Goal: Task Accomplishment & Management: Manage account settings

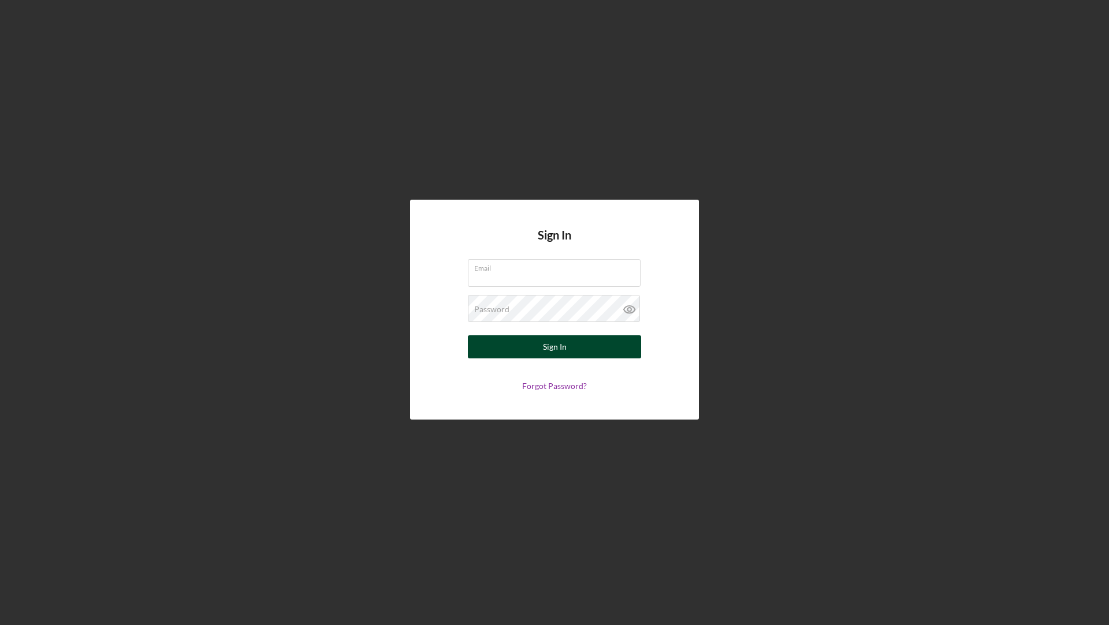
type input "[EMAIL_ADDRESS][DOMAIN_NAME]"
click at [547, 353] on div "Sign In" at bounding box center [555, 347] width 24 height 23
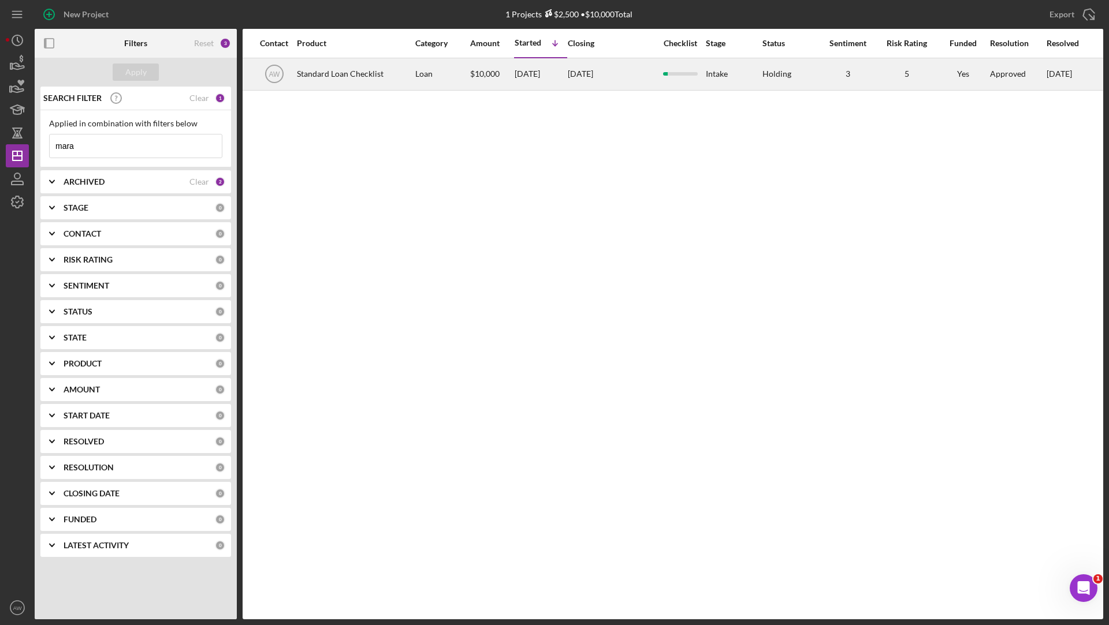
scroll to position [0, 568]
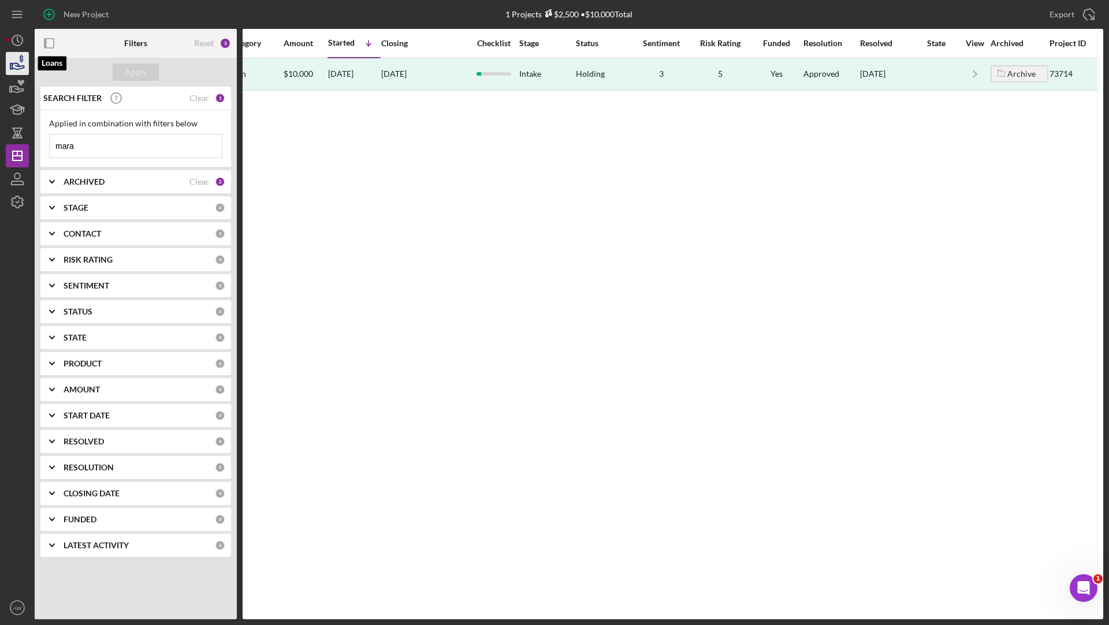
click at [16, 65] on icon "button" at bounding box center [17, 63] width 29 height 29
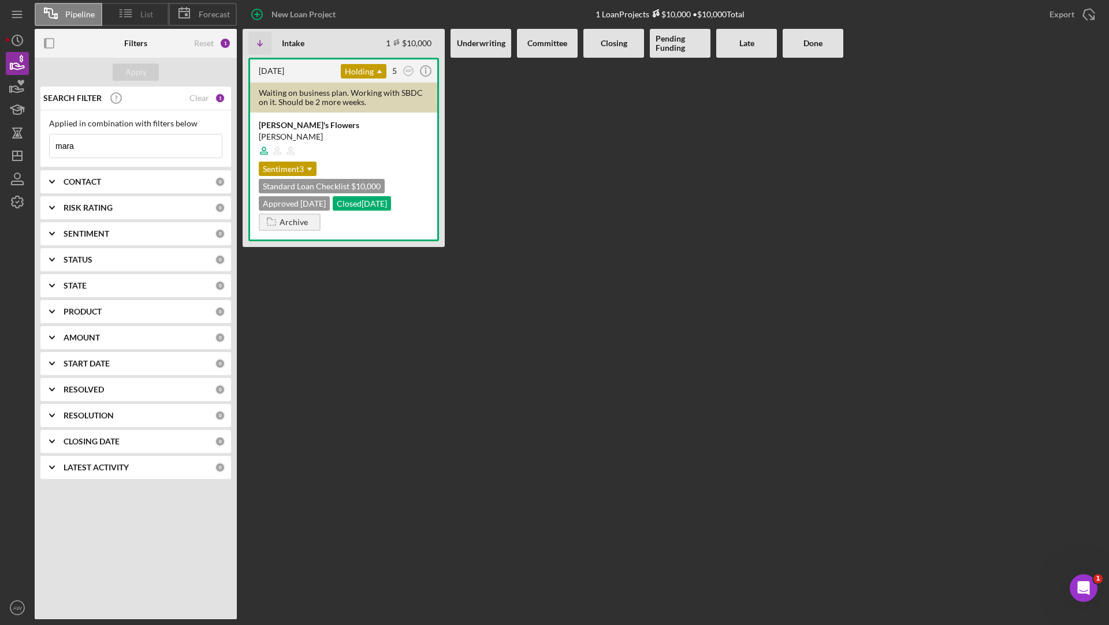
click at [124, 13] on icon at bounding box center [125, 13] width 29 height 29
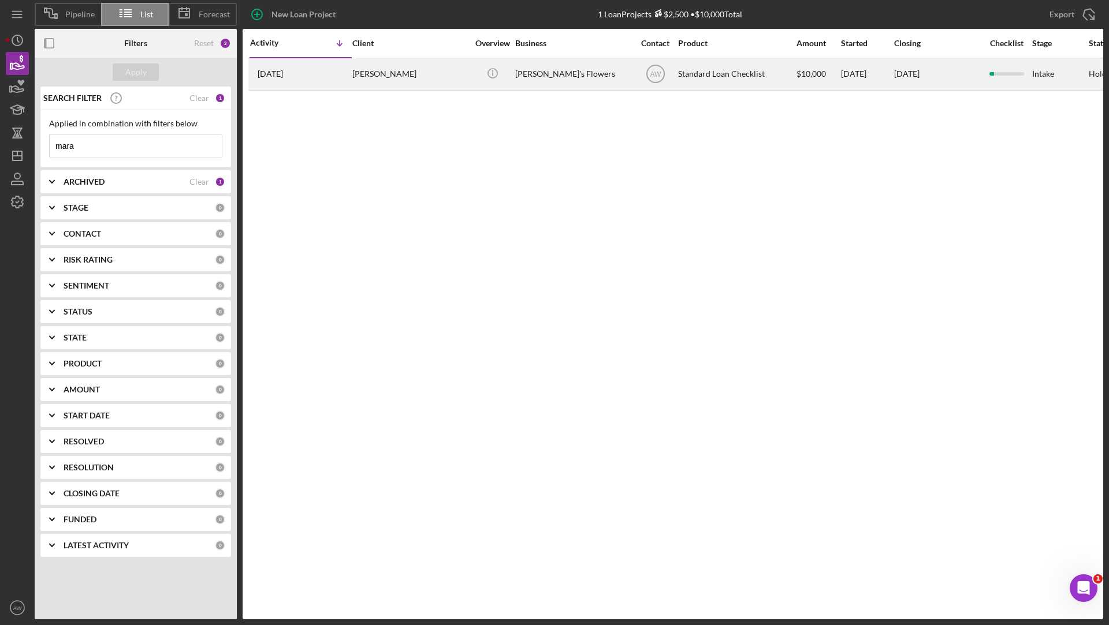
scroll to position [0, 513]
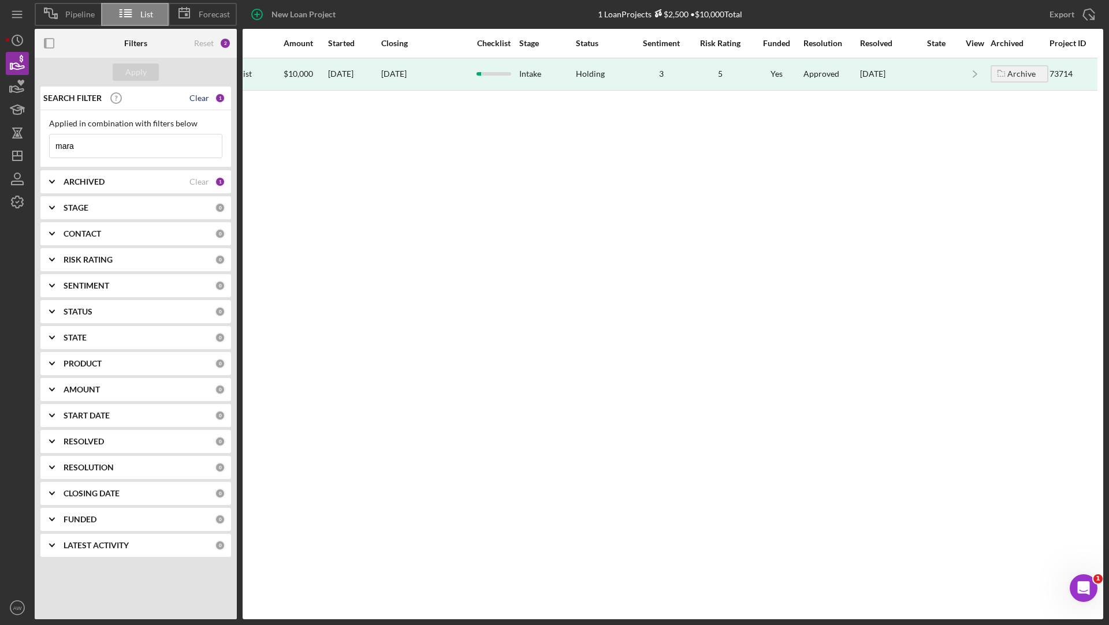
click at [196, 97] on div "Clear" at bounding box center [199, 98] width 20 height 9
click at [141, 74] on div "Apply" at bounding box center [135, 72] width 21 height 17
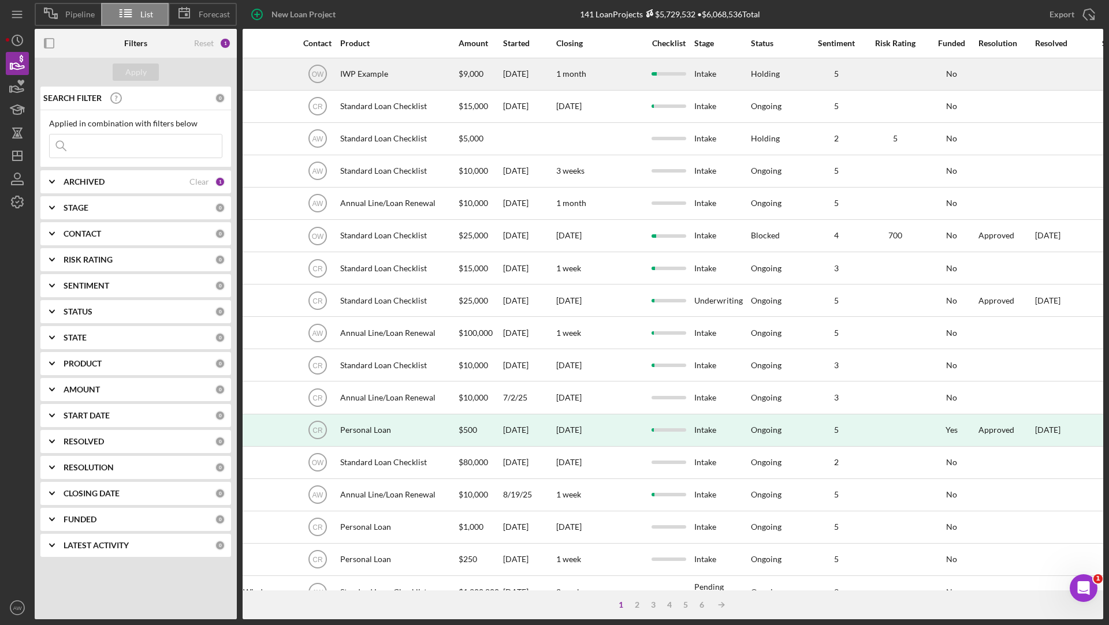
scroll to position [0, 0]
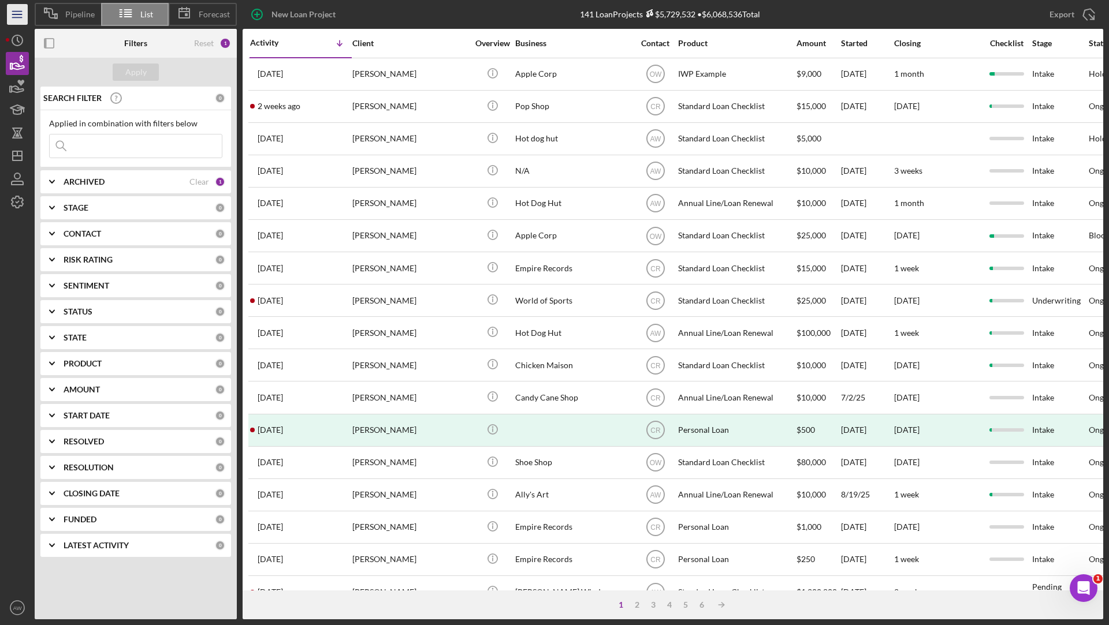
click at [13, 18] on icon "Icon/Menu" at bounding box center [18, 15] width 26 height 26
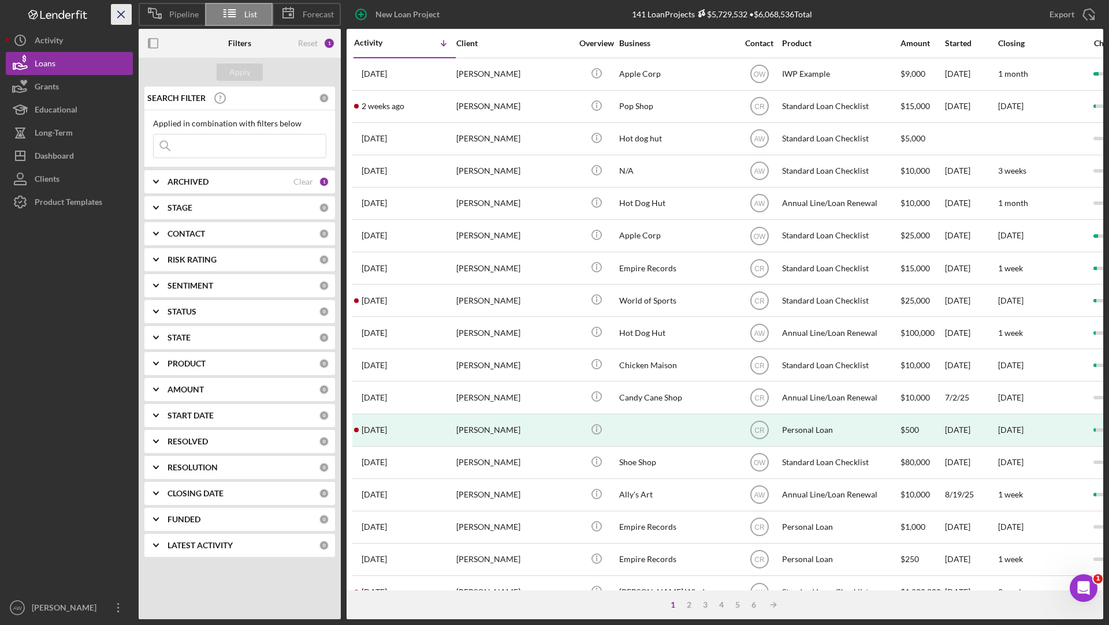
click at [114, 14] on icon "Icon/Menu Close" at bounding box center [122, 15] width 26 height 26
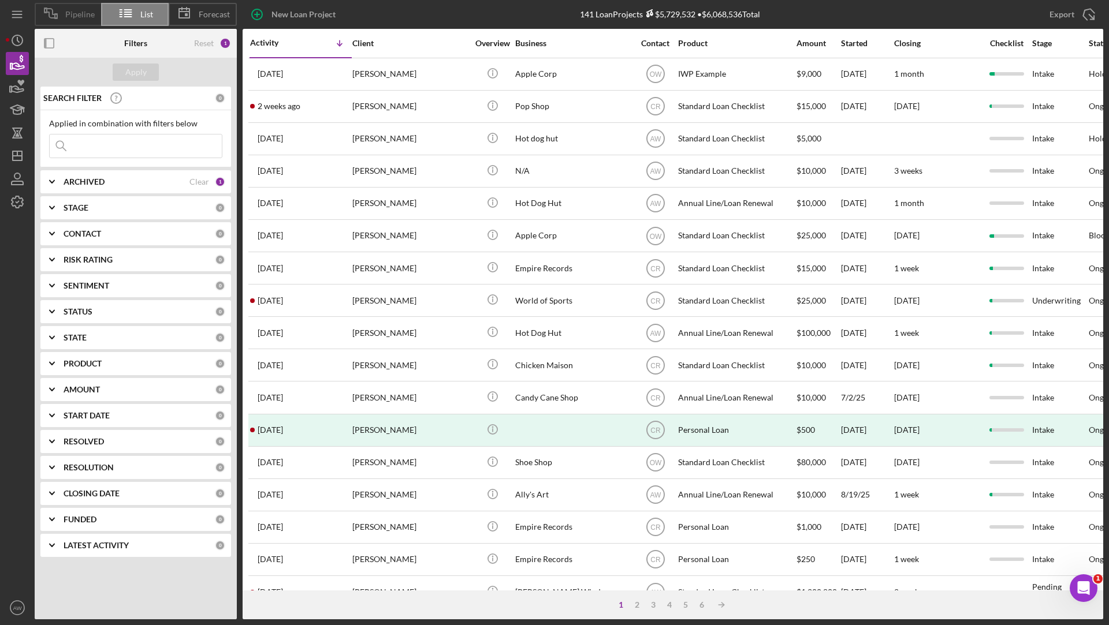
click at [66, 19] on div "Pipeline" at bounding box center [68, 14] width 66 height 23
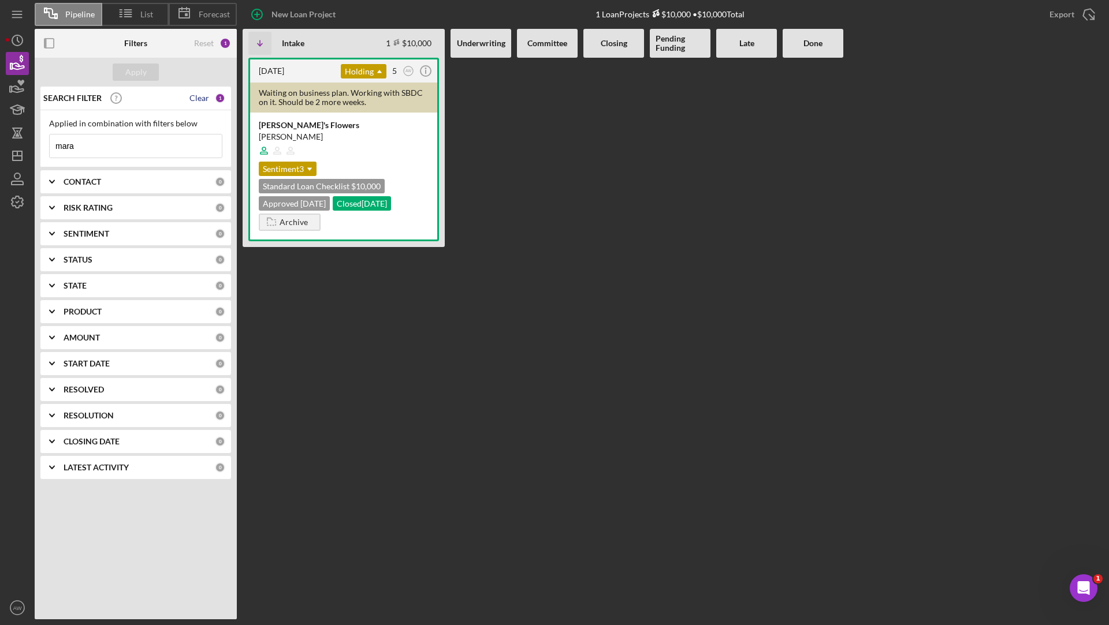
click at [202, 94] on div "Clear" at bounding box center [199, 98] width 20 height 9
click at [134, 66] on div "Apply" at bounding box center [135, 72] width 21 height 17
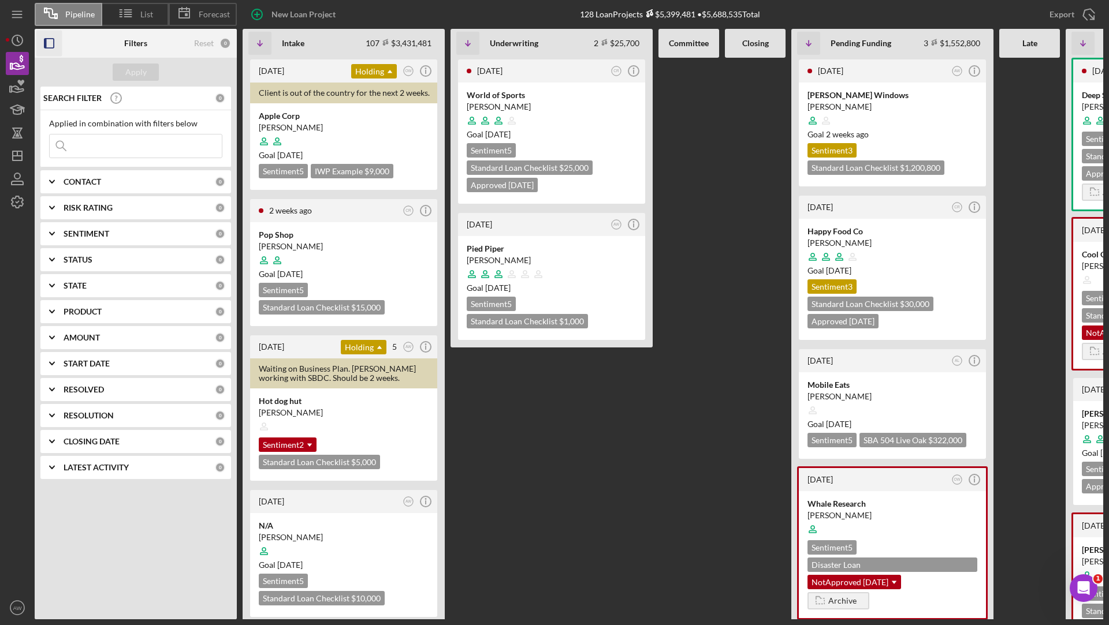
click at [48, 47] on icon "button" at bounding box center [49, 44] width 26 height 26
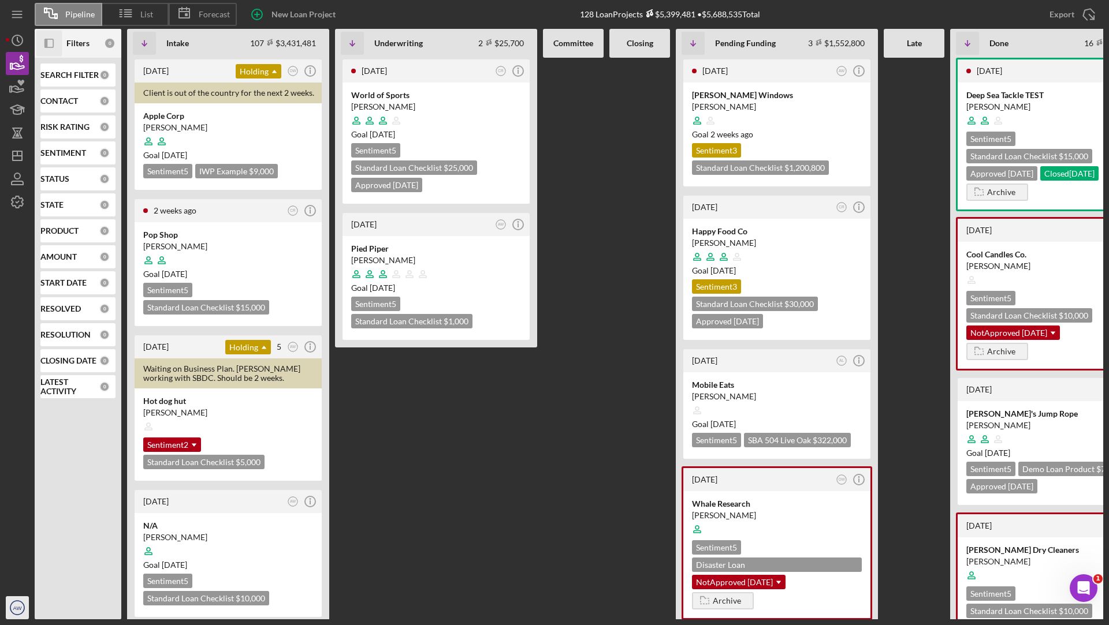
click at [12, 609] on icon "AW" at bounding box center [17, 608] width 23 height 29
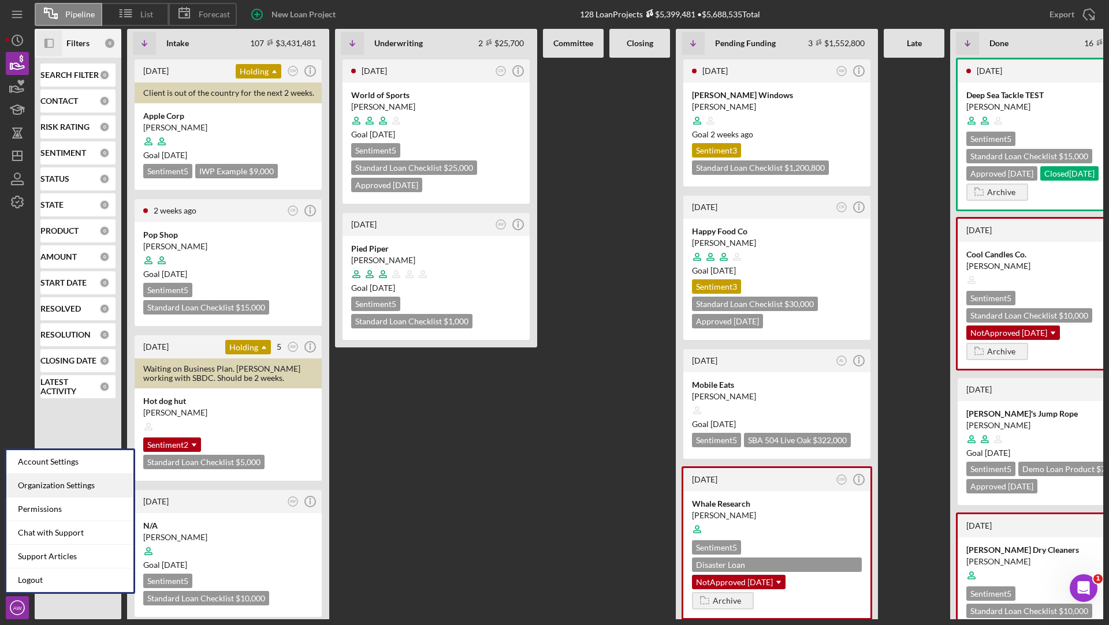
click at [41, 492] on div "Organization Settings" at bounding box center [69, 486] width 127 height 24
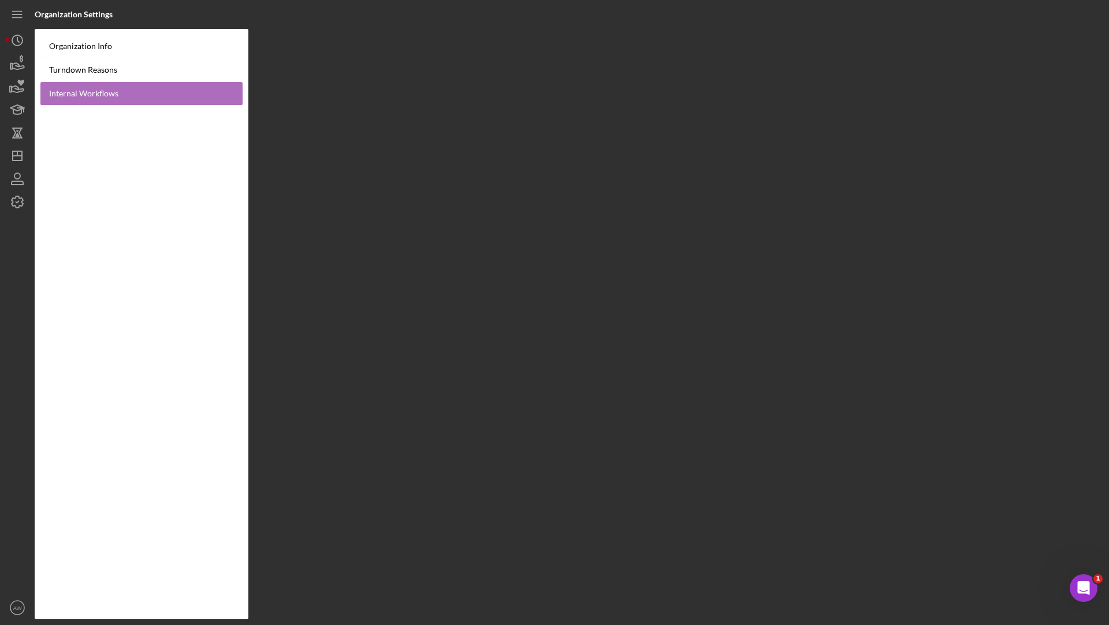
click at [95, 95] on link "Internal Workflows" at bounding box center [141, 94] width 202 height 24
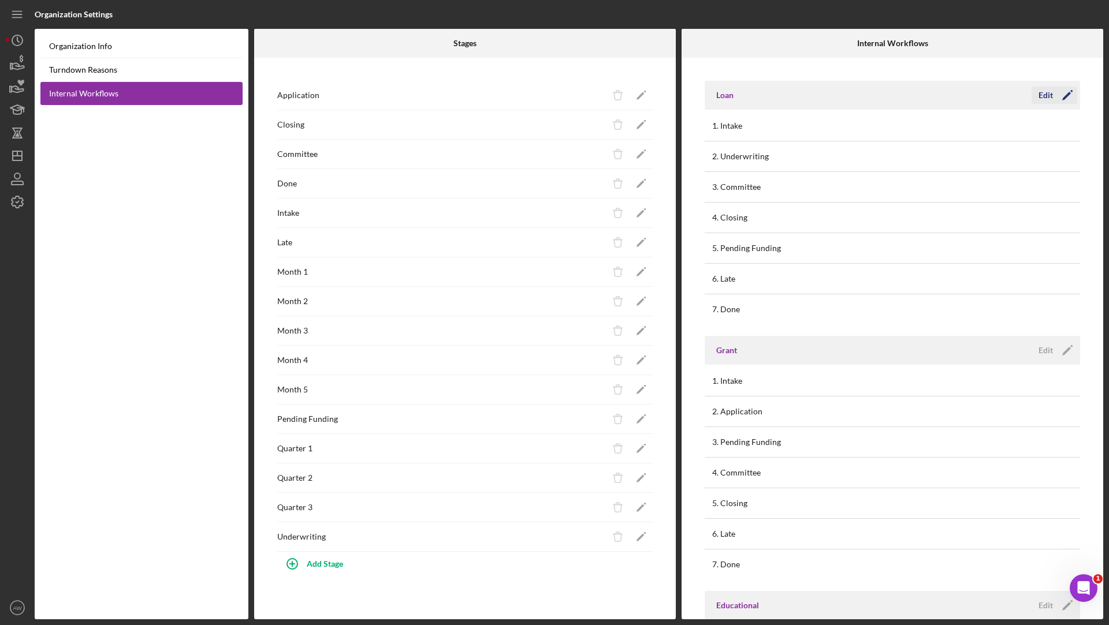
click at [1044, 99] on div "Edit" at bounding box center [1045, 95] width 14 height 17
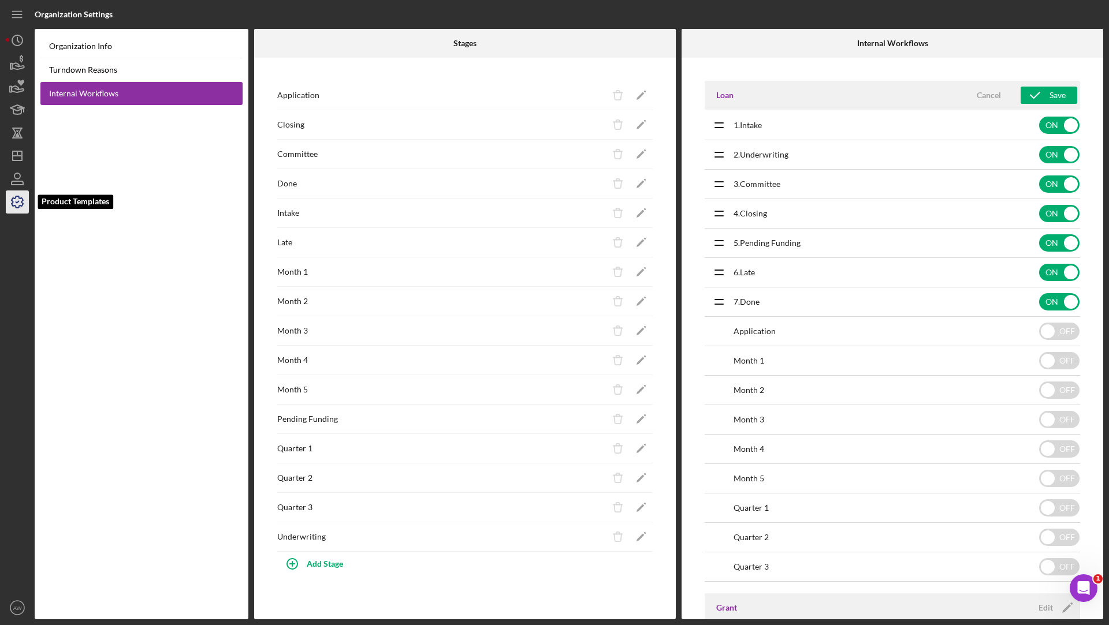
click at [21, 207] on icon "button" at bounding box center [17, 202] width 29 height 29
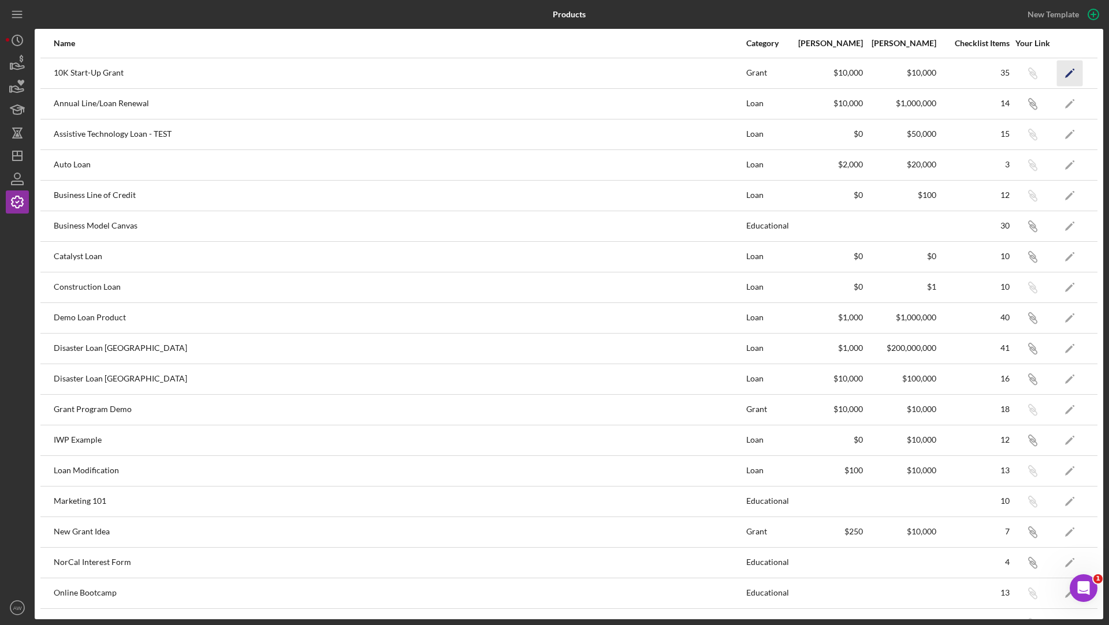
click at [1071, 69] on icon "Icon/Edit" at bounding box center [1070, 73] width 26 height 26
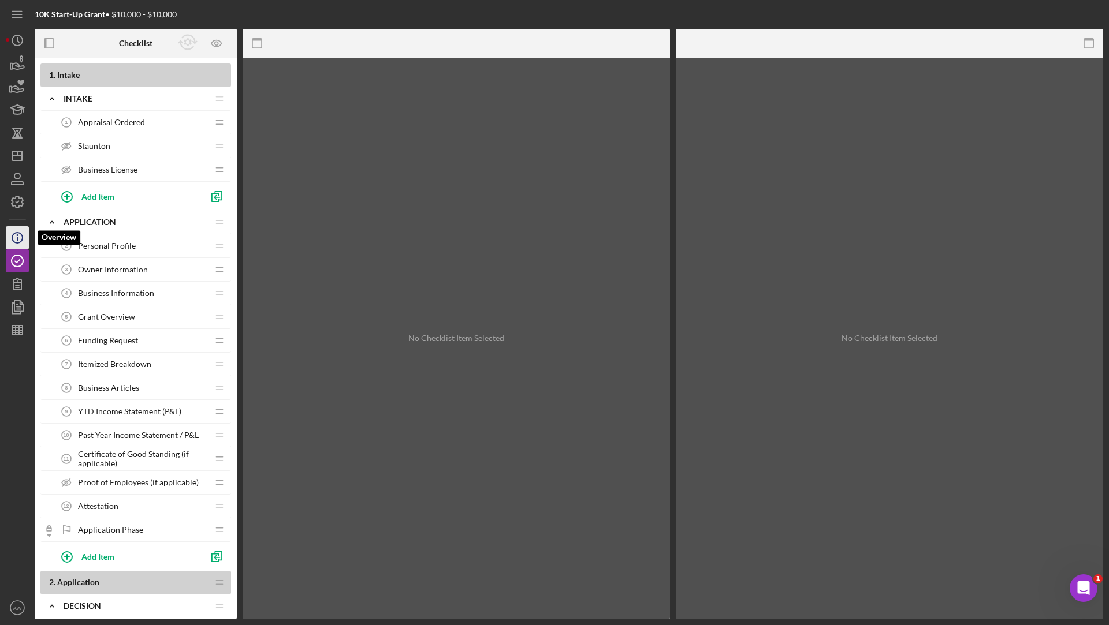
click at [9, 236] on icon "Icon/Info" at bounding box center [17, 237] width 29 height 29
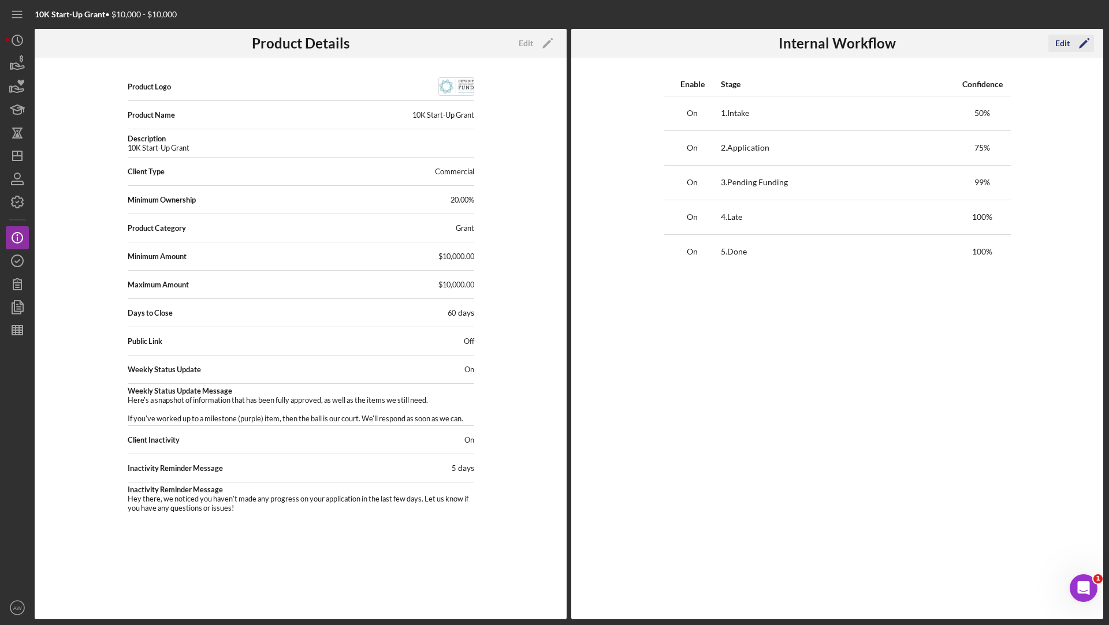
click at [1067, 48] on div "Edit" at bounding box center [1062, 43] width 14 height 17
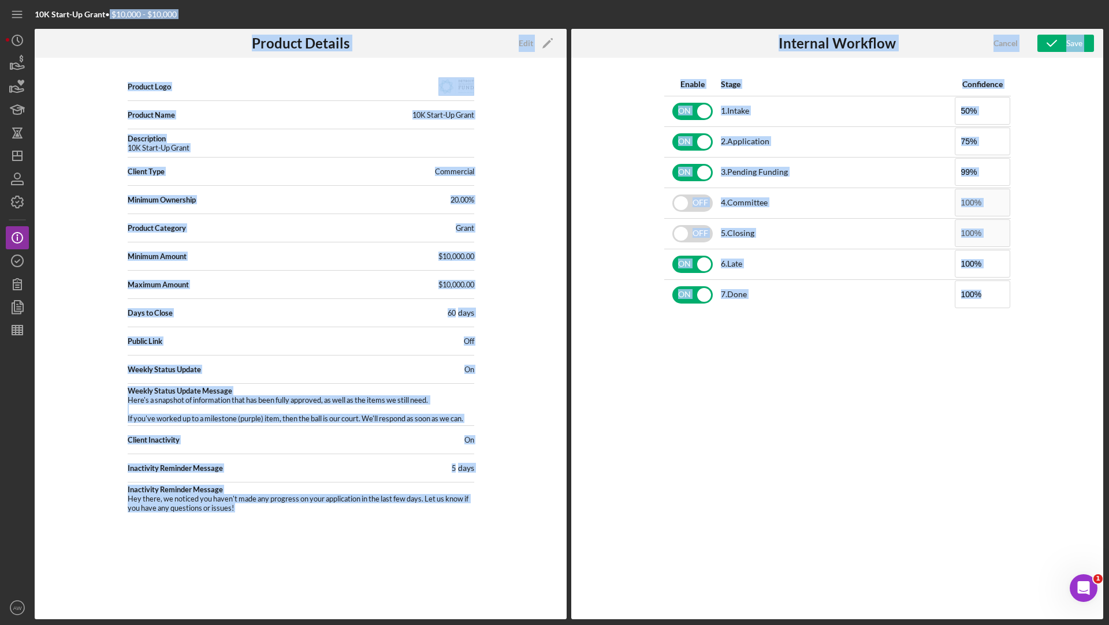
drag, startPoint x: 106, startPoint y: 14, endPoint x: 33, endPoint y: 12, distance: 73.4
click at [33, 12] on div "10K Start-Up Grant • $10,000 - $10,000 Product Details Edit Icon/Edit Product L…" at bounding box center [554, 310] width 1097 height 620
click at [836, 143] on td "2 . Application" at bounding box center [837, 141] width 233 height 31
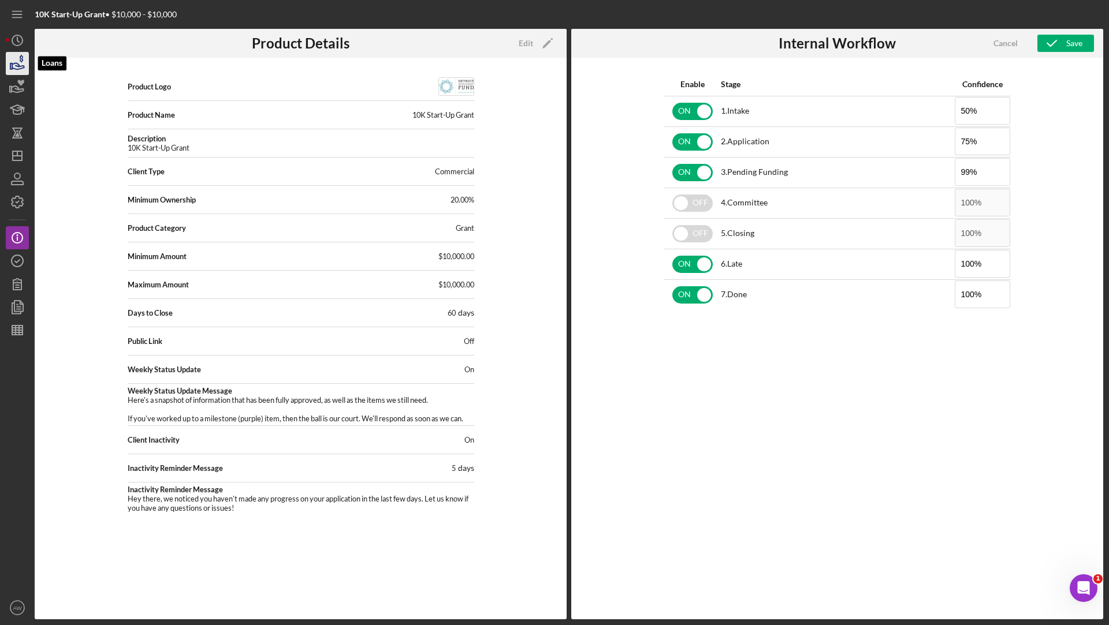
click at [12, 59] on icon "button" at bounding box center [17, 63] width 29 height 29
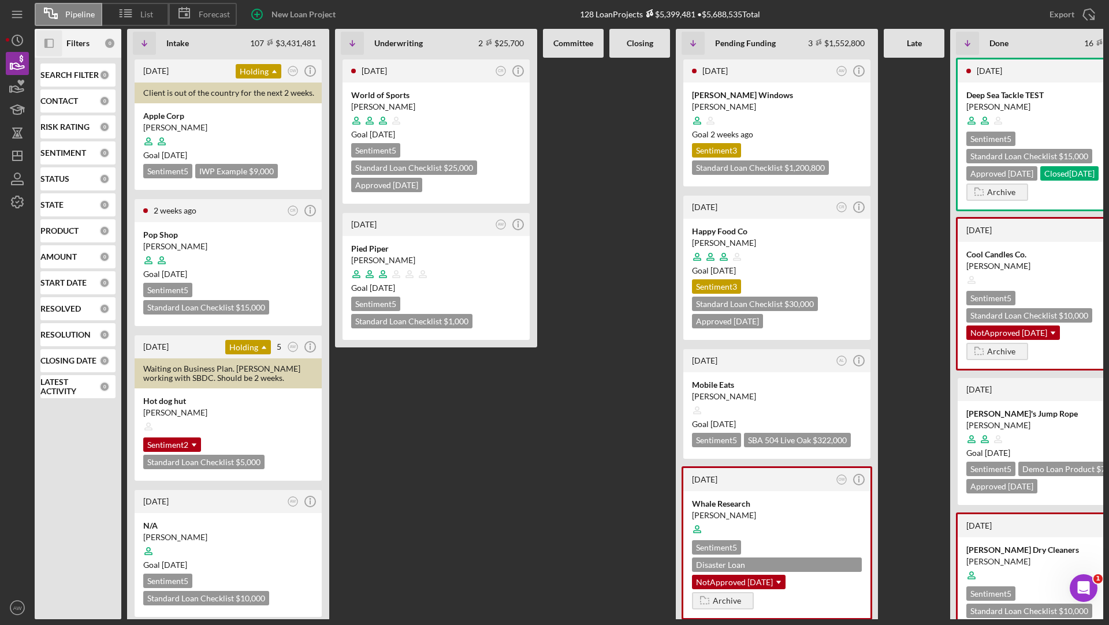
click at [52, 44] on icon "Icon/Panel Side Expand" at bounding box center [49, 44] width 26 height 26
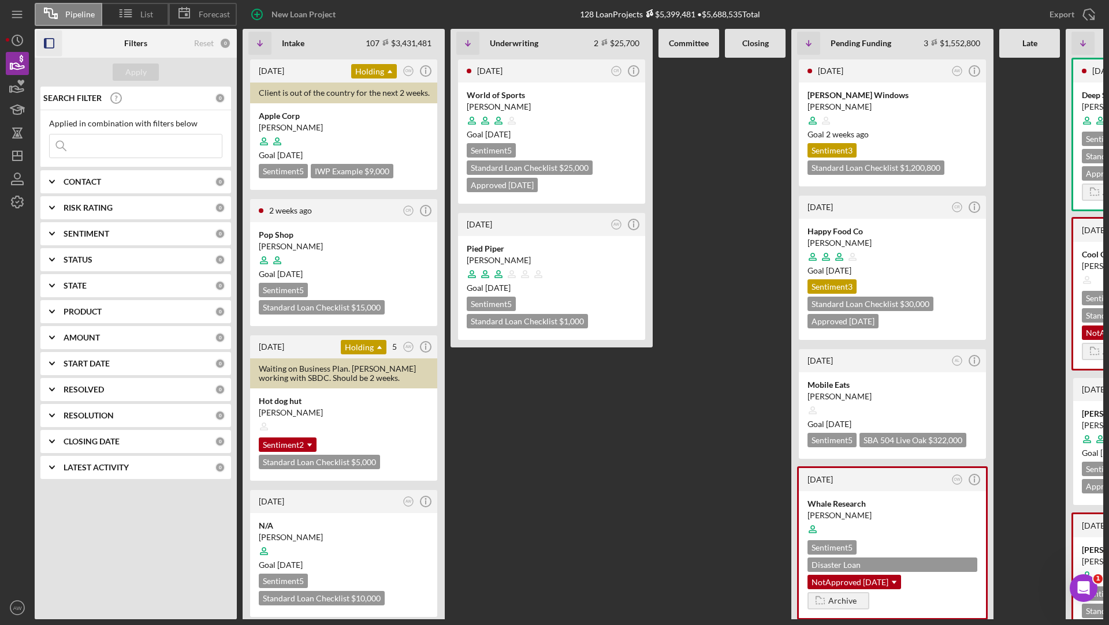
click at [50, 307] on icon "Icon/Expander" at bounding box center [52, 311] width 29 height 29
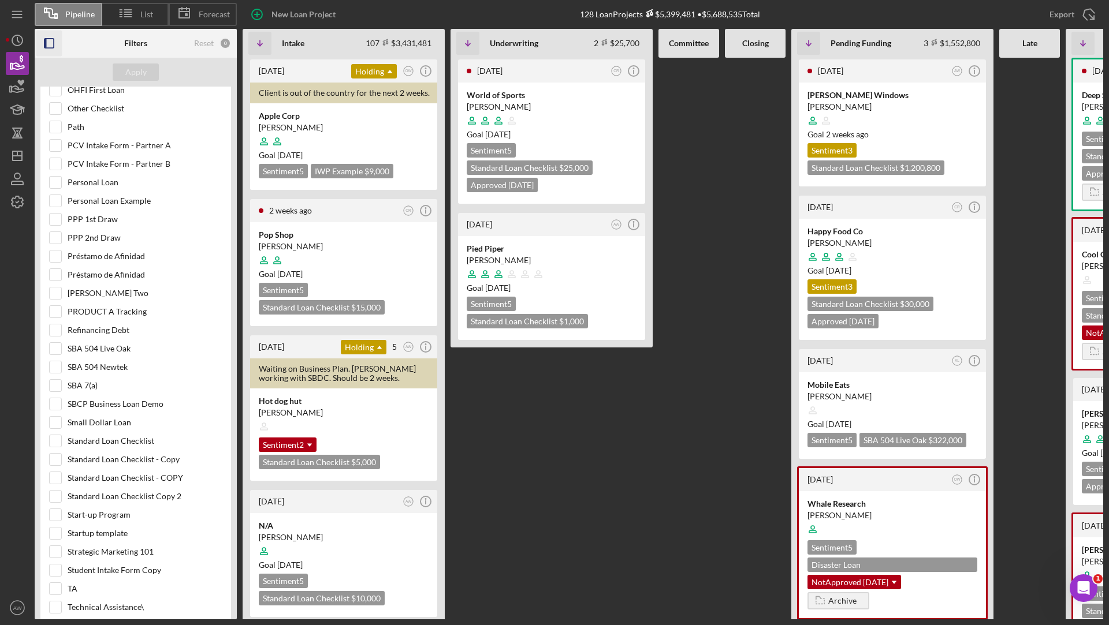
scroll to position [1087, 0]
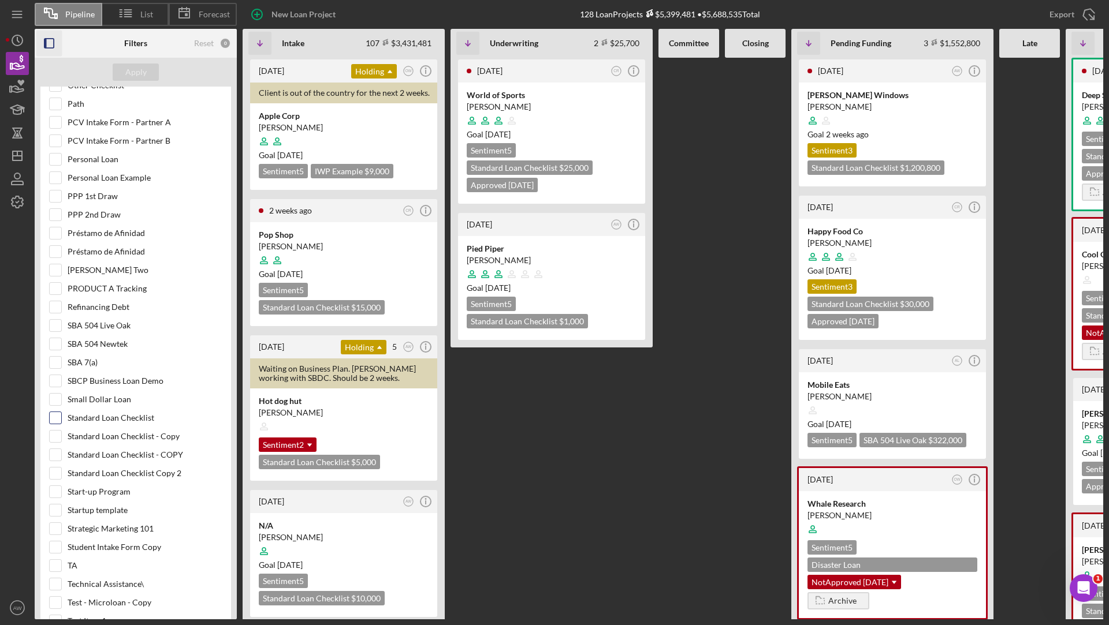
click at [52, 412] on input "Standard Loan Checklist" at bounding box center [56, 418] width 12 height 12
click at [142, 78] on div "Apply" at bounding box center [135, 72] width 21 height 17
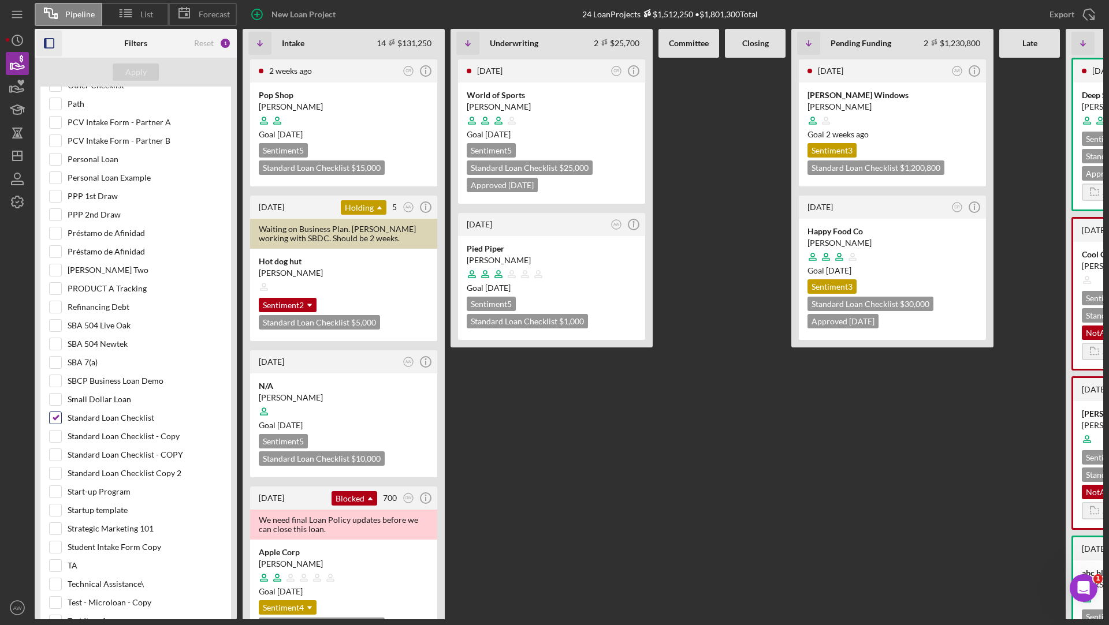
click at [57, 412] on input "Standard Loan Checklist" at bounding box center [56, 418] width 12 height 12
checkbox input "false"
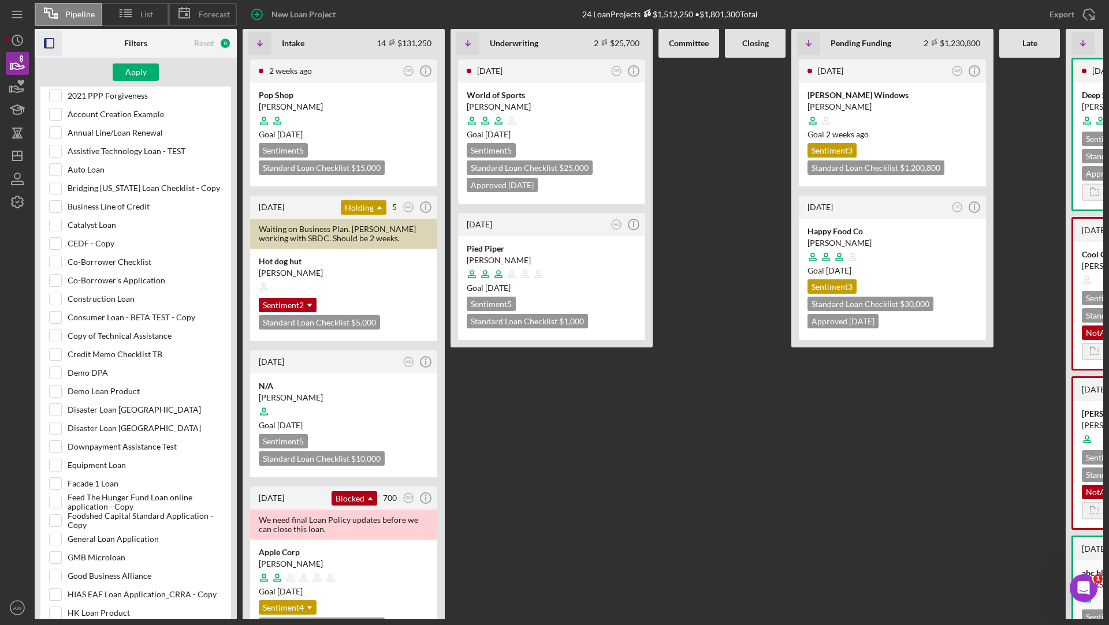
scroll to position [0, 0]
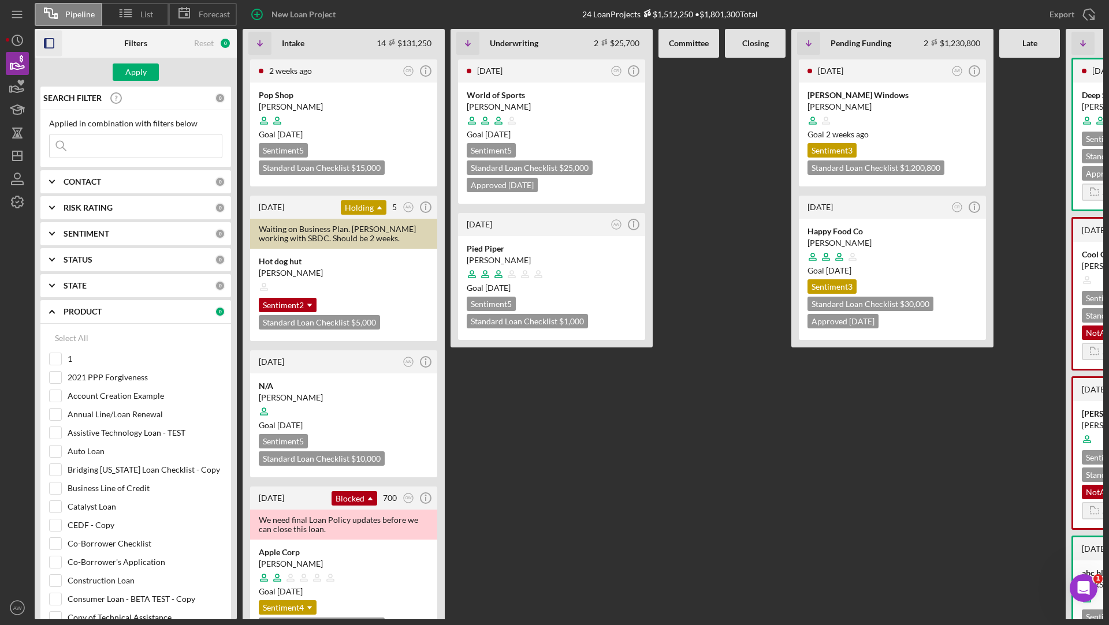
click at [53, 308] on icon "Icon/Expander" at bounding box center [52, 311] width 29 height 29
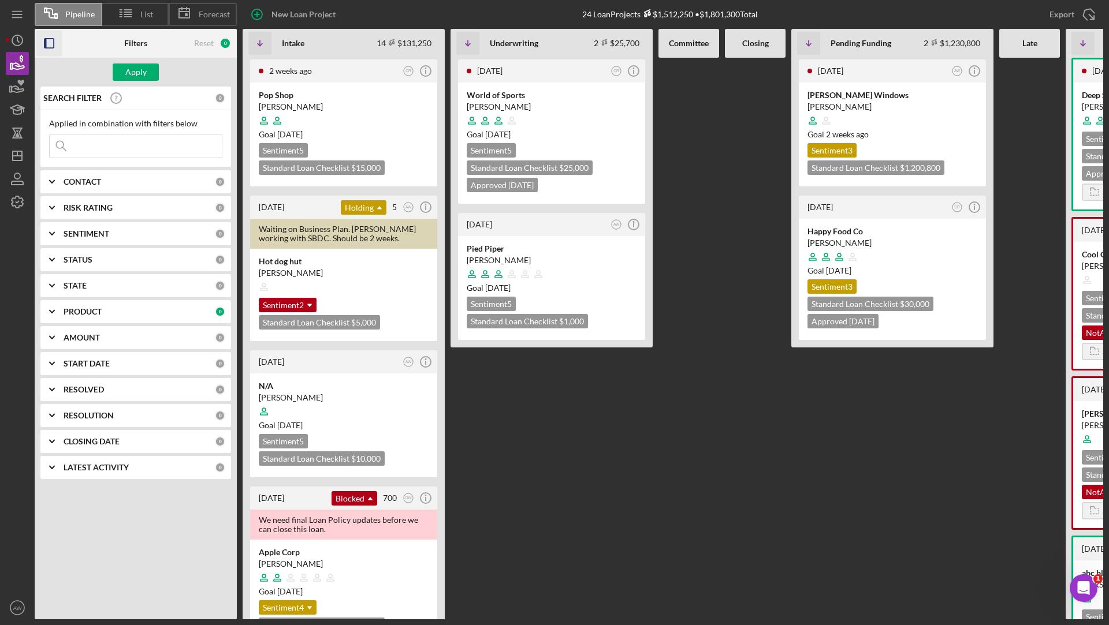
click at [57, 368] on icon "Icon/Expander" at bounding box center [52, 363] width 29 height 29
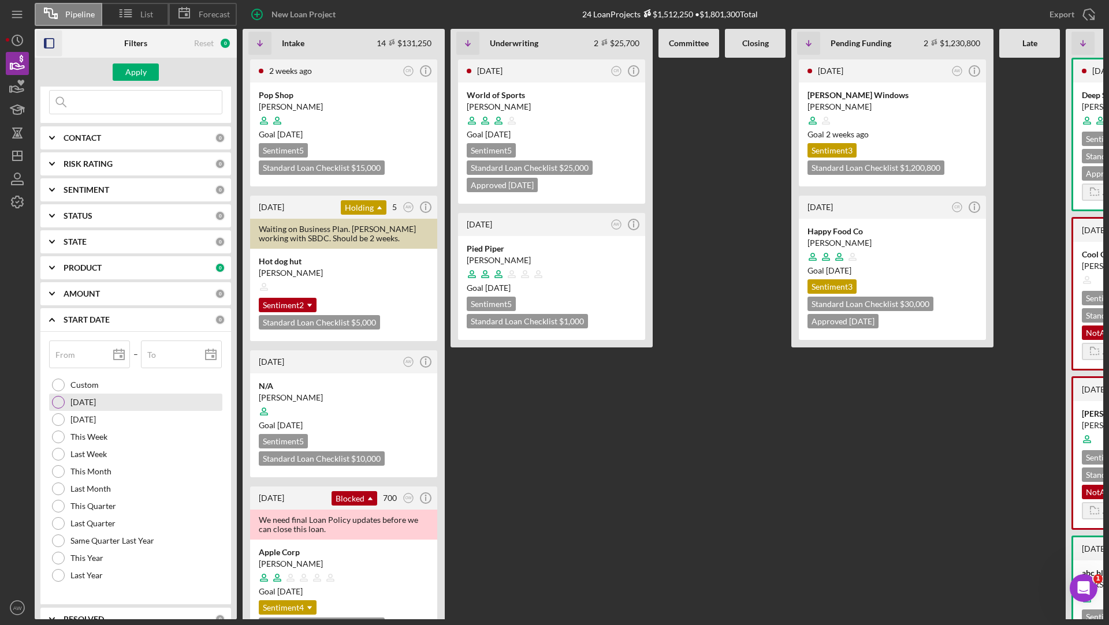
scroll to position [110, 0]
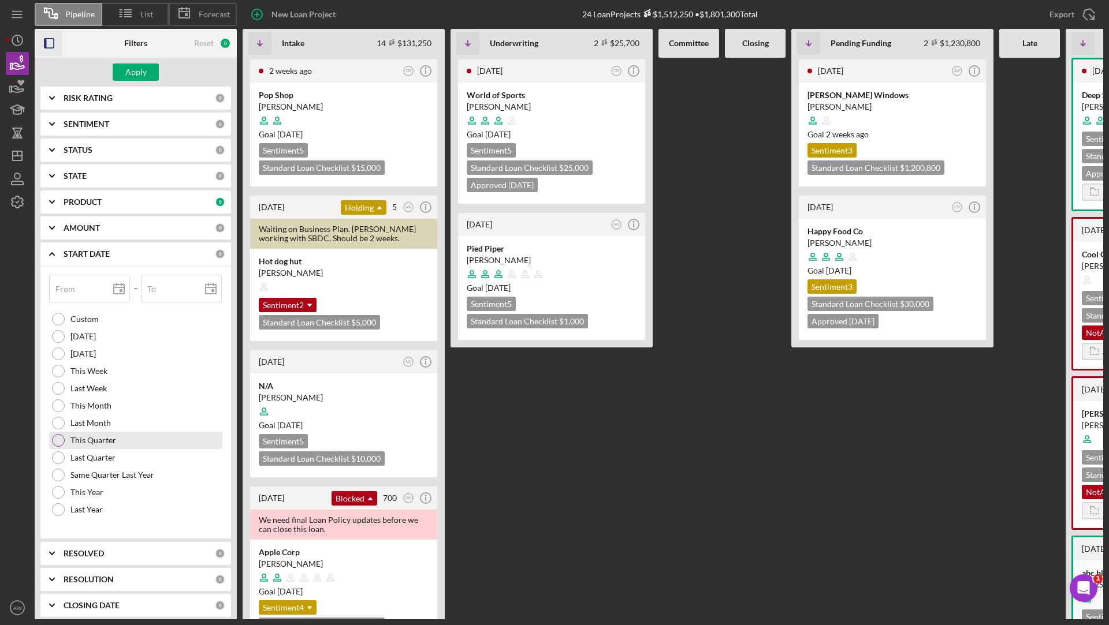
click at [56, 436] on div at bounding box center [58, 440] width 13 height 13
type input "[DATE]"
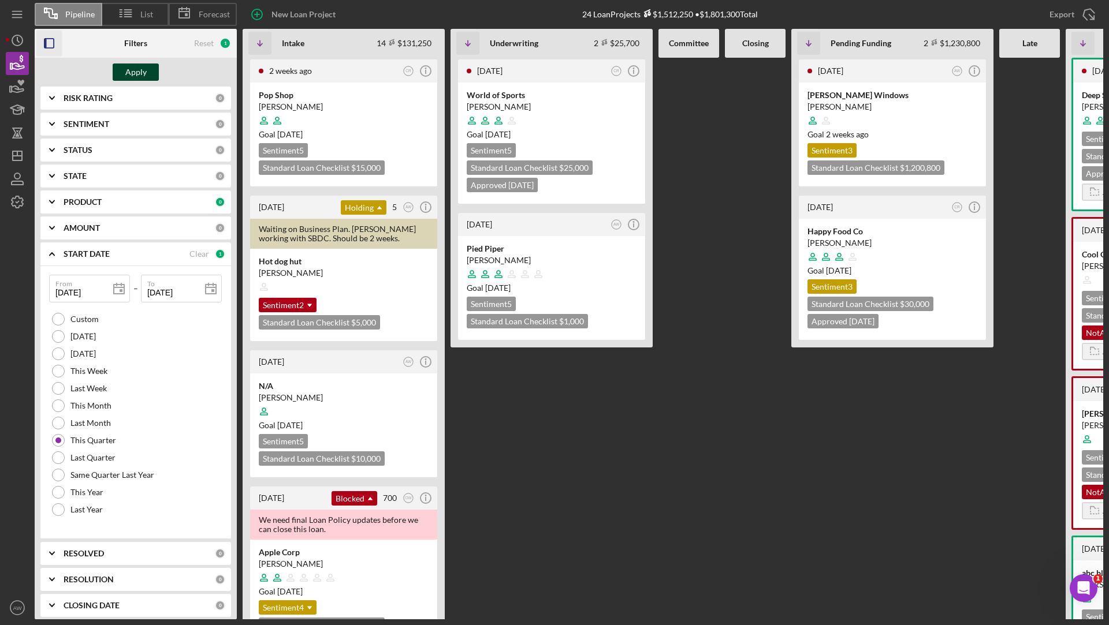
click at [141, 64] on div "Apply" at bounding box center [135, 72] width 21 height 17
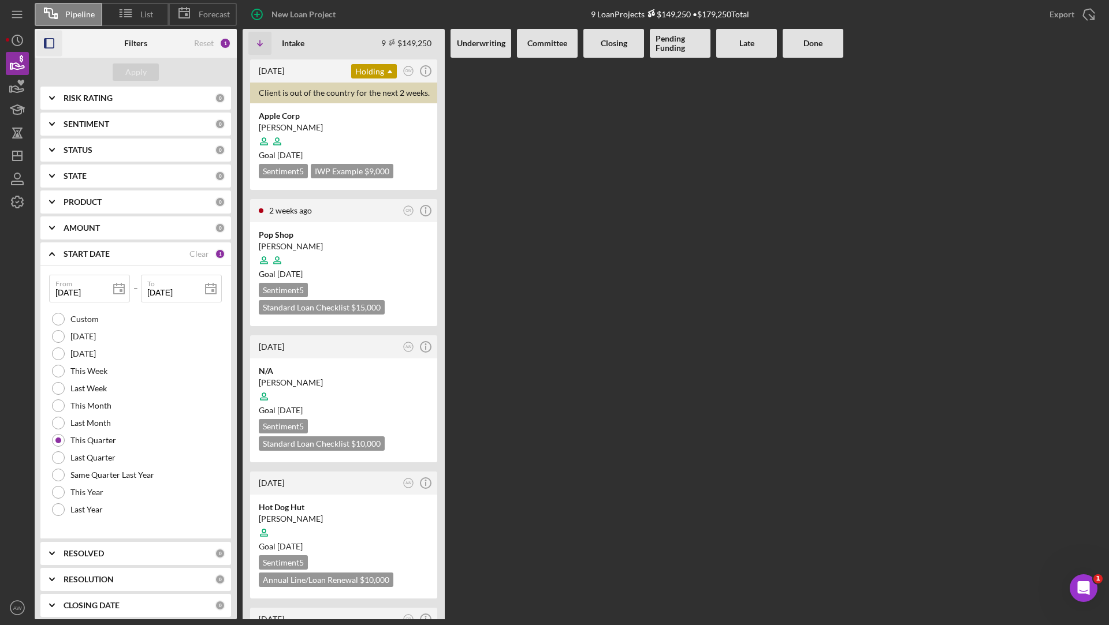
click at [58, 251] on icon "Icon/Expander" at bounding box center [52, 254] width 29 height 29
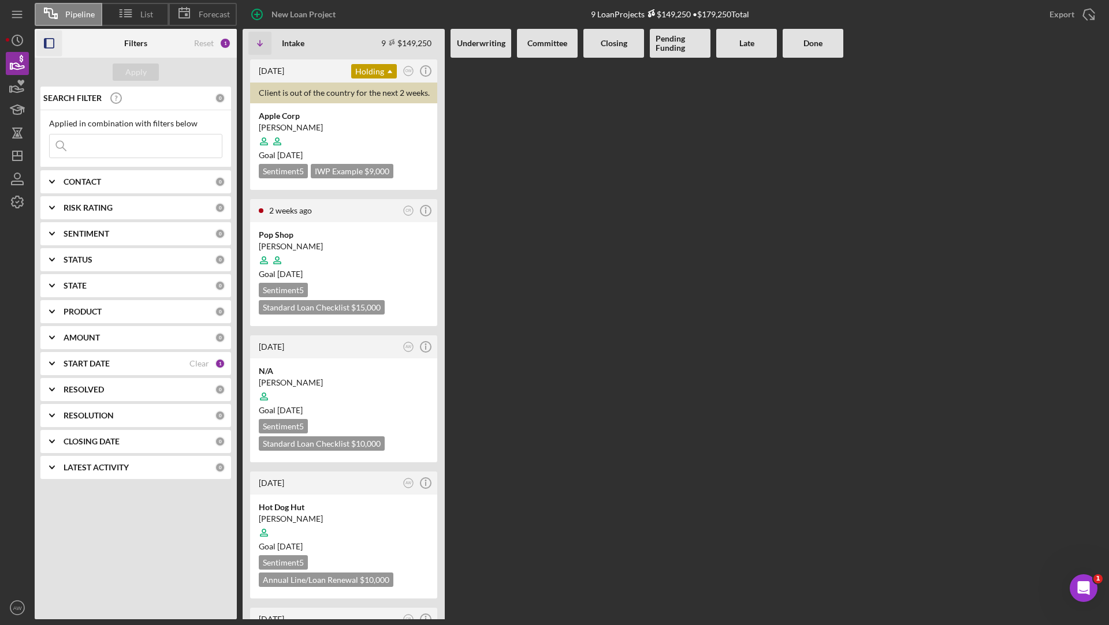
scroll to position [0, 0]
click at [46, 55] on icon "button" at bounding box center [49, 44] width 26 height 26
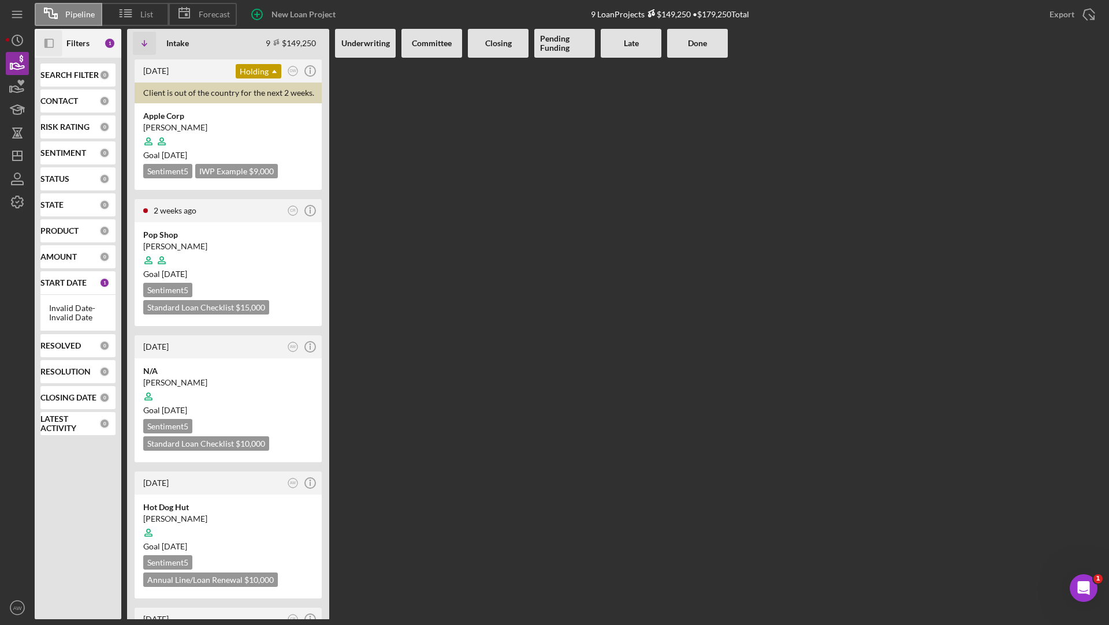
click at [55, 44] on icon "Icon/Panel Side Expand" at bounding box center [49, 44] width 26 height 26
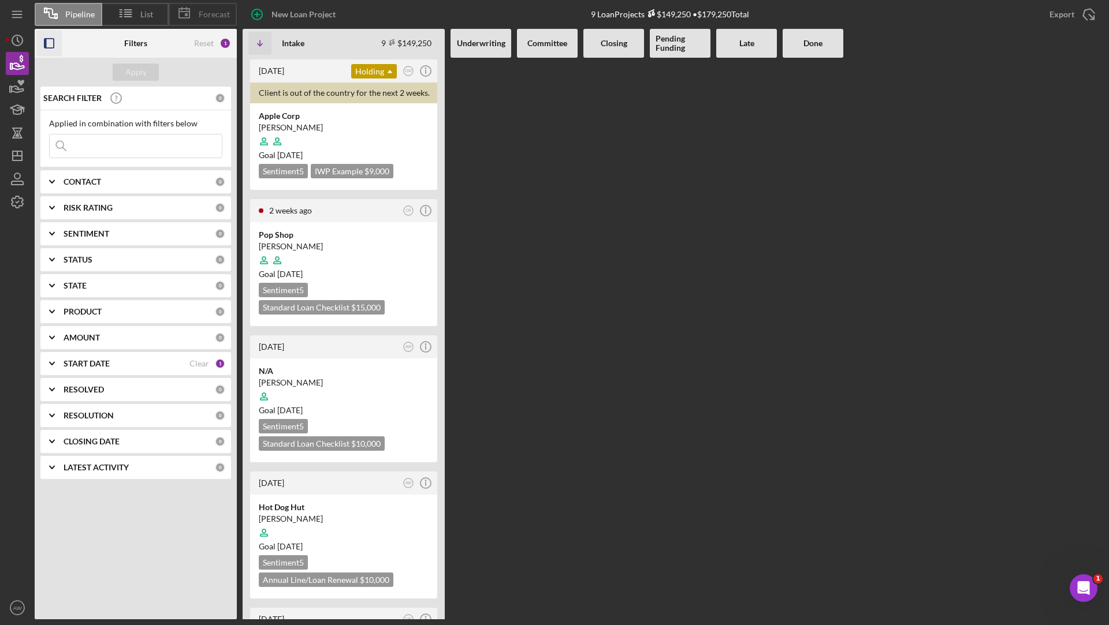
click at [213, 15] on span "Forecast" at bounding box center [214, 14] width 31 height 9
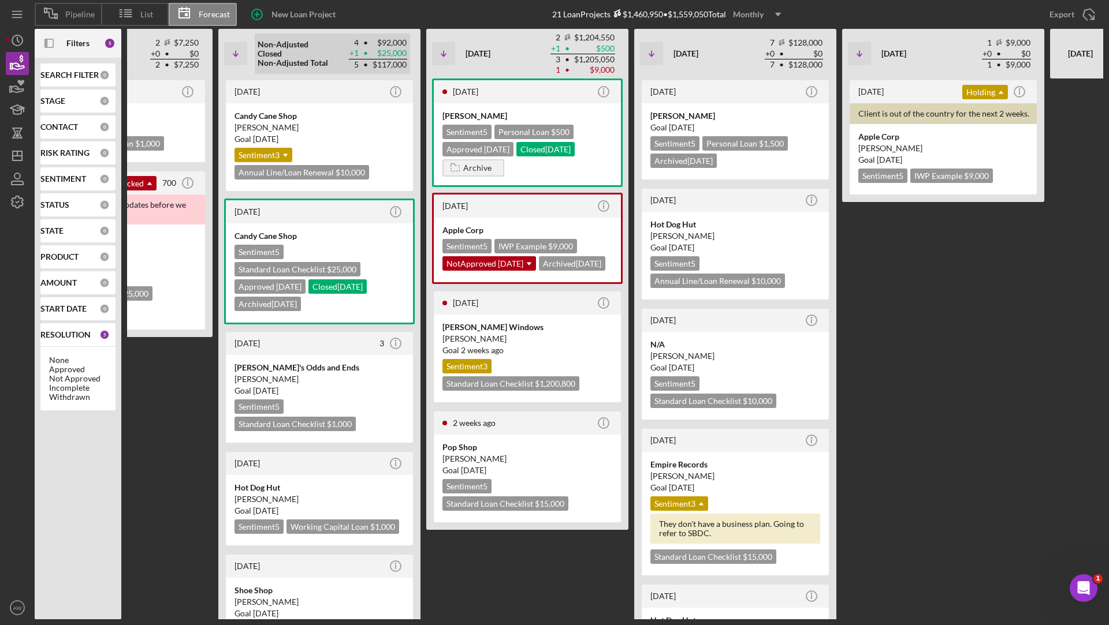
scroll to position [0, 419]
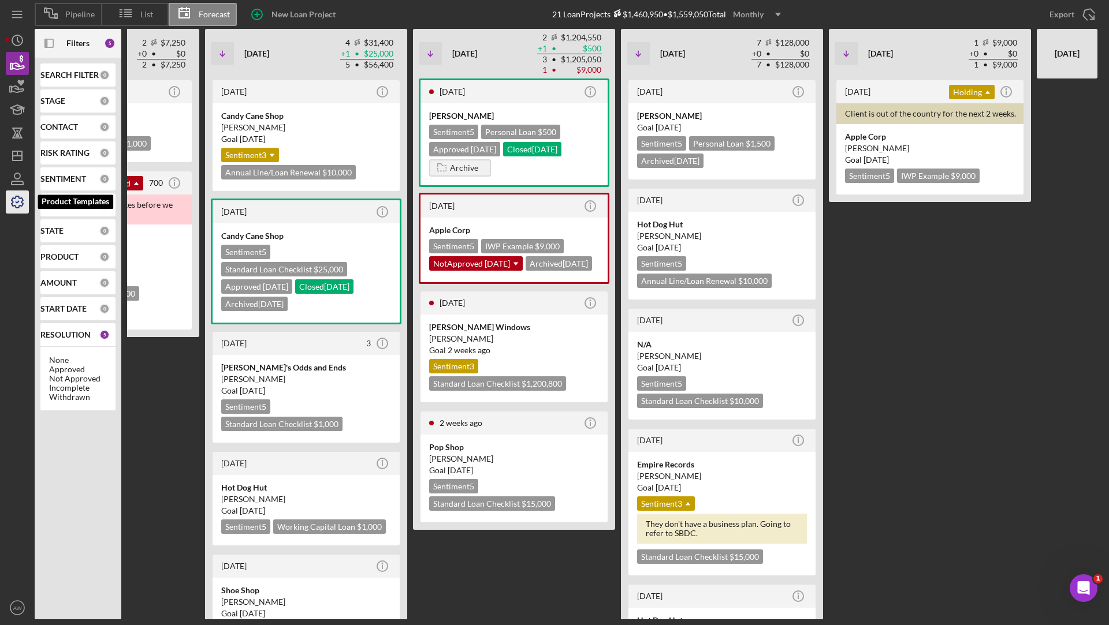
click at [13, 206] on icon "button" at bounding box center [18, 202] width 12 height 12
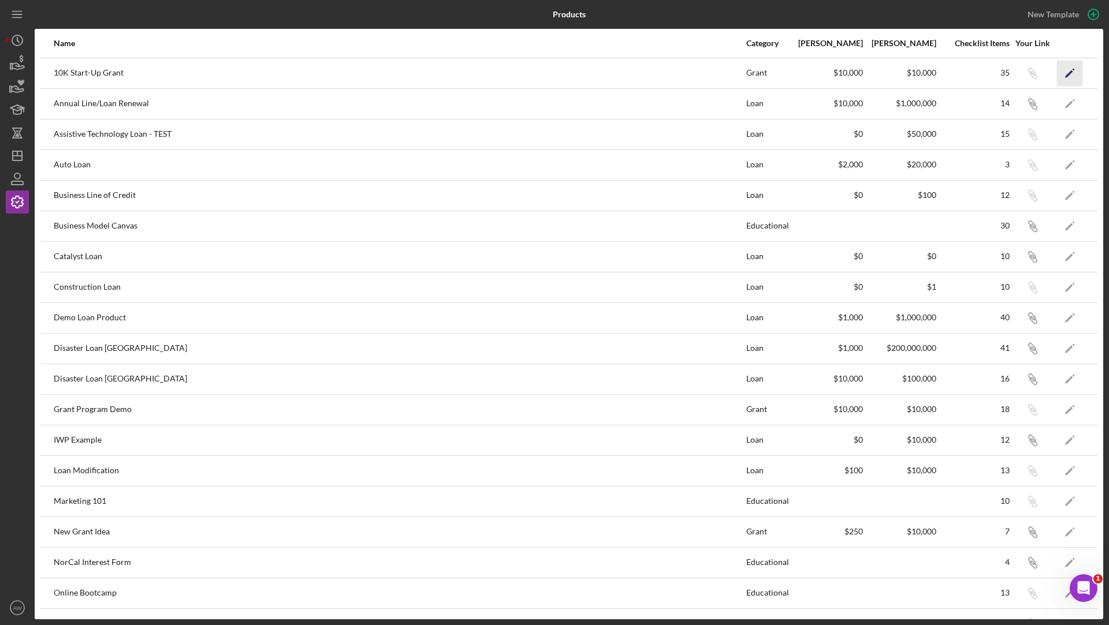
click at [1063, 85] on icon "Icon/Edit" at bounding box center [1070, 73] width 26 height 26
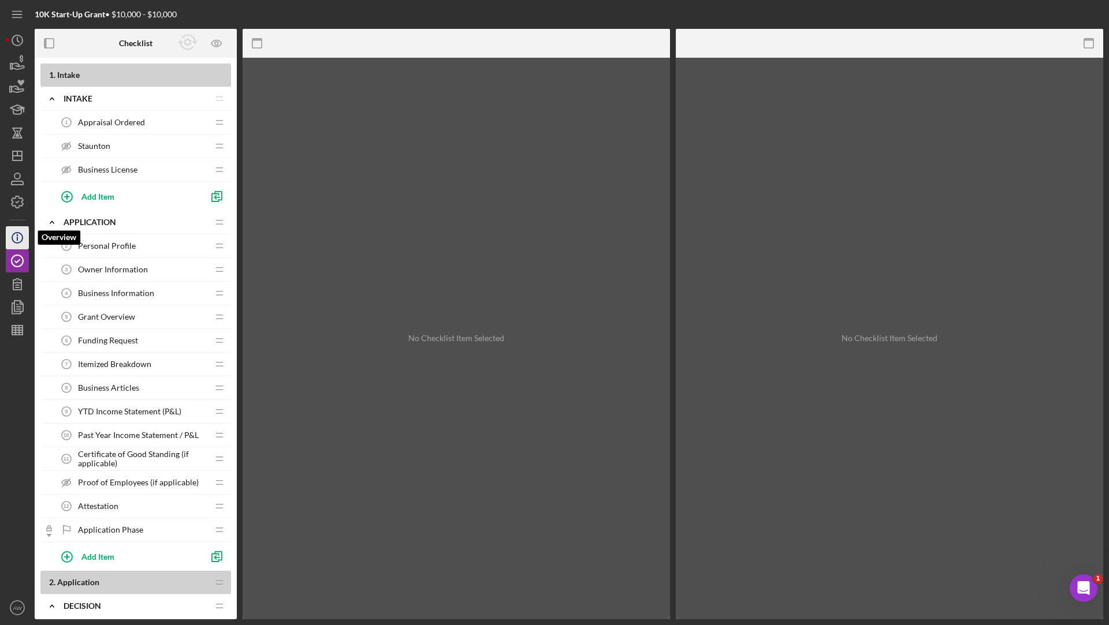
click at [12, 232] on icon "Icon/Info" at bounding box center [17, 237] width 29 height 29
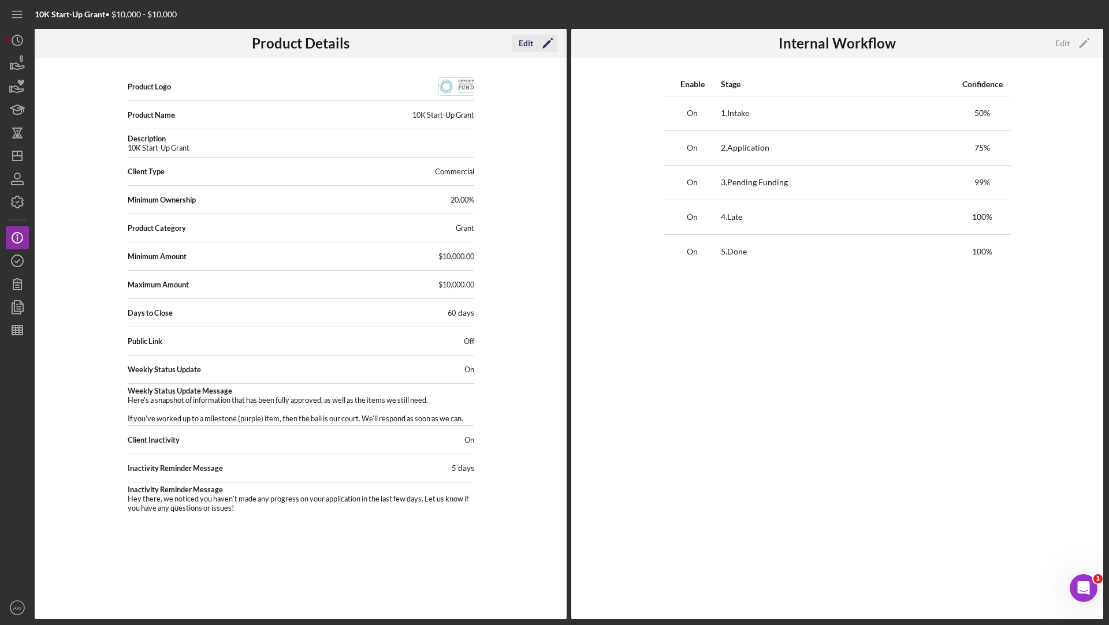
click at [530, 47] on div "Edit" at bounding box center [526, 43] width 14 height 17
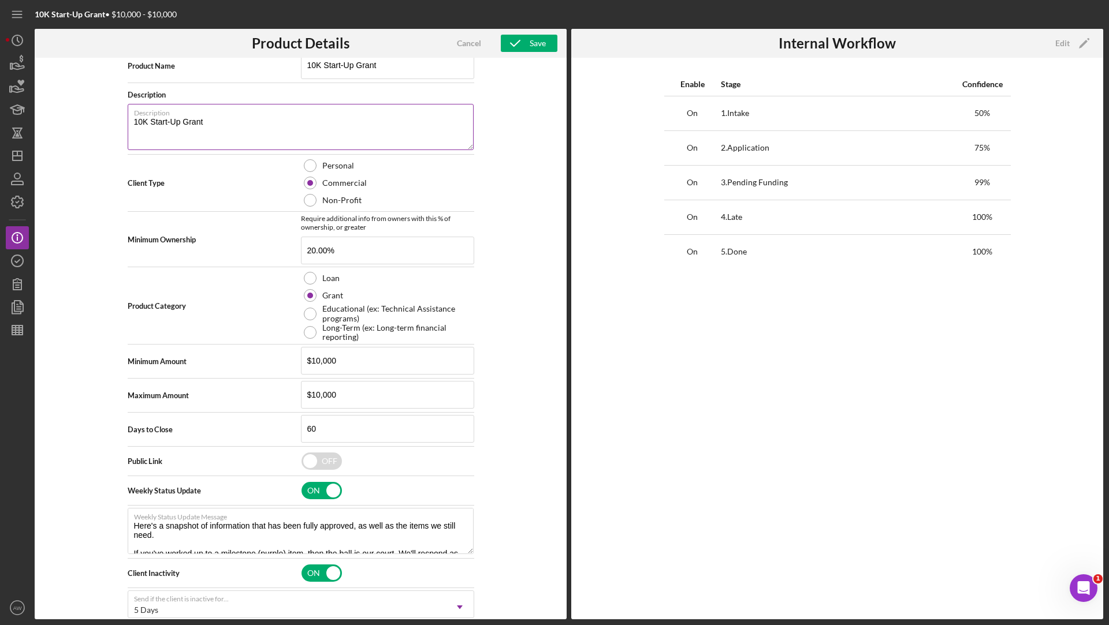
scroll to position [191, 0]
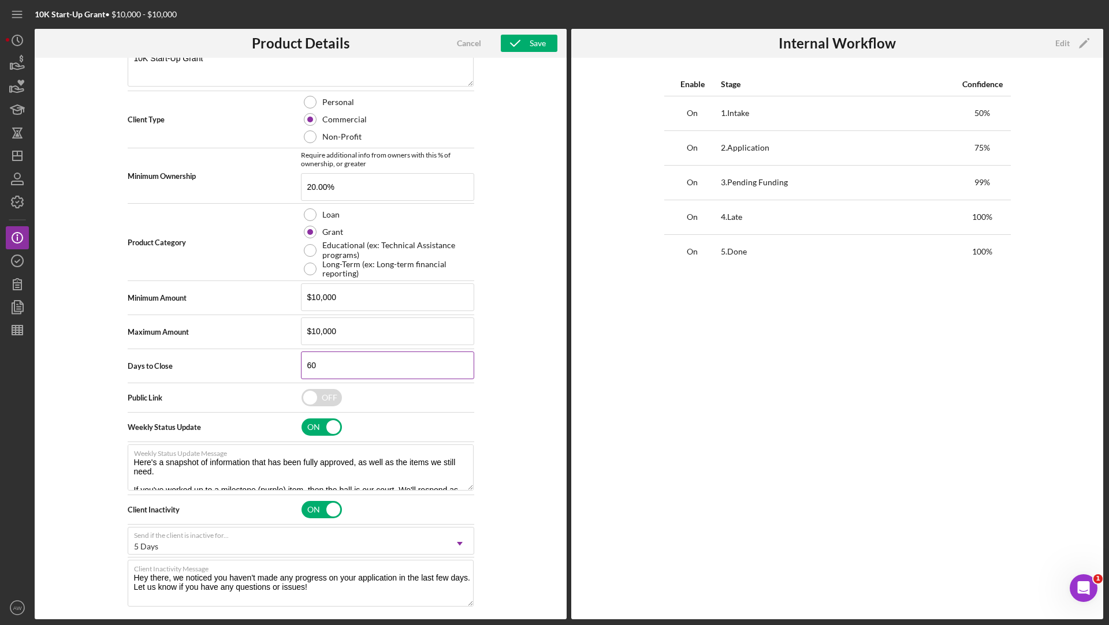
click at [326, 359] on input "60" at bounding box center [387, 366] width 173 height 28
click at [329, 367] on input "60" at bounding box center [387, 366] width 173 height 28
type textarea "Here's a snapshot of information that has been fully approved, as well as the i…"
click at [27, 69] on icon "button" at bounding box center [17, 63] width 29 height 29
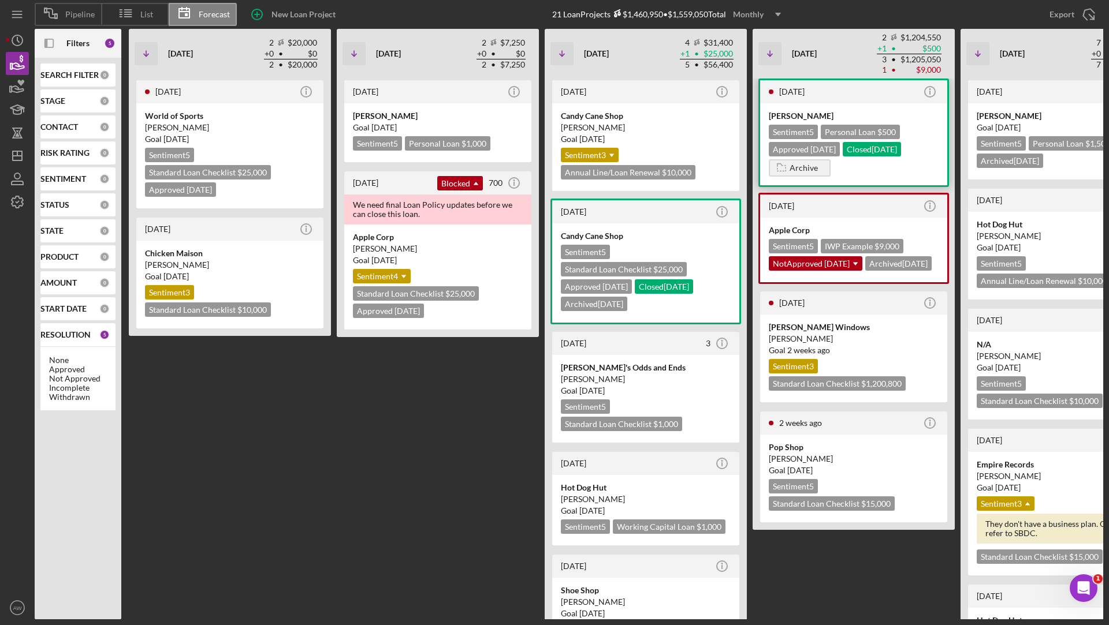
scroll to position [0, 169]
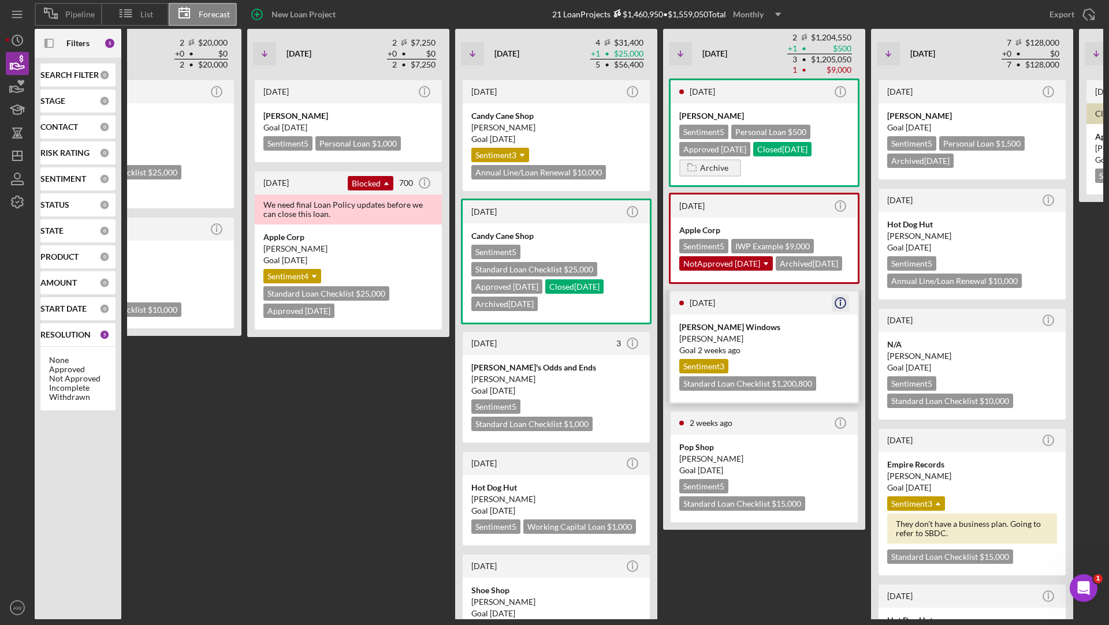
click at [838, 318] on icon "Icon/Info" at bounding box center [840, 303] width 29 height 29
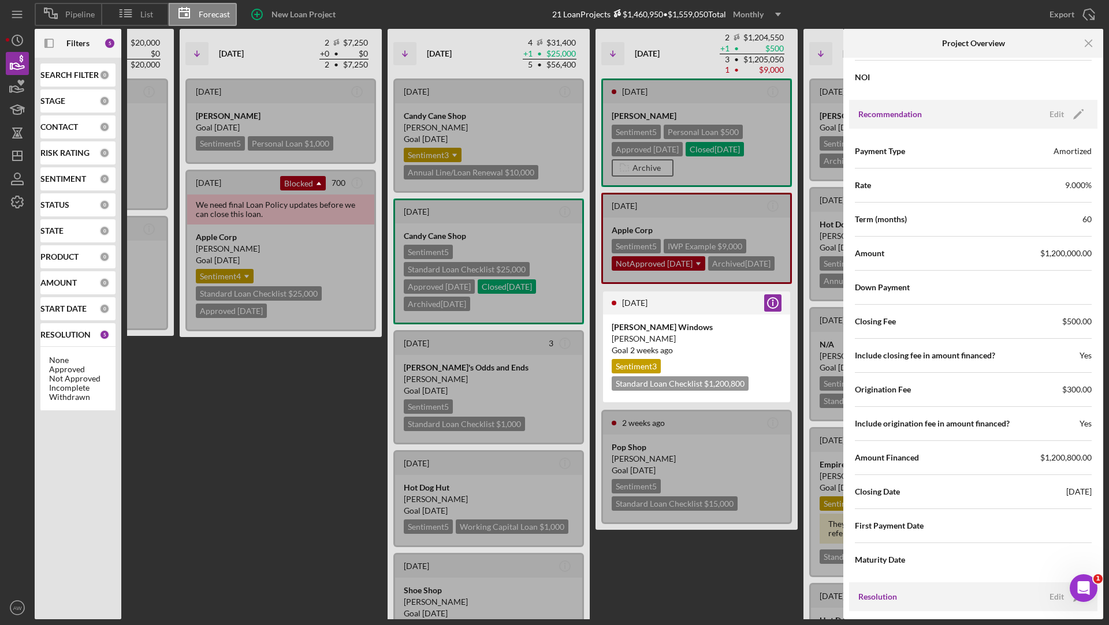
scroll to position [1216, 0]
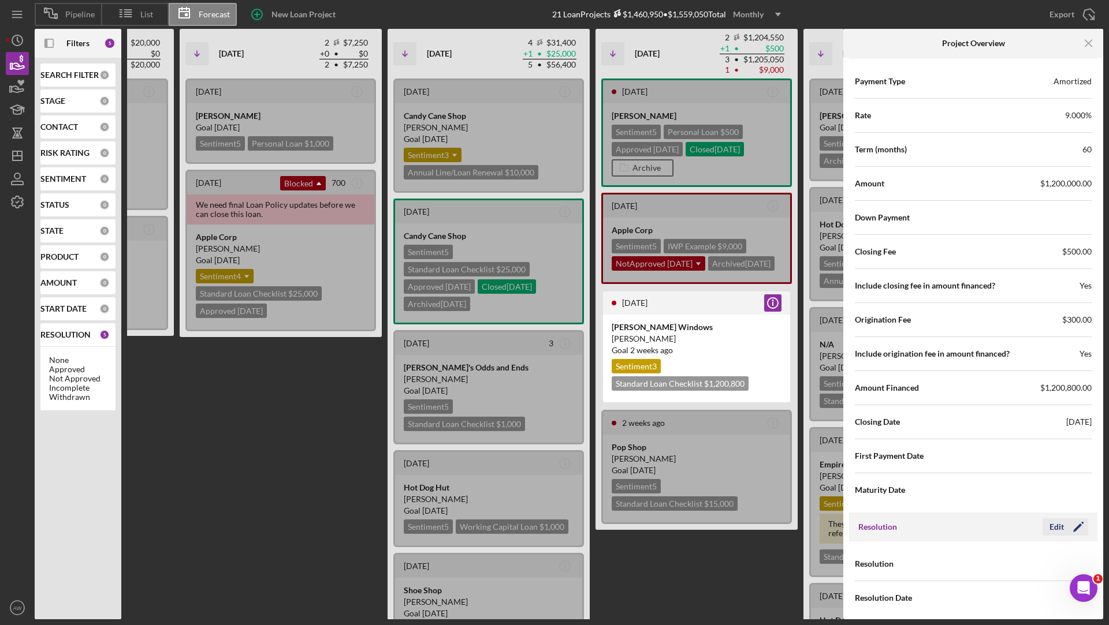
click at [1053, 525] on div "Edit" at bounding box center [1056, 527] width 14 height 17
click at [992, 550] on div "Resolution Select... Icon/Dropdown Arrow" at bounding box center [973, 564] width 237 height 29
click at [992, 560] on div "Select..." at bounding box center [992, 564] width 27 height 9
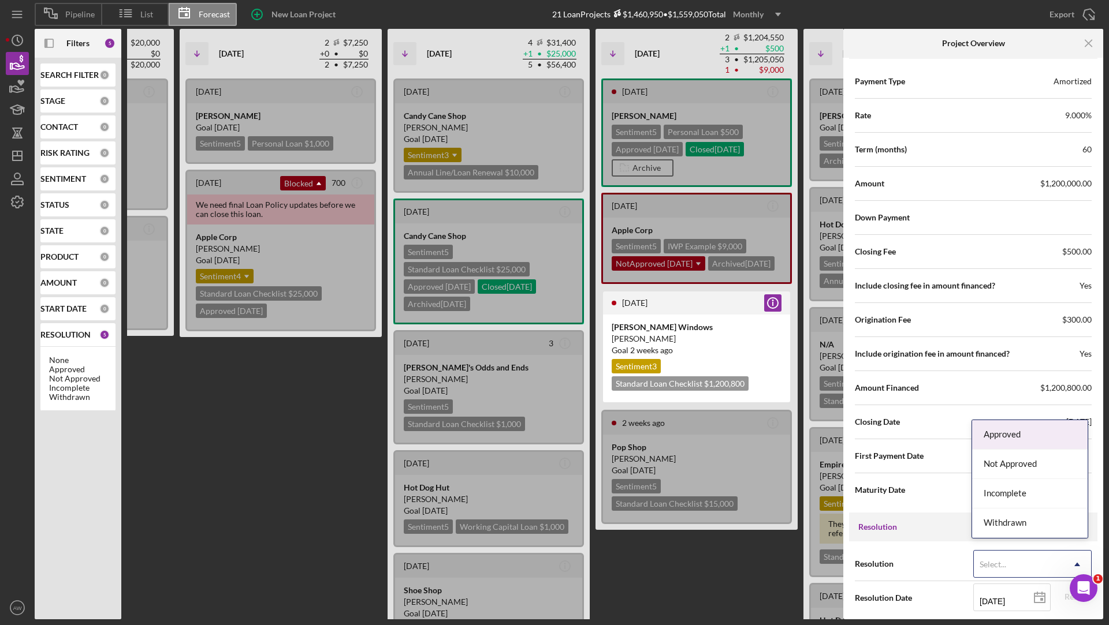
click at [998, 446] on div "Approved" at bounding box center [1029, 434] width 115 height 29
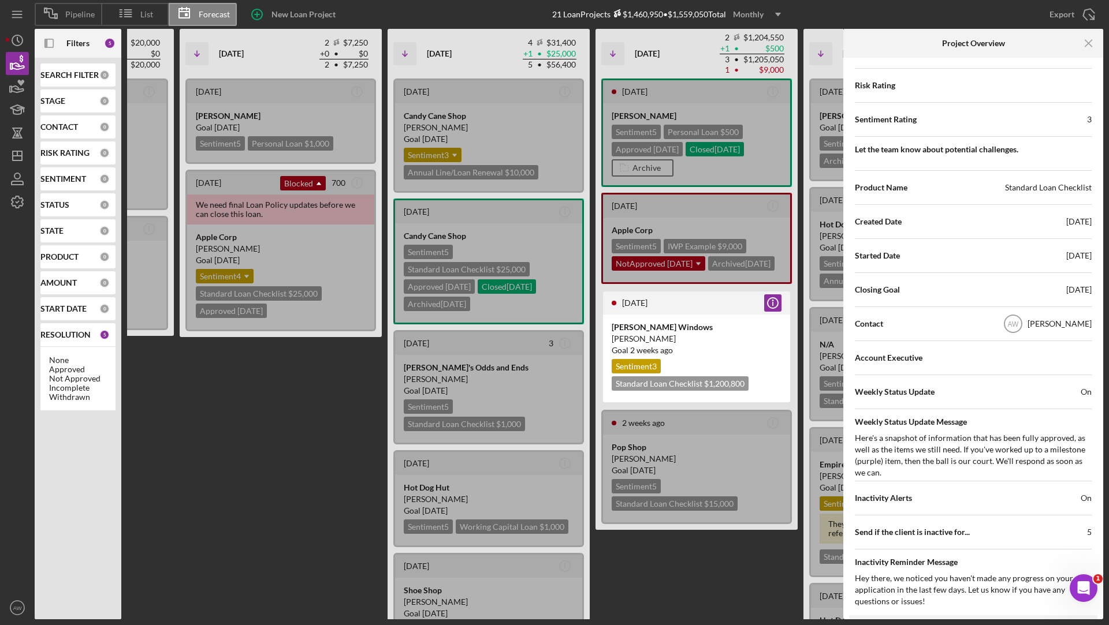
scroll to position [172, 0]
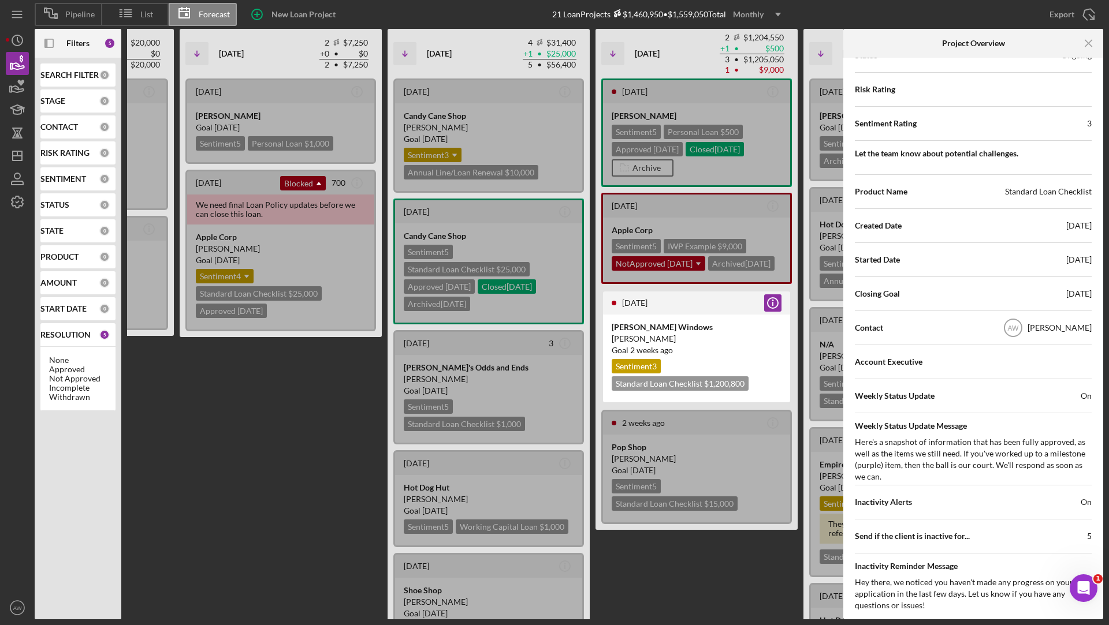
drag, startPoint x: 1040, startPoint y: 292, endPoint x: 1099, endPoint y: 292, distance: 58.9
click at [1099, 292] on div "Internal Workflow Stage Pending Funding Icon/Dropdown Arrow Archive (can unarch…" at bounding box center [973, 339] width 260 height 562
click at [983, 285] on div "Closing Goal [DATE]" at bounding box center [973, 294] width 237 height 29
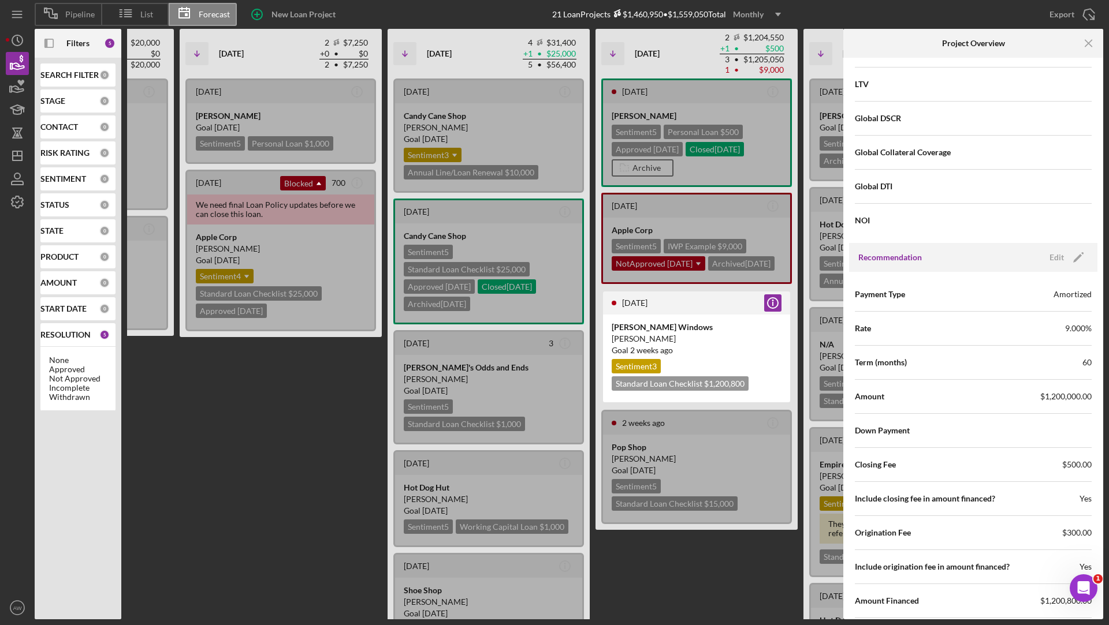
scroll to position [1656, 0]
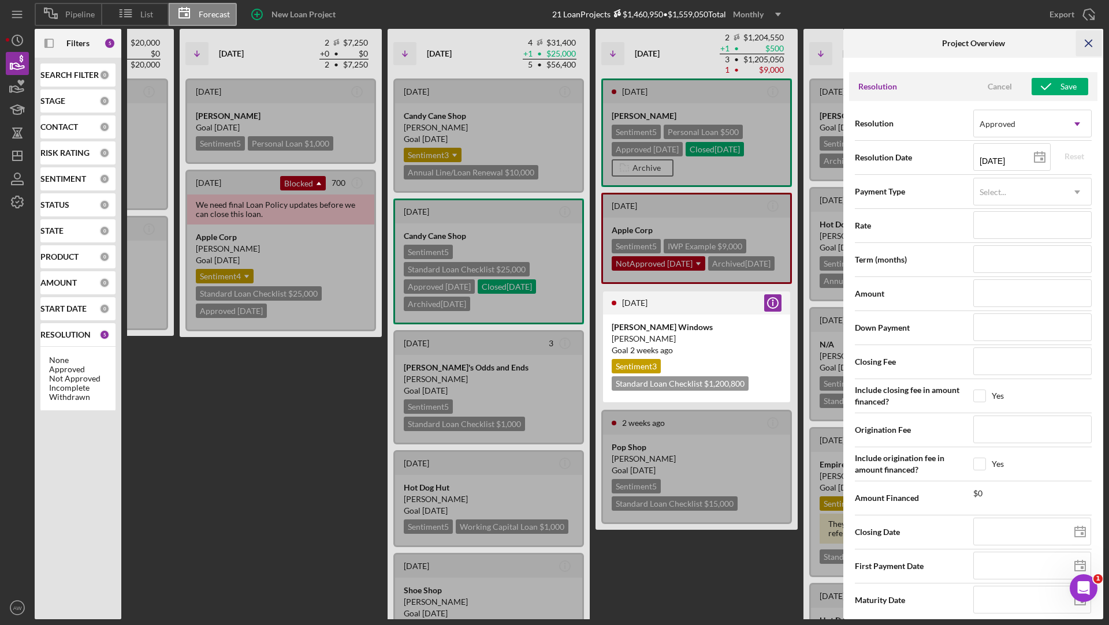
click at [1087, 50] on icon "Icon/Menu Close" at bounding box center [1089, 44] width 26 height 26
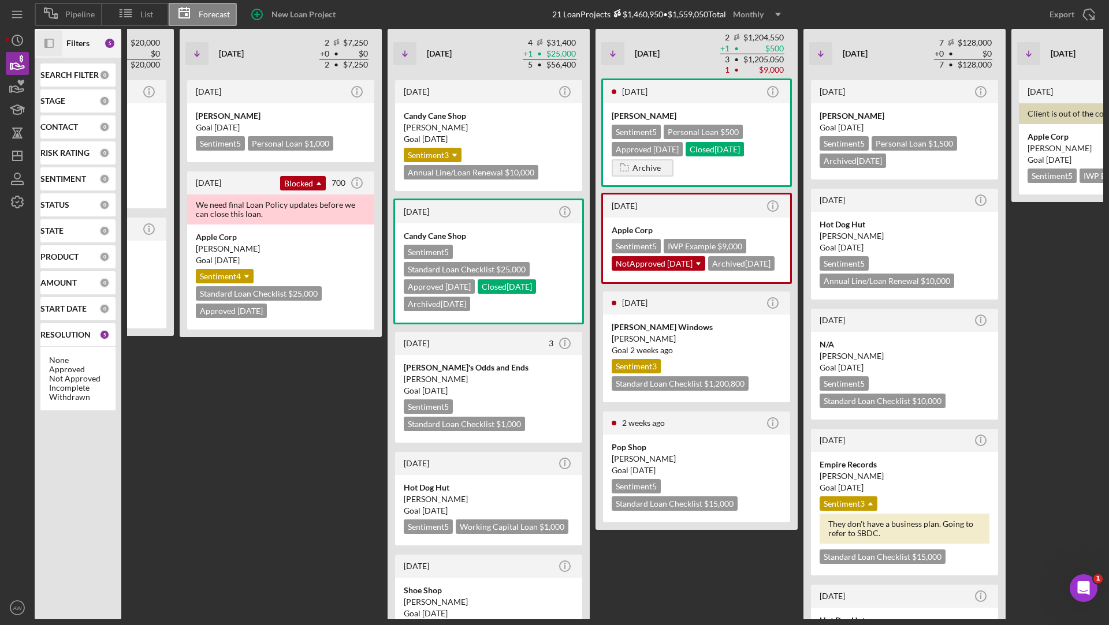
click at [46, 42] on icon "button" at bounding box center [45, 43] width 3 height 9
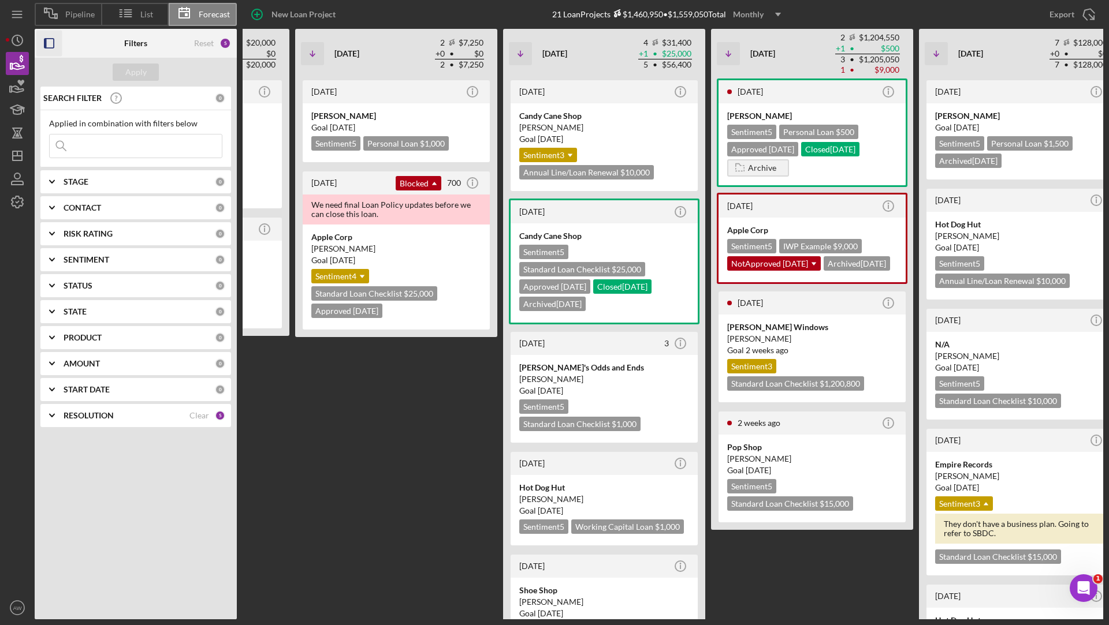
click at [54, 418] on icon "Icon/Expander" at bounding box center [52, 415] width 29 height 29
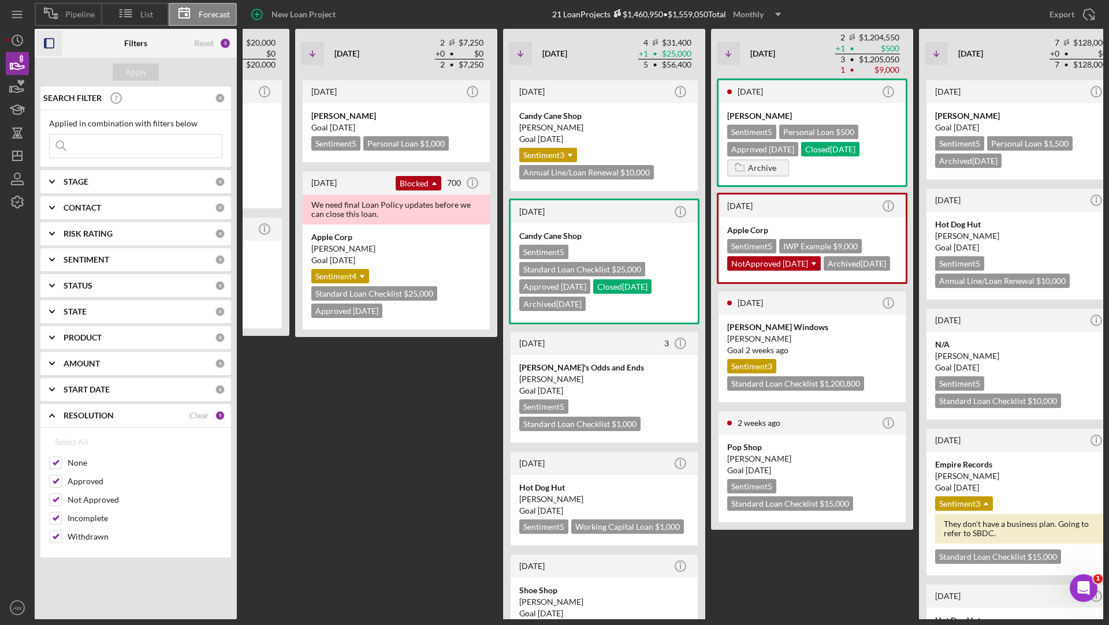
click at [48, 42] on icon "button" at bounding box center [49, 44] width 26 height 26
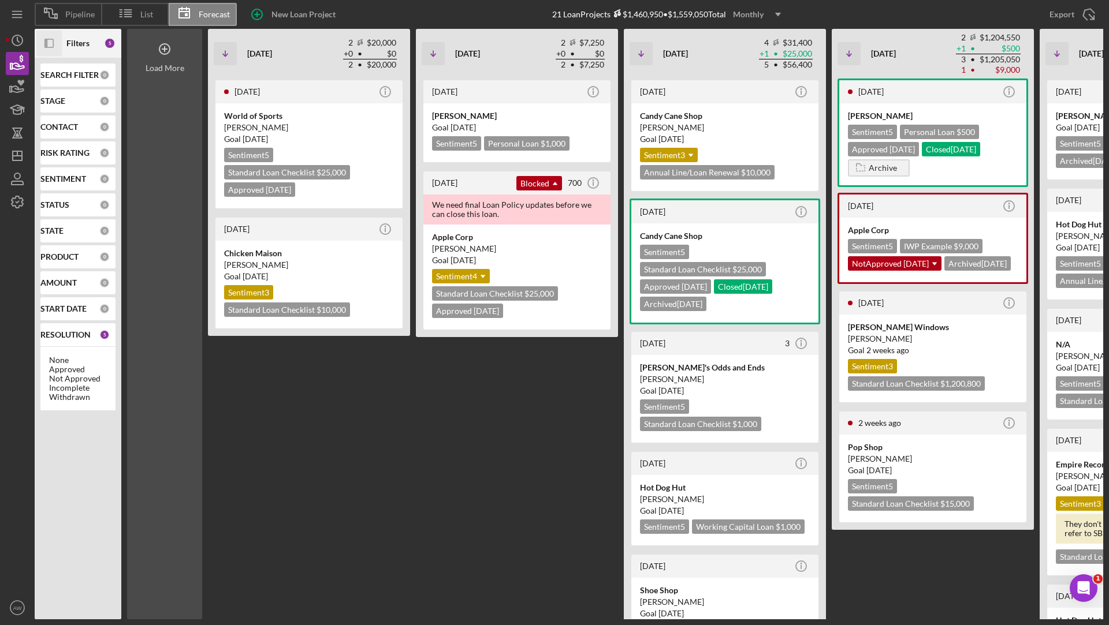
click at [146, 68] on div "Load More" at bounding box center [165, 68] width 39 height 9
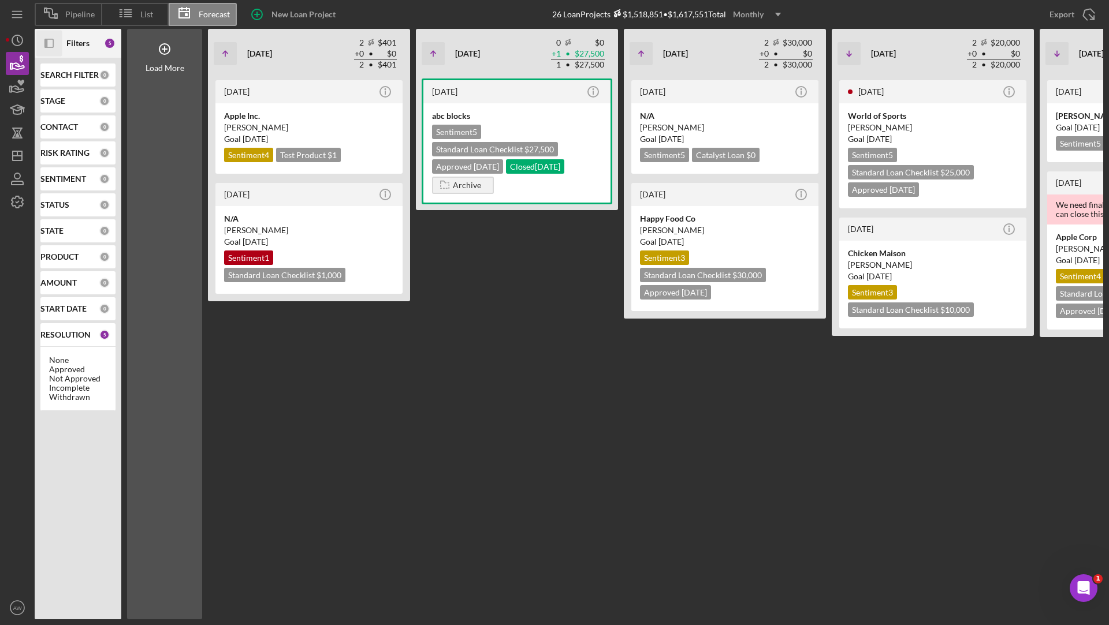
click at [763, 13] on div "Monthly" at bounding box center [748, 14] width 31 height 17
click at [759, 67] on div "Quarterly" at bounding box center [759, 66] width 47 height 24
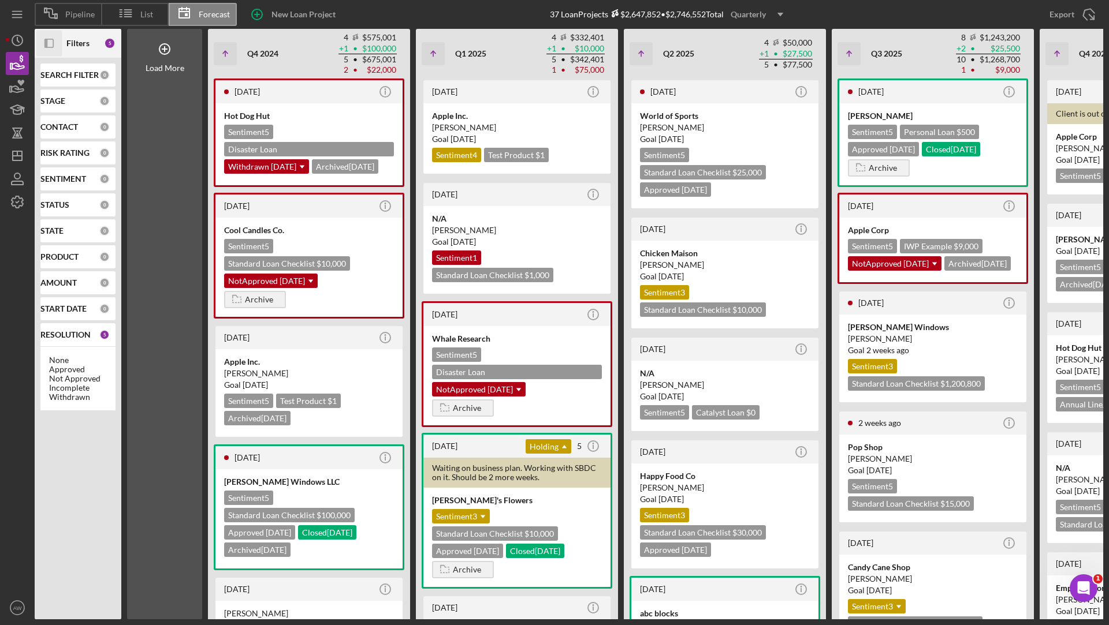
click at [762, 12] on div "Quarterly" at bounding box center [748, 14] width 35 height 17
click at [749, 87] on div "Yearly" at bounding box center [759, 88] width 47 height 23
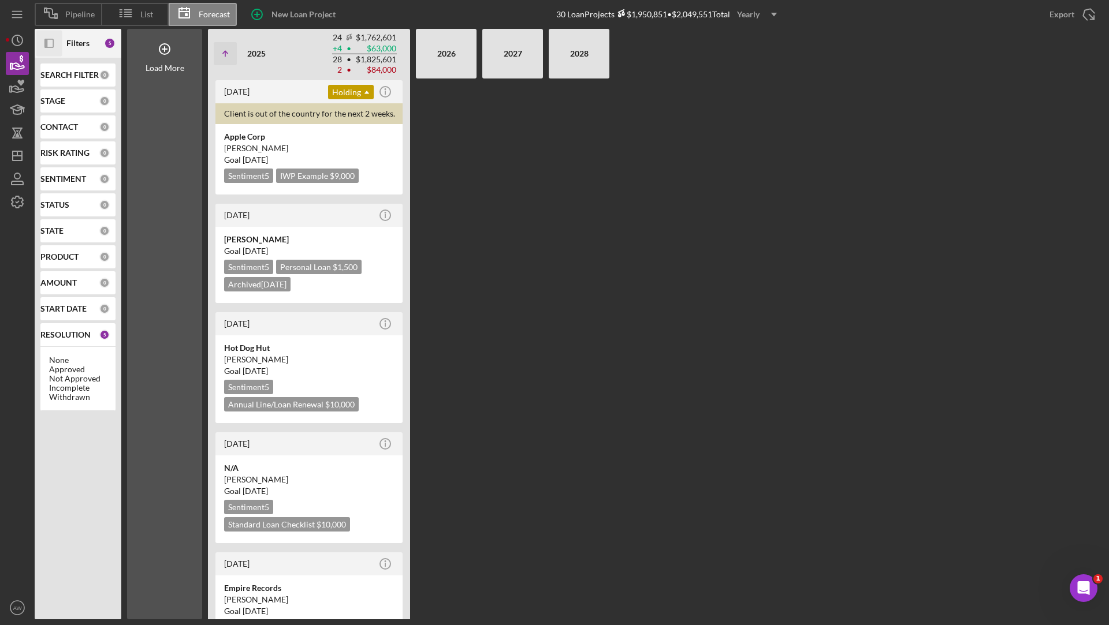
drag, startPoint x: 549, startPoint y: 17, endPoint x: 612, endPoint y: 20, distance: 63.0
click at [612, 20] on div "New Loan Project 30 Loan Projects $1,950,851 • $2,049,551 Total Yearly Icon/Dro…" at bounding box center [670, 14] width 866 height 29
click at [74, 6] on div "Pipeline" at bounding box center [68, 14] width 66 height 23
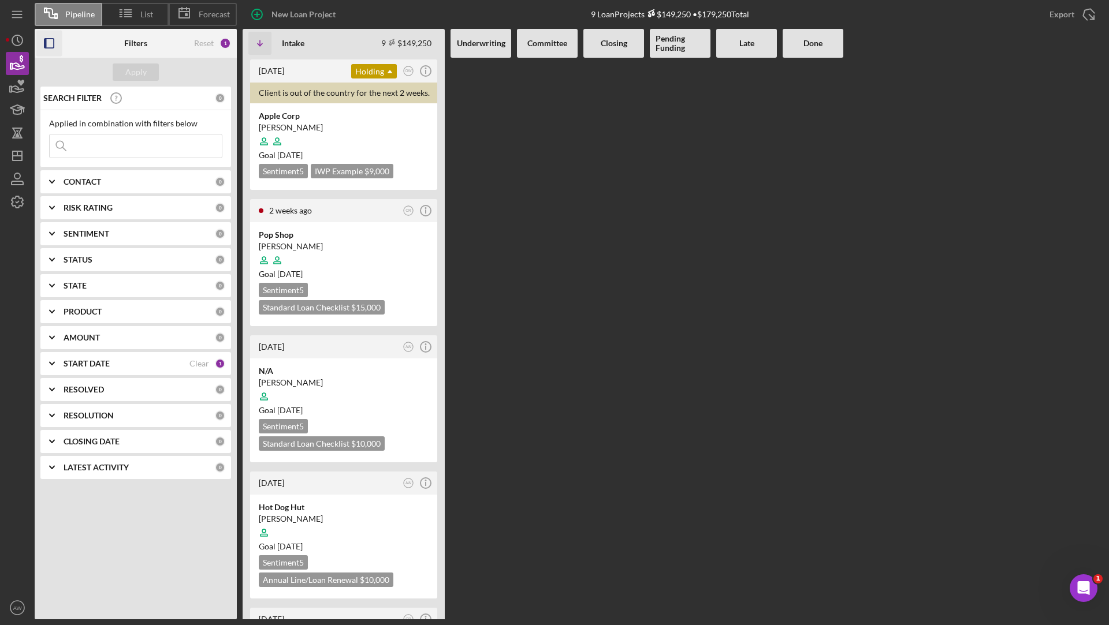
click at [50, 42] on icon "button" at bounding box center [49, 44] width 26 height 26
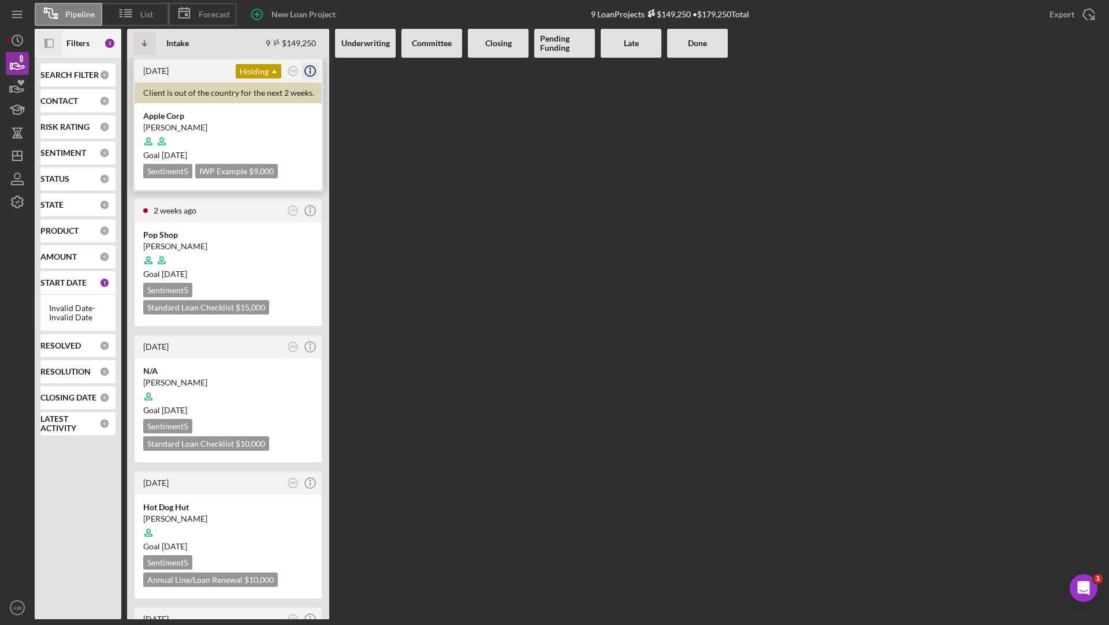
click at [315, 66] on icon "Icon/Info" at bounding box center [310, 71] width 29 height 29
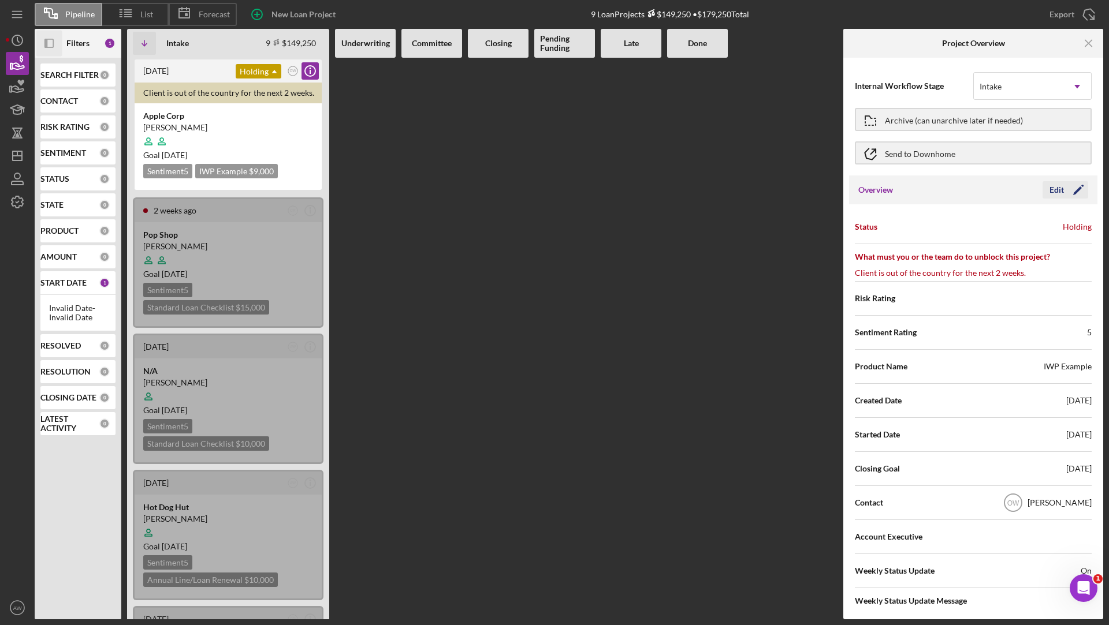
click at [1059, 191] on div "Edit" at bounding box center [1056, 189] width 14 height 17
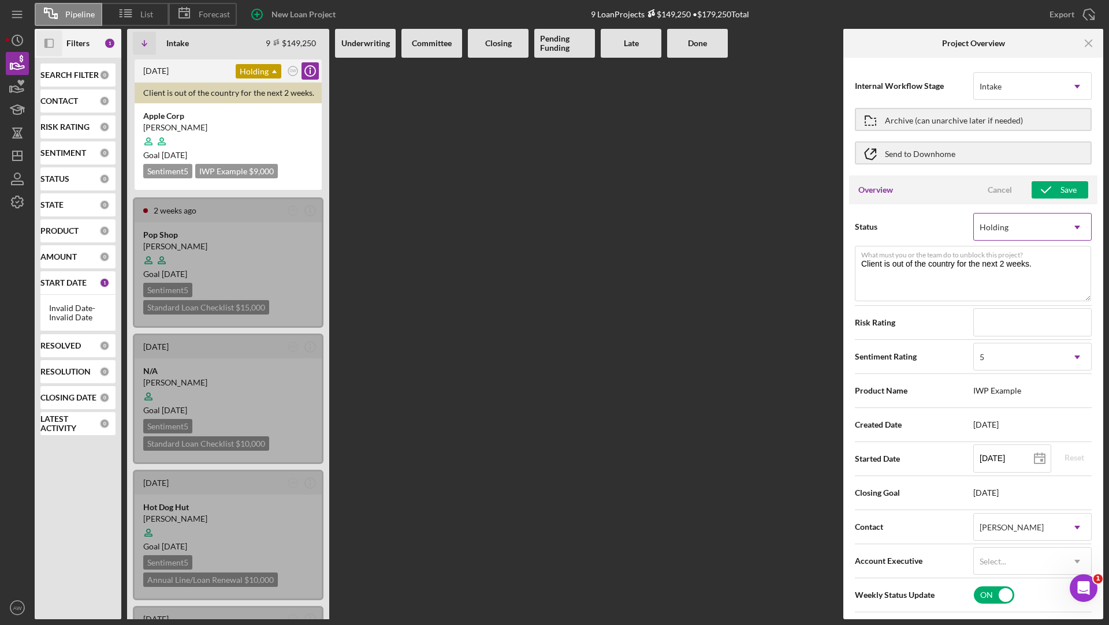
click at [1014, 225] on div "Holding" at bounding box center [1019, 227] width 90 height 27
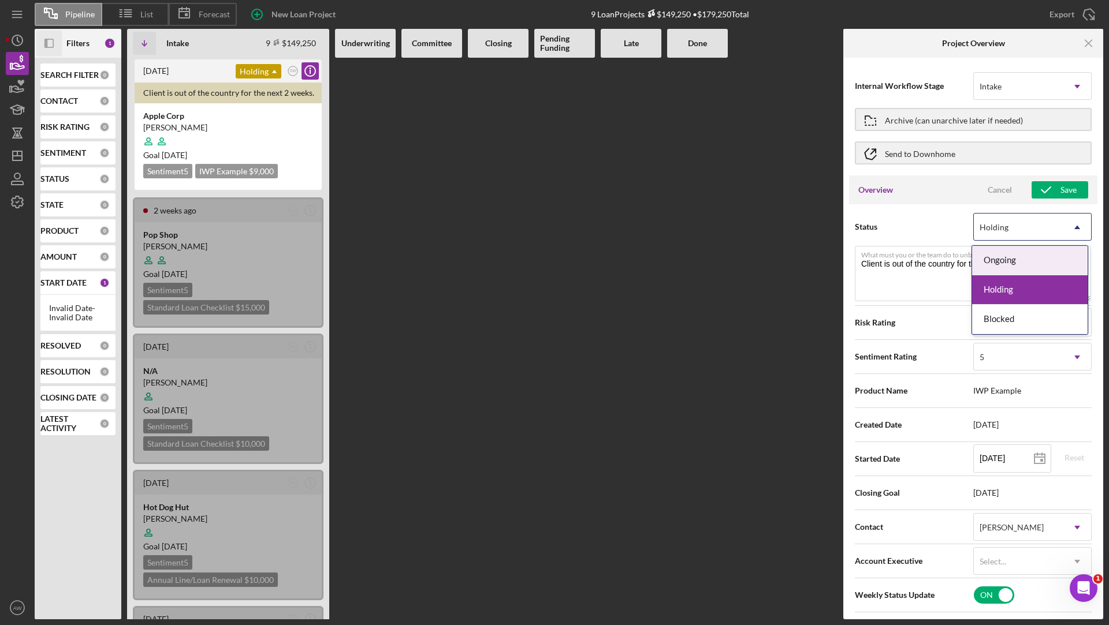
click at [912, 220] on div "Status Ongoing, 1 of 3. 3 results available. Use Up and Down to choose options,…" at bounding box center [973, 227] width 237 height 29
click at [990, 230] on div "Holding" at bounding box center [993, 227] width 29 height 9
click at [917, 206] on div "Status Ongoing, 1 of 3. 3 results available. Use Up and Down to choose options,…" at bounding box center [973, 528] width 248 height 649
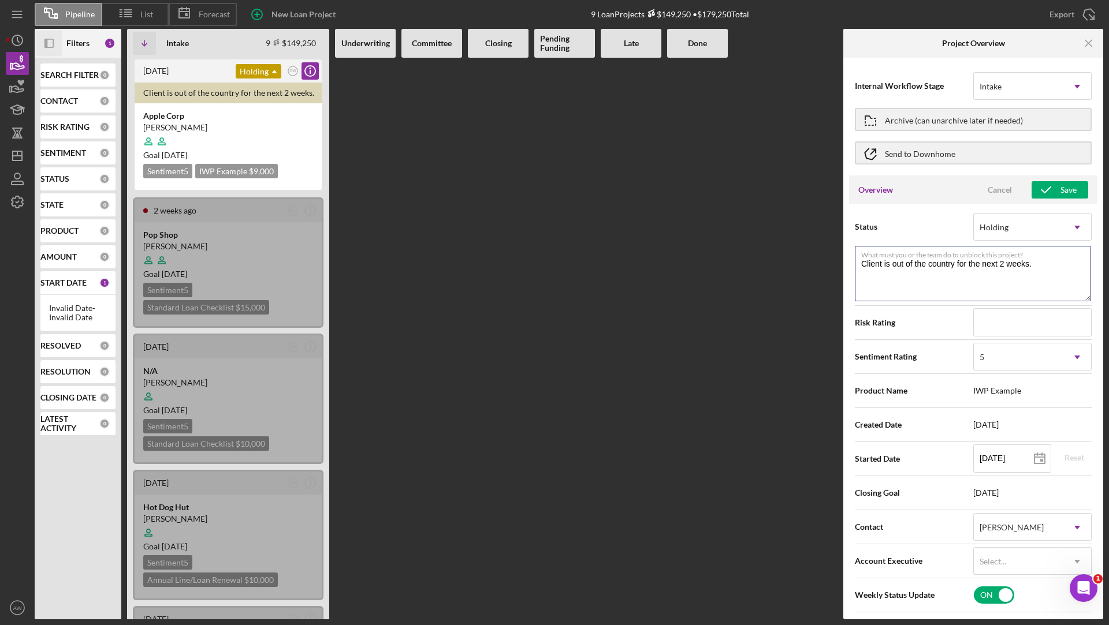
drag, startPoint x: 1051, startPoint y: 262, endPoint x: 829, endPoint y: 263, distance: 222.3
click at [829, 263] on div "Icon/Panel Side Expand Filters 1 SEARCH FILTER 0 CONTACT 0 RISK RATING 0 SENTIM…" at bounding box center [569, 324] width 1068 height 591
click at [932, 274] on textarea "Client is out of the country for the next 2 weeks." at bounding box center [973, 273] width 236 height 55
click at [1060, 189] on div "Save" at bounding box center [1068, 189] width 16 height 17
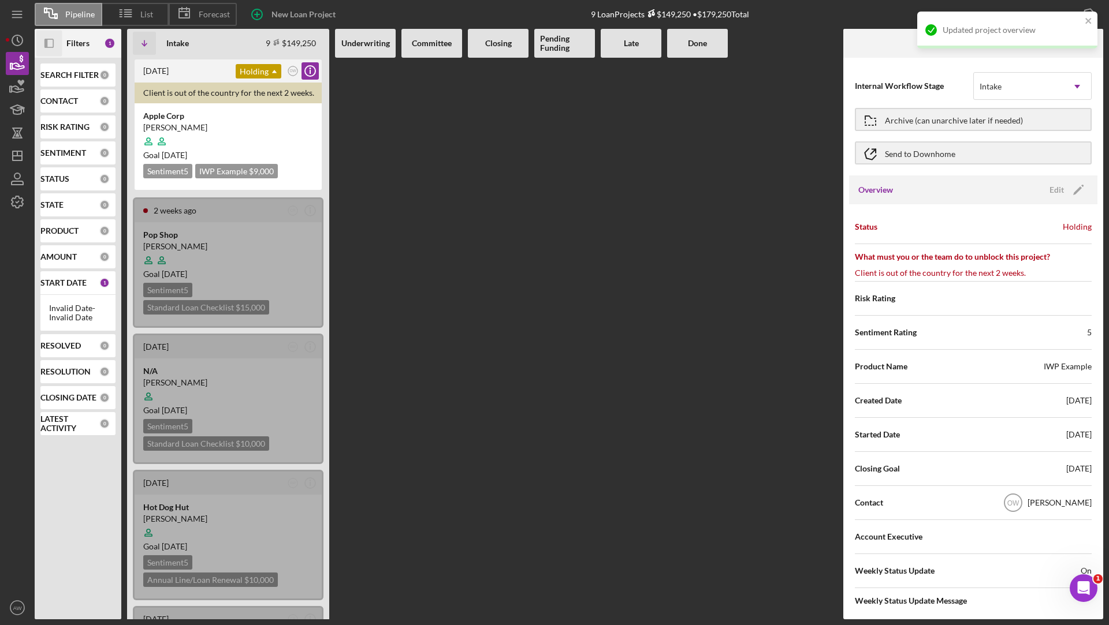
click at [73, 39] on b "Filters" at bounding box center [77, 43] width 23 height 9
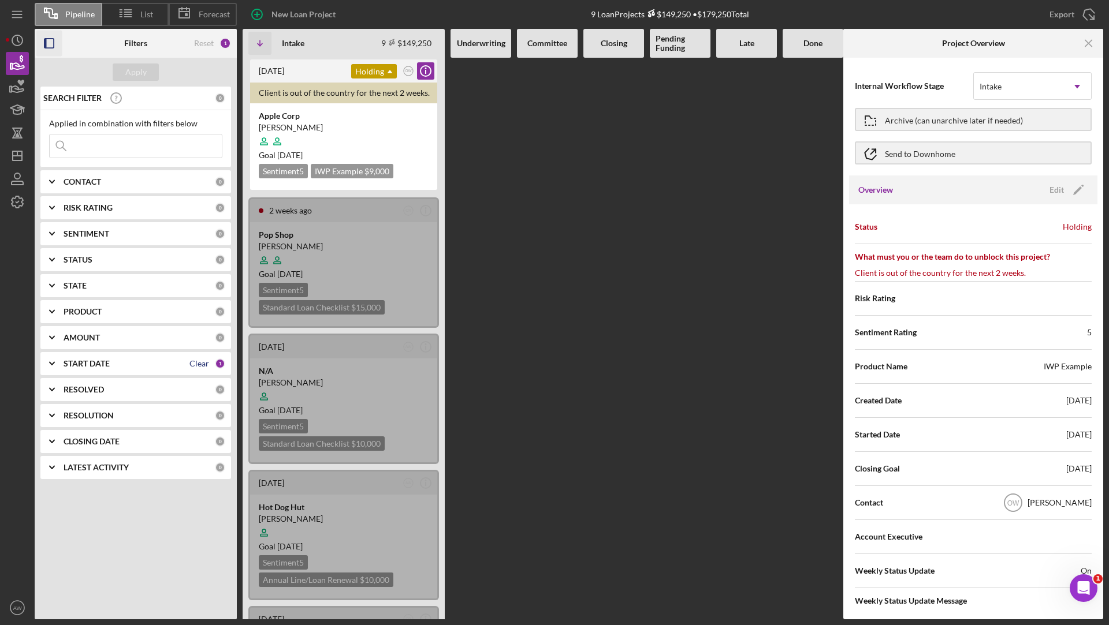
click at [196, 363] on div "Clear" at bounding box center [199, 363] width 20 height 9
click at [125, 79] on div "Apply" at bounding box center [135, 72] width 21 height 17
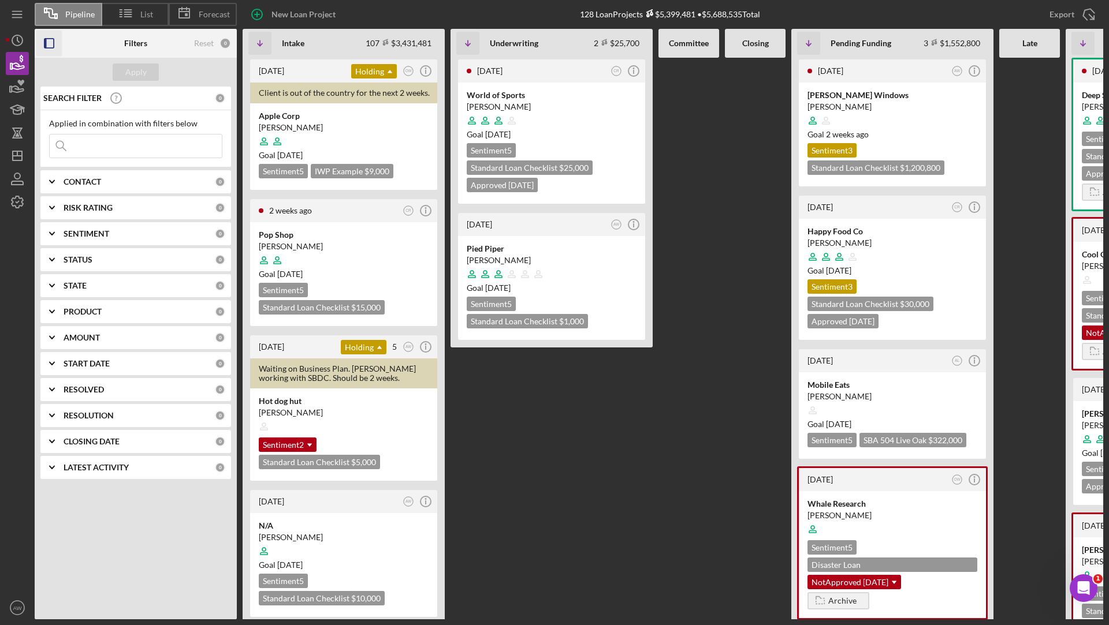
click at [51, 35] on icon "button" at bounding box center [49, 44] width 26 height 26
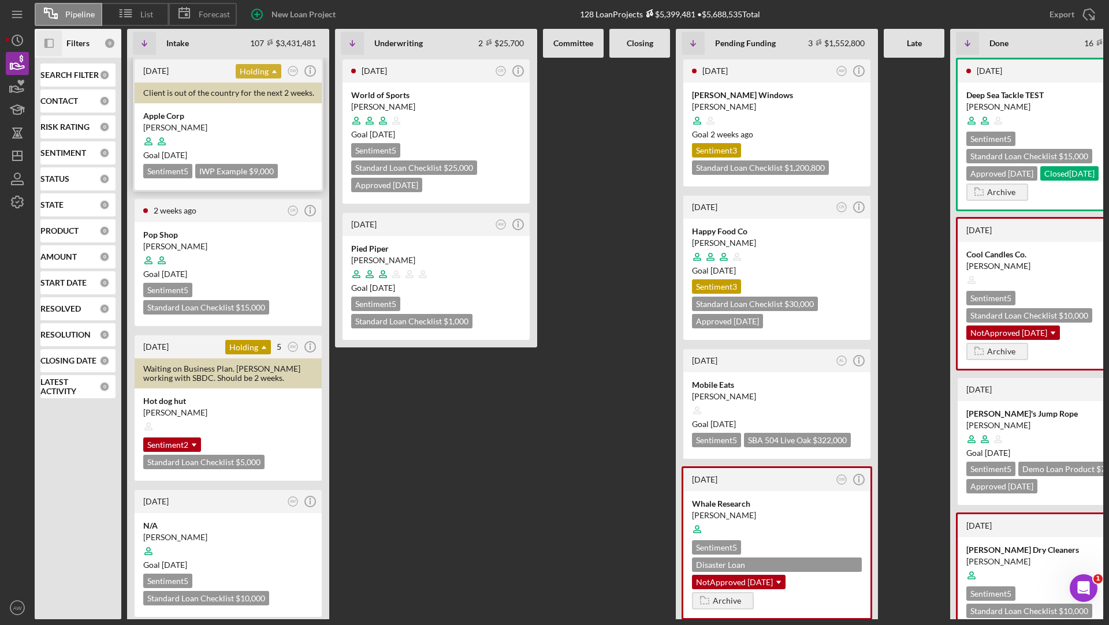
click at [271, 69] on icon "Icon/Dropdown Arrow" at bounding box center [274, 71] width 23 height 23
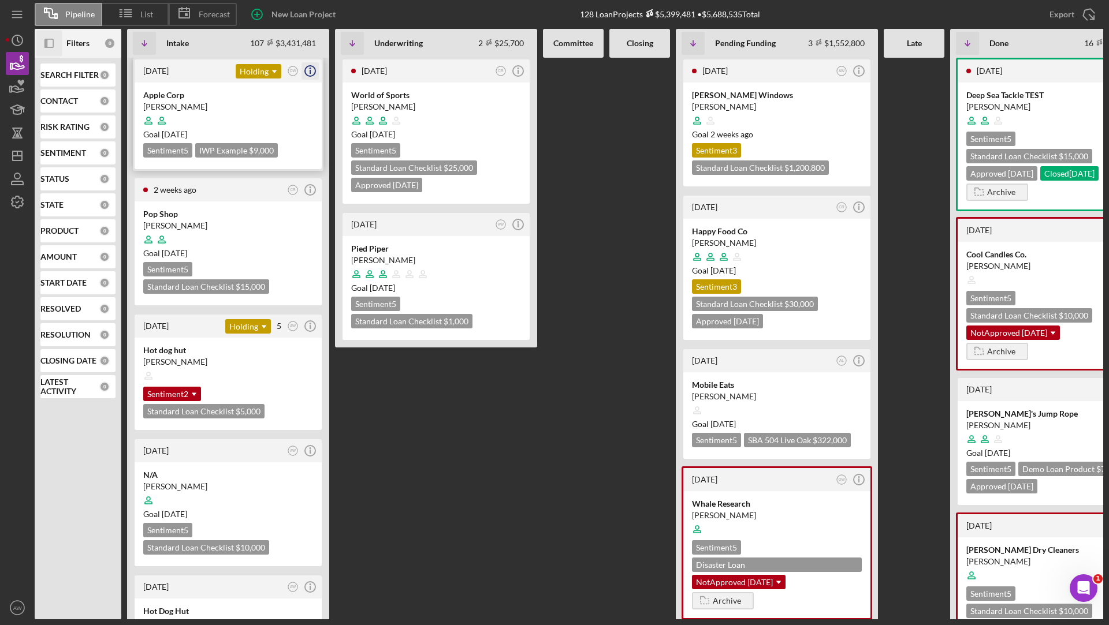
click at [308, 73] on icon "Icon/Info" at bounding box center [310, 71] width 29 height 29
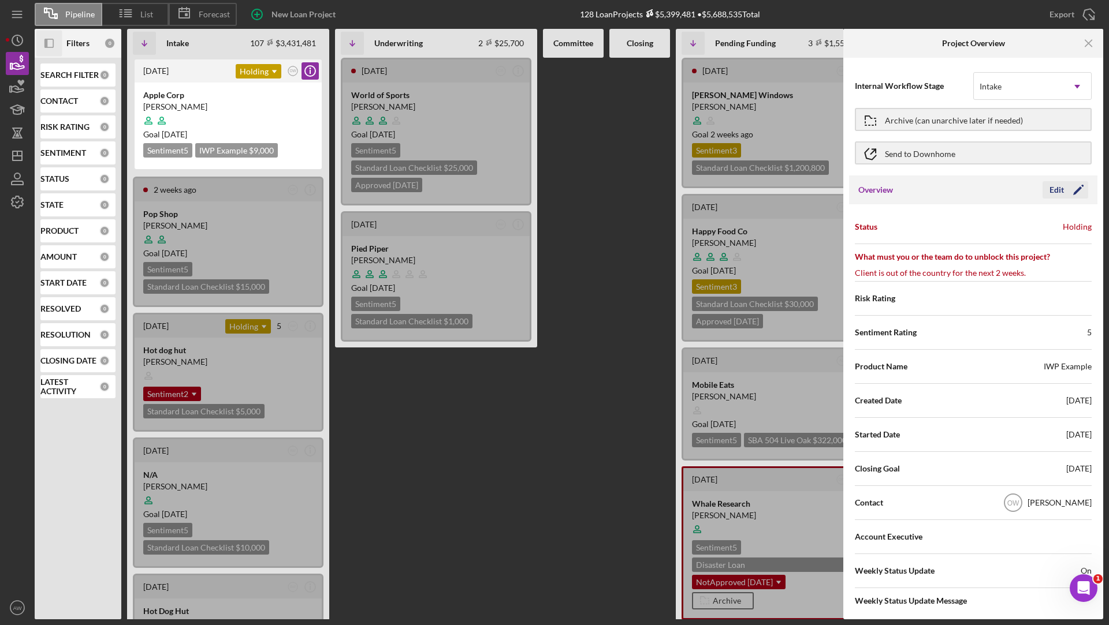
click at [1059, 189] on div "Edit" at bounding box center [1056, 189] width 14 height 17
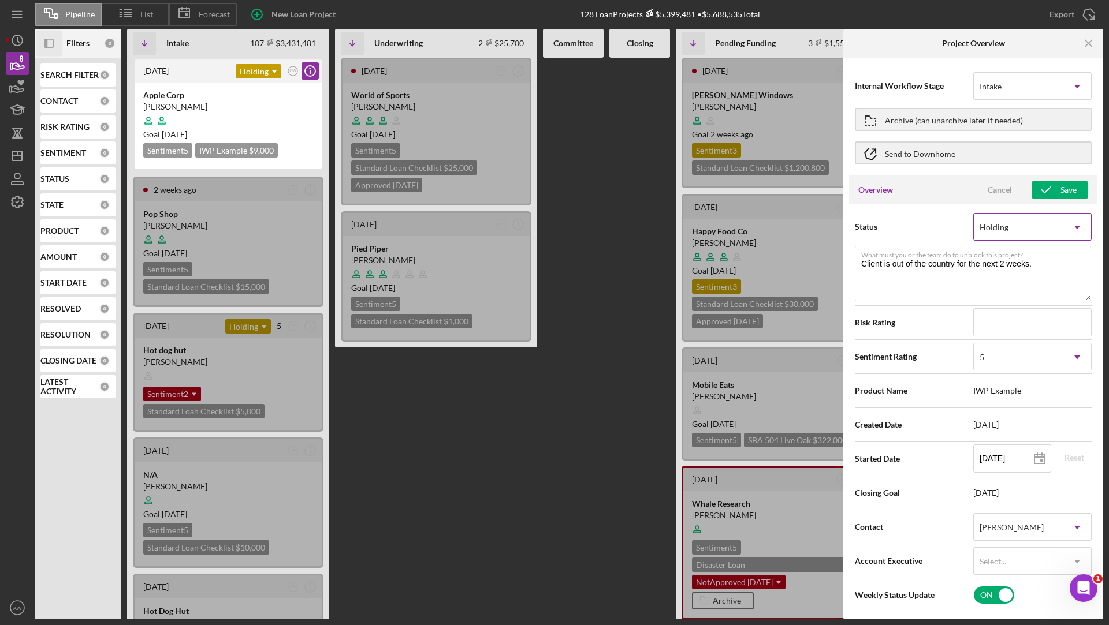
click at [1037, 226] on div "Holding" at bounding box center [1019, 227] width 90 height 27
click at [933, 222] on span "Status" at bounding box center [914, 227] width 118 height 12
click at [998, 322] on input at bounding box center [1032, 322] width 118 height 28
click at [1087, 48] on icon "Icon/Menu Close" at bounding box center [1089, 44] width 26 height 26
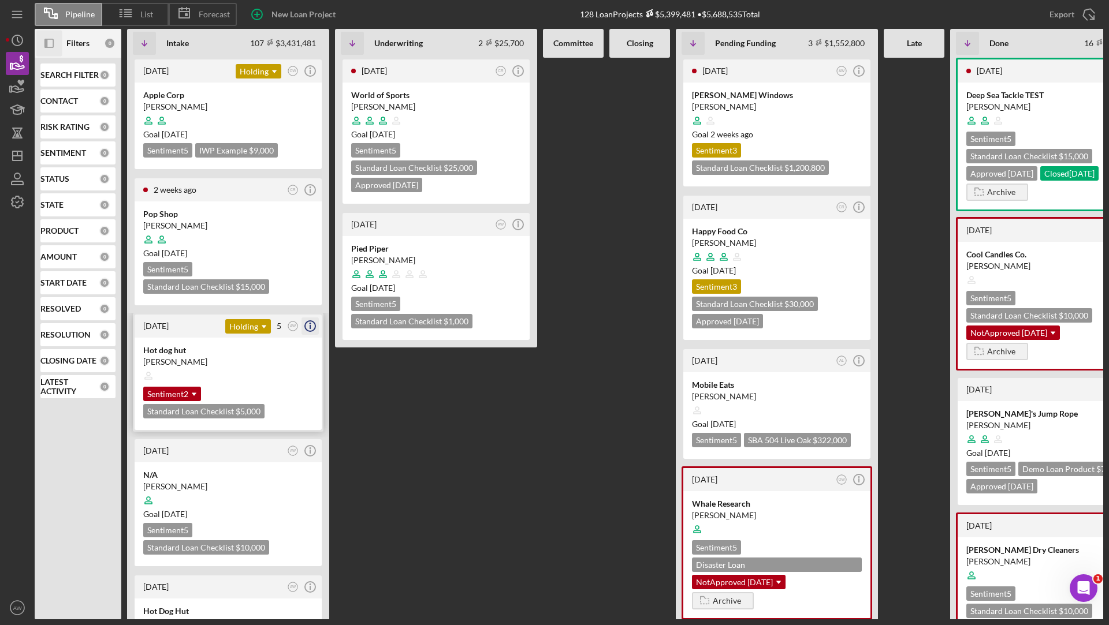
click at [307, 327] on icon "Icon/Info" at bounding box center [310, 326] width 29 height 29
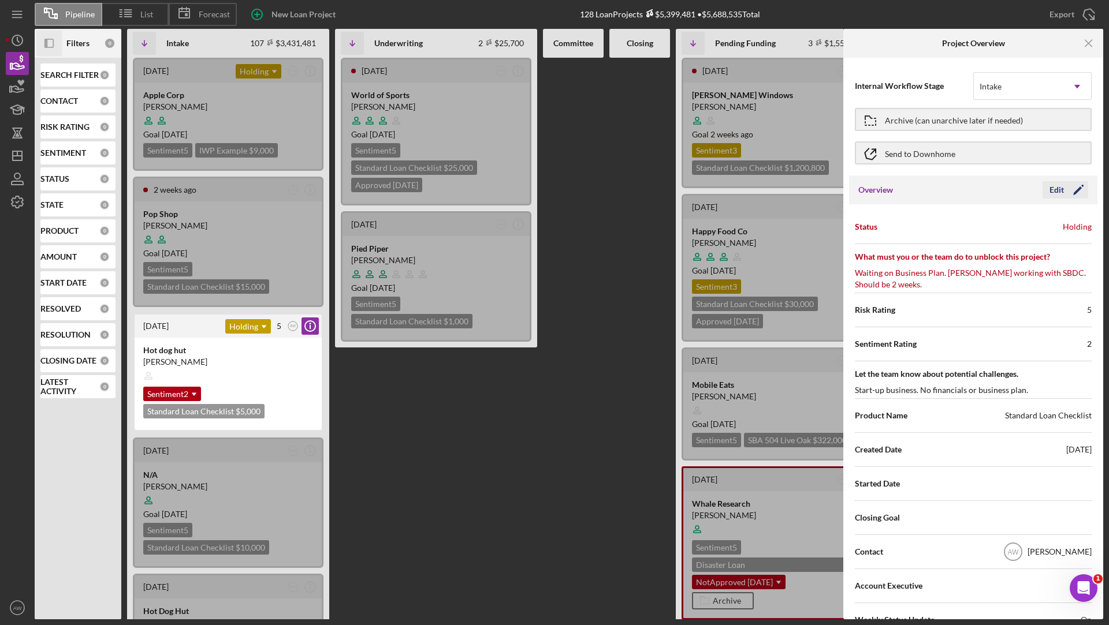
click at [1059, 184] on div "Edit" at bounding box center [1056, 189] width 14 height 17
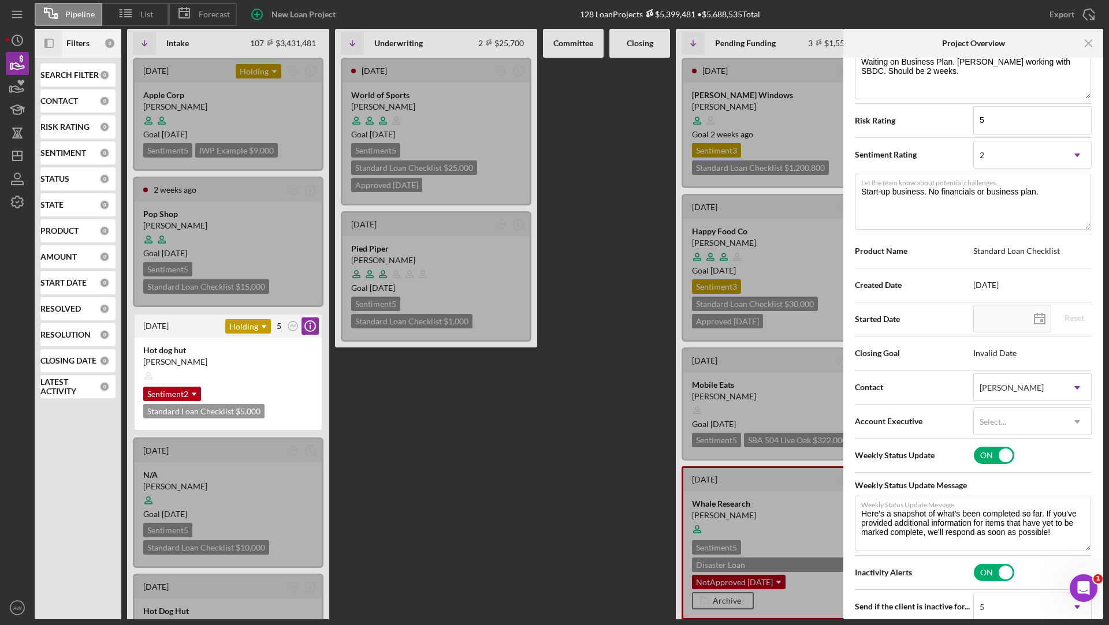
scroll to position [204, 0]
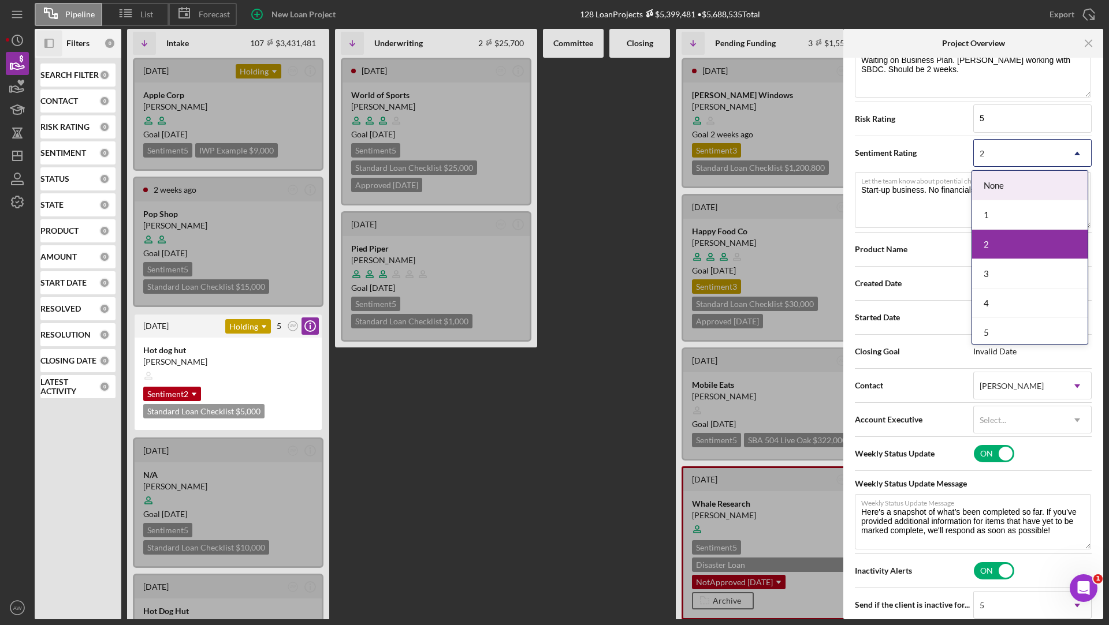
click at [1004, 152] on div "2" at bounding box center [1019, 153] width 90 height 27
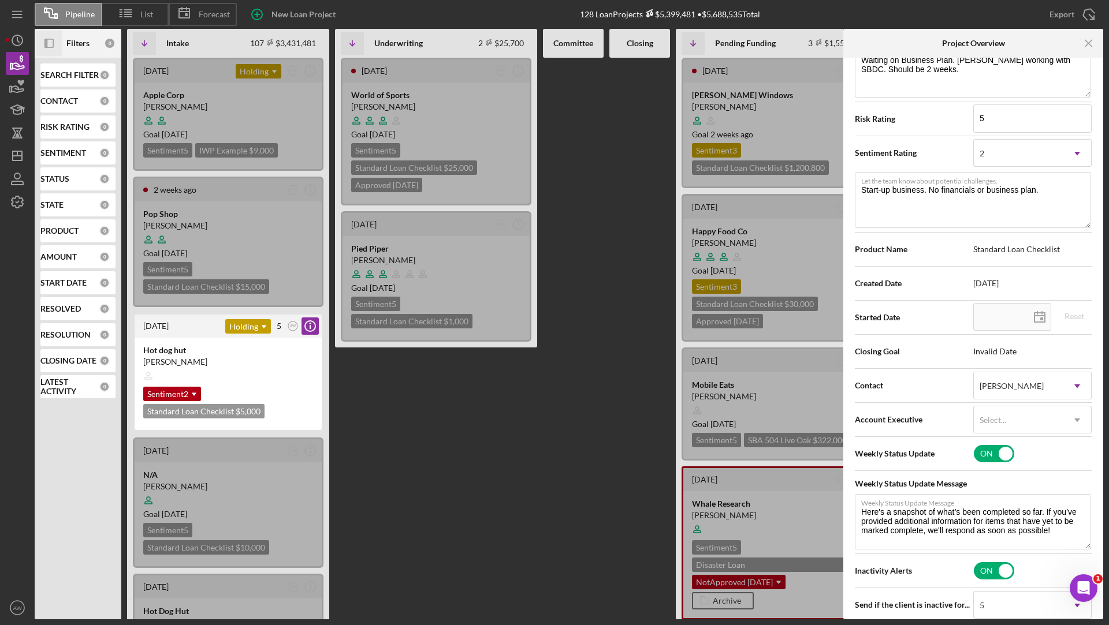
click at [936, 150] on span "Sentiment Rating" at bounding box center [914, 153] width 118 height 12
drag, startPoint x: 1052, startPoint y: 185, endPoint x: 853, endPoint y: 185, distance: 198.7
click at [853, 185] on div "Status Holding Icon/Dropdown Arrow What must you or the team do to unblock this…" at bounding box center [973, 356] width 248 height 711
click at [1093, 53] on icon "Icon/Menu Close" at bounding box center [1089, 44] width 26 height 26
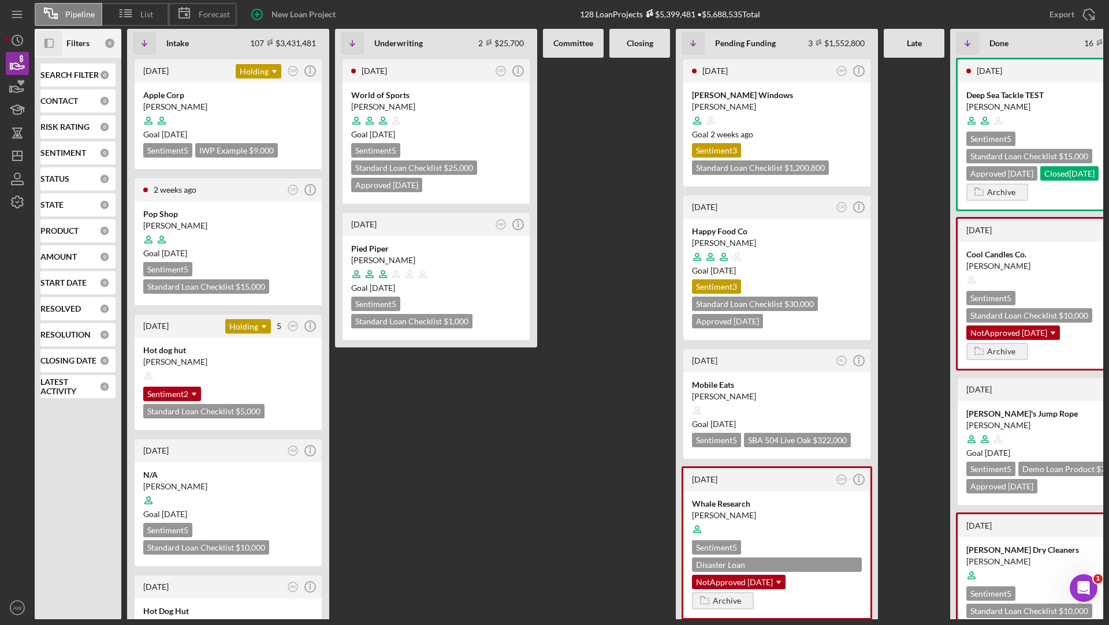
scroll to position [0, 0]
click at [188, 393] on icon "Icon/Dropdown Arrow" at bounding box center [193, 394] width 23 height 23
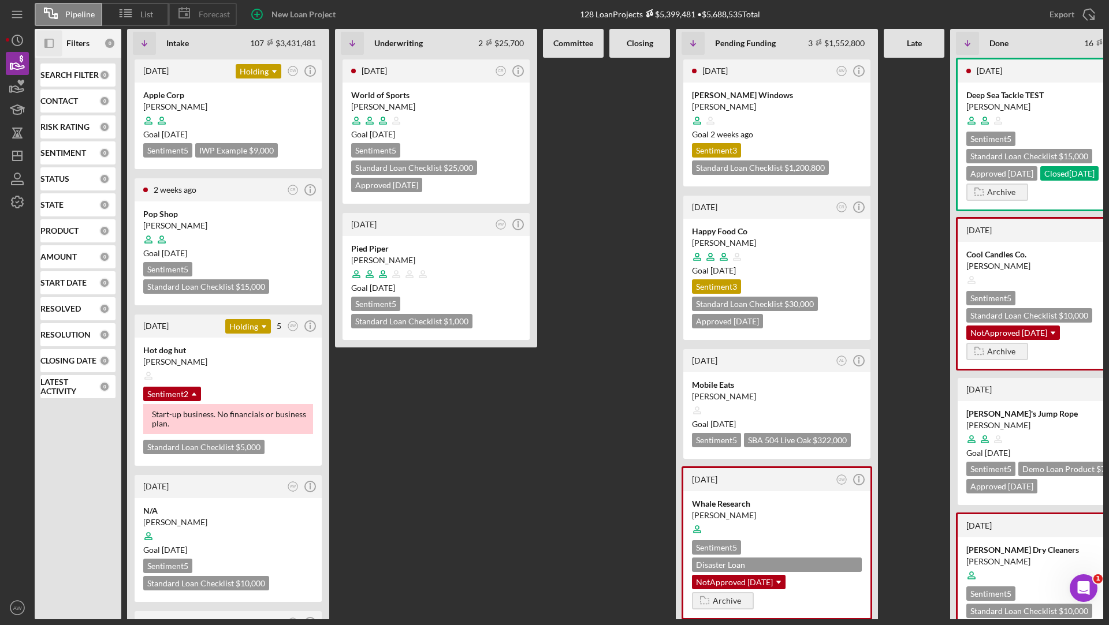
click at [192, 13] on icon at bounding box center [184, 13] width 29 height 29
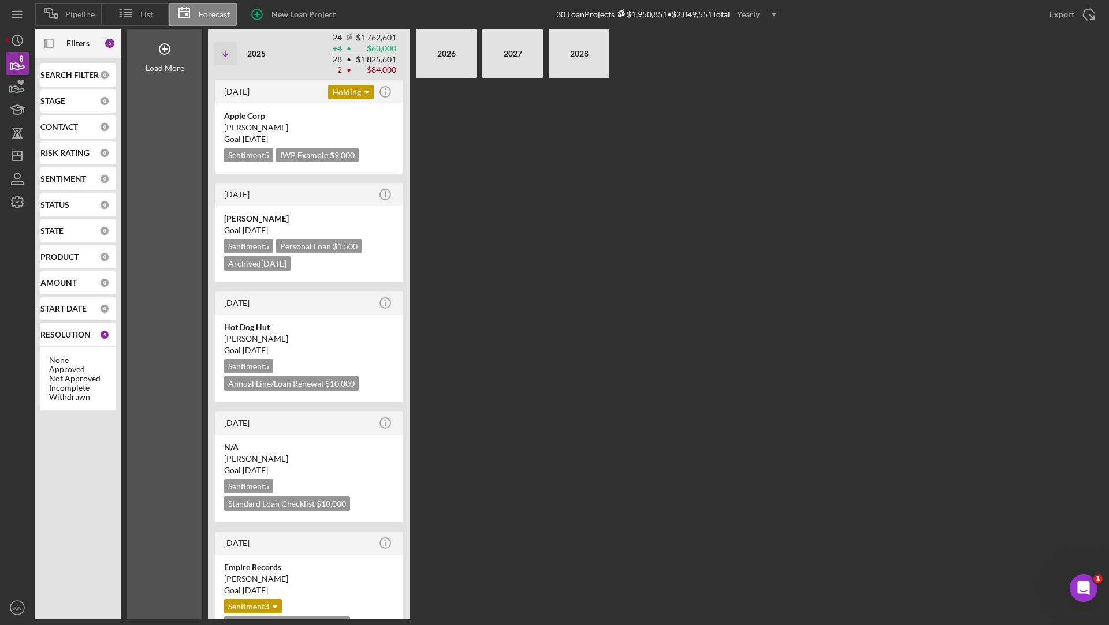
click at [752, 11] on div "Yearly" at bounding box center [748, 14] width 23 height 17
click at [754, 39] on div "Monthly" at bounding box center [759, 42] width 47 height 24
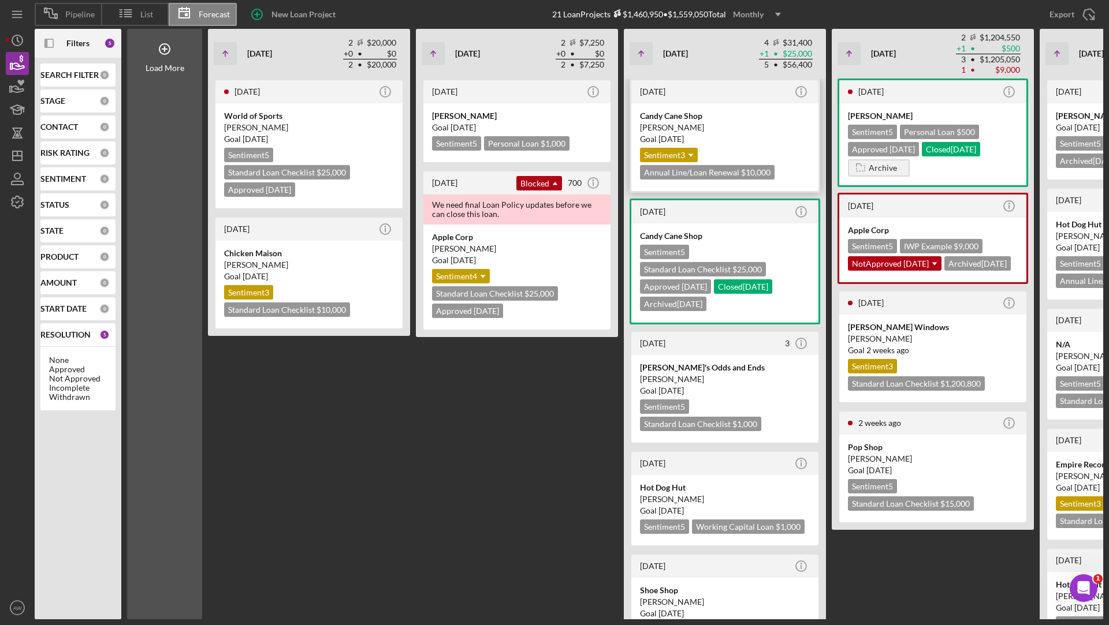
scroll to position [0, 419]
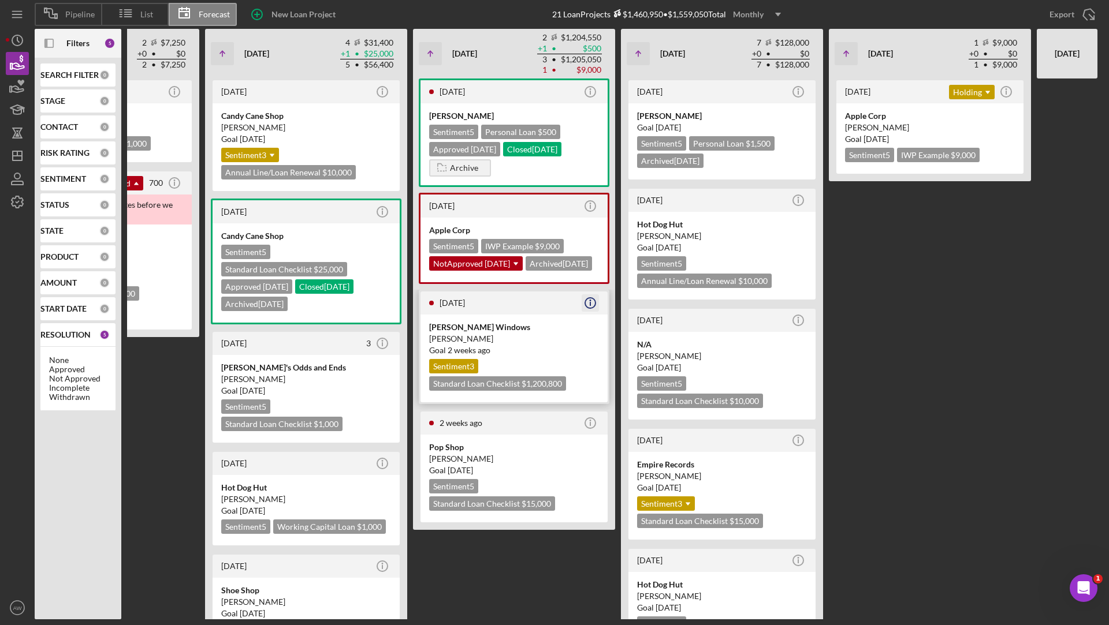
click at [590, 318] on icon "Icon/Info" at bounding box center [590, 303] width 29 height 29
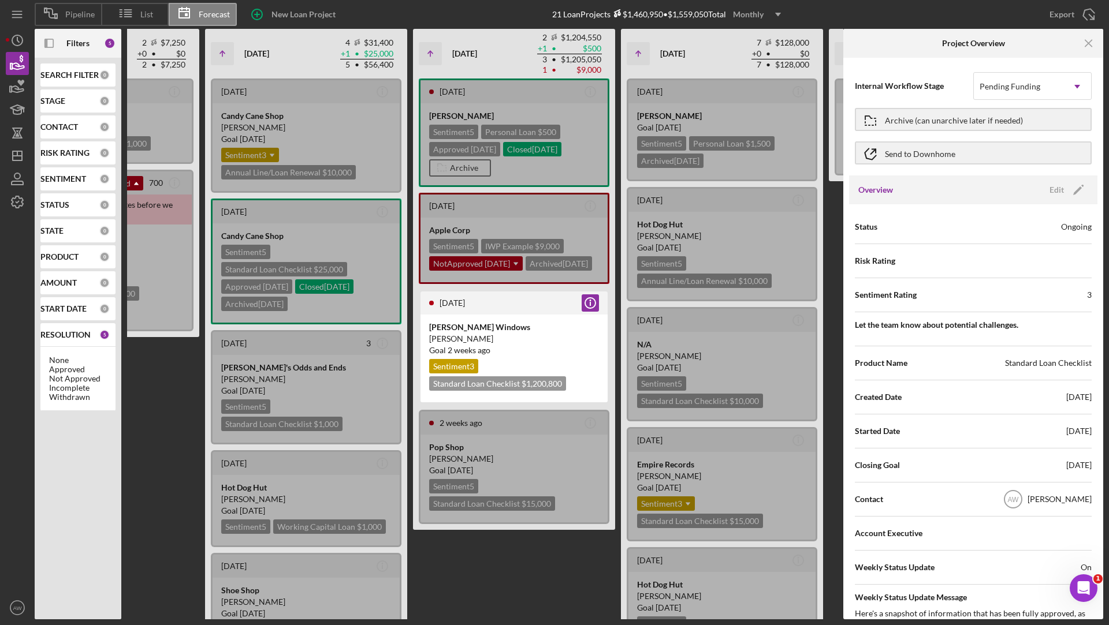
click at [478, 574] on div "[DATE] Icon/Info [PERSON_NAME] Test Sentiment 5 Personal Loan $500 Approved [DA…" at bounding box center [514, 349] width 202 height 541
click at [1091, 42] on icon "Icon/Menu Close" at bounding box center [1089, 44] width 26 height 26
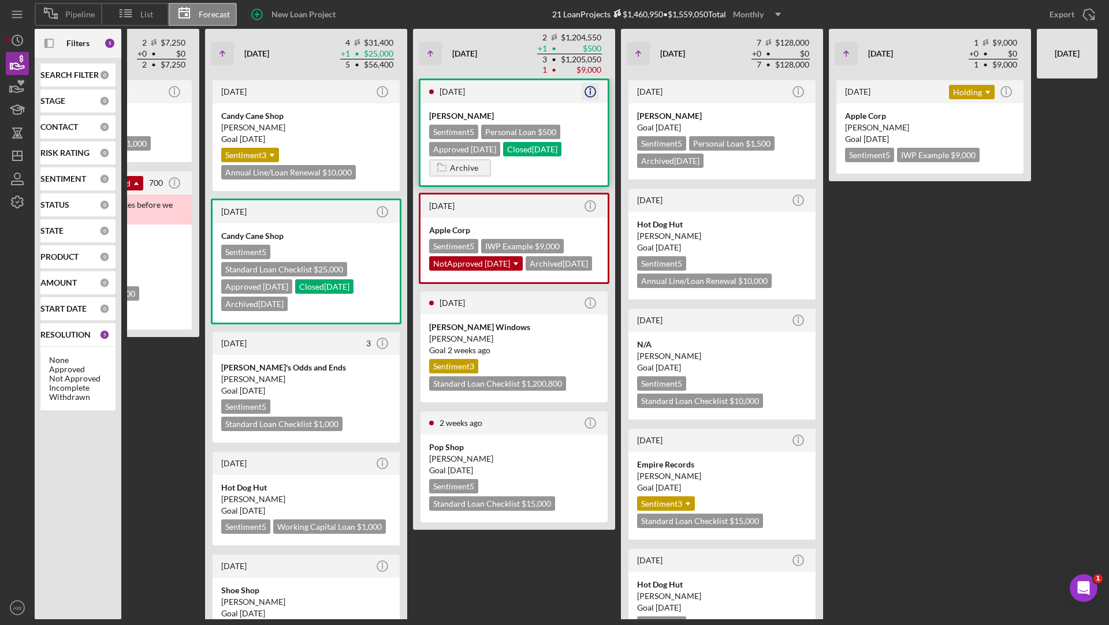
click at [592, 91] on icon "Icon/Info" at bounding box center [590, 91] width 29 height 29
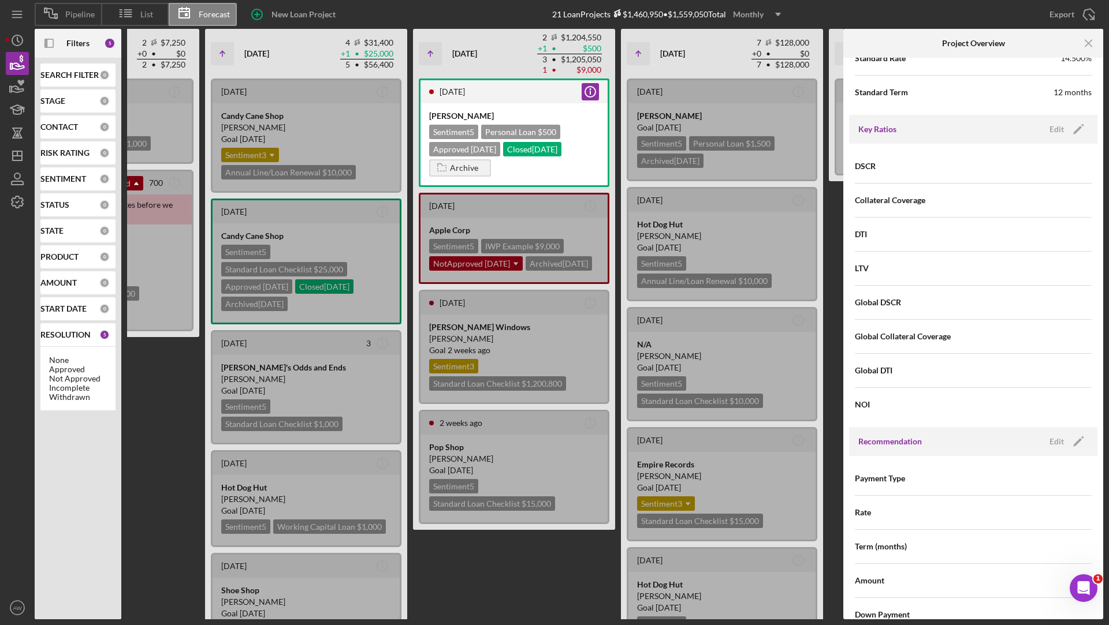
scroll to position [627, 0]
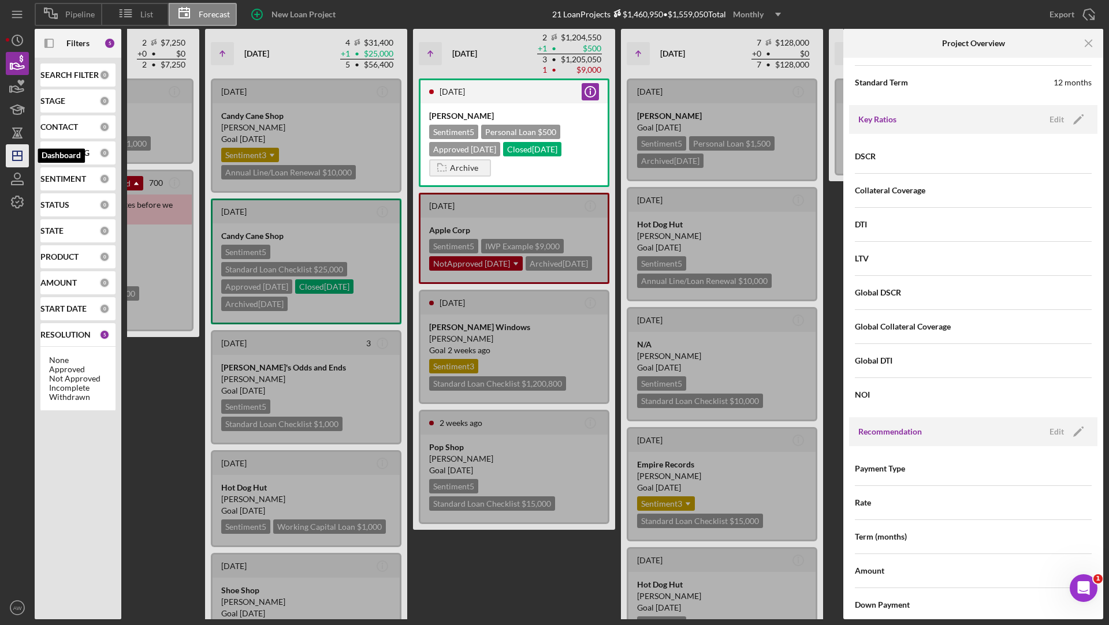
click at [21, 154] on polygon "button" at bounding box center [17, 155] width 9 height 9
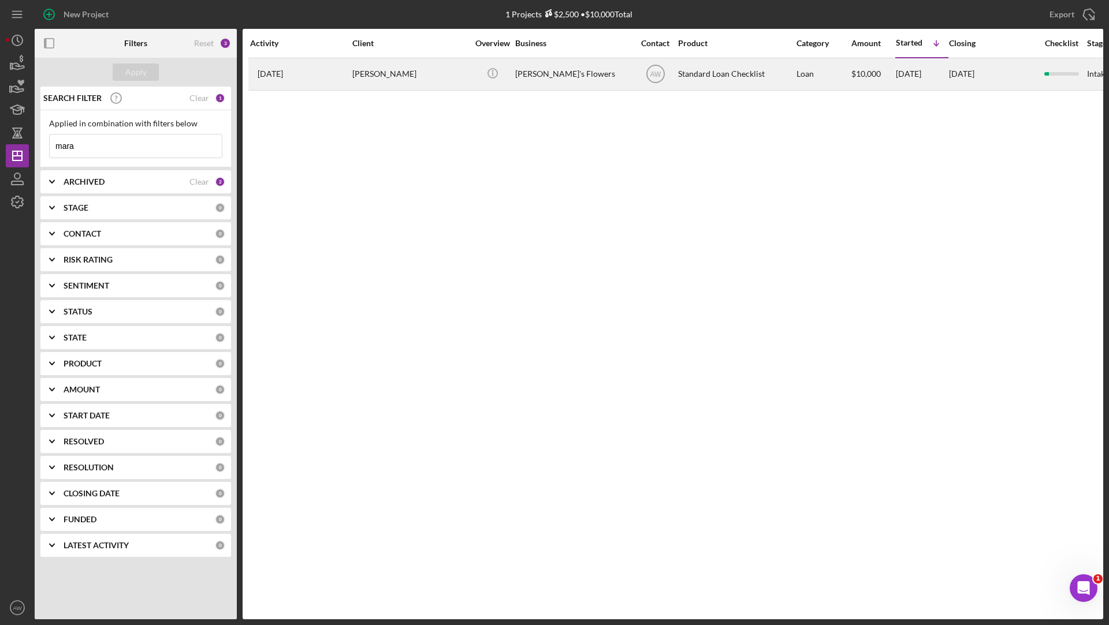
click at [315, 73] on div "[DATE] [PERSON_NAME]" at bounding box center [300, 74] width 101 height 31
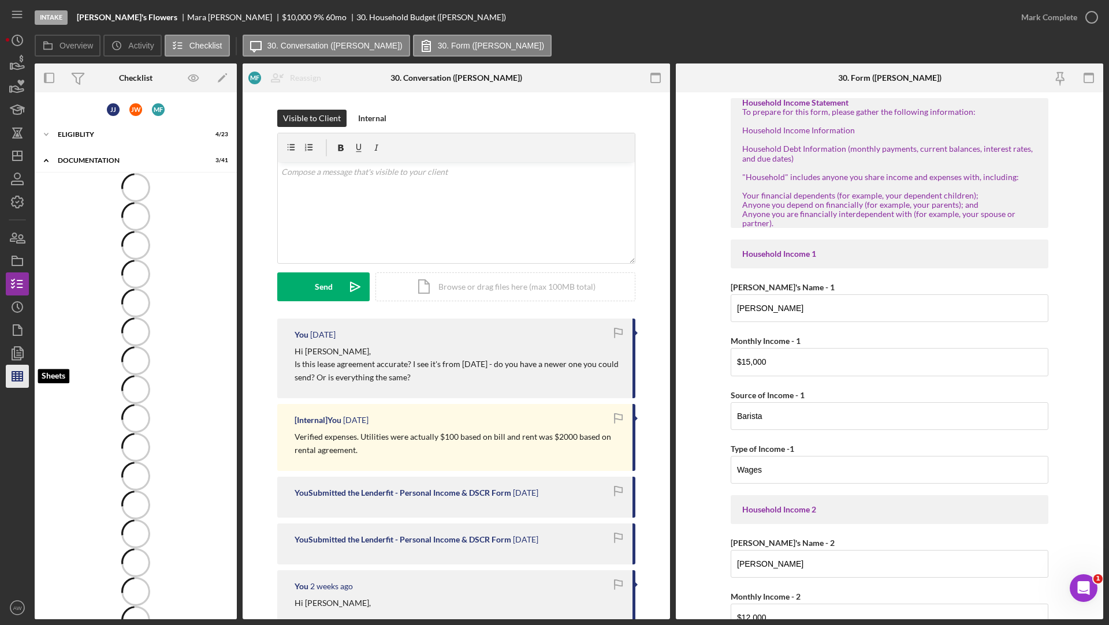
click at [16, 372] on line "button" at bounding box center [16, 376] width 0 height 9
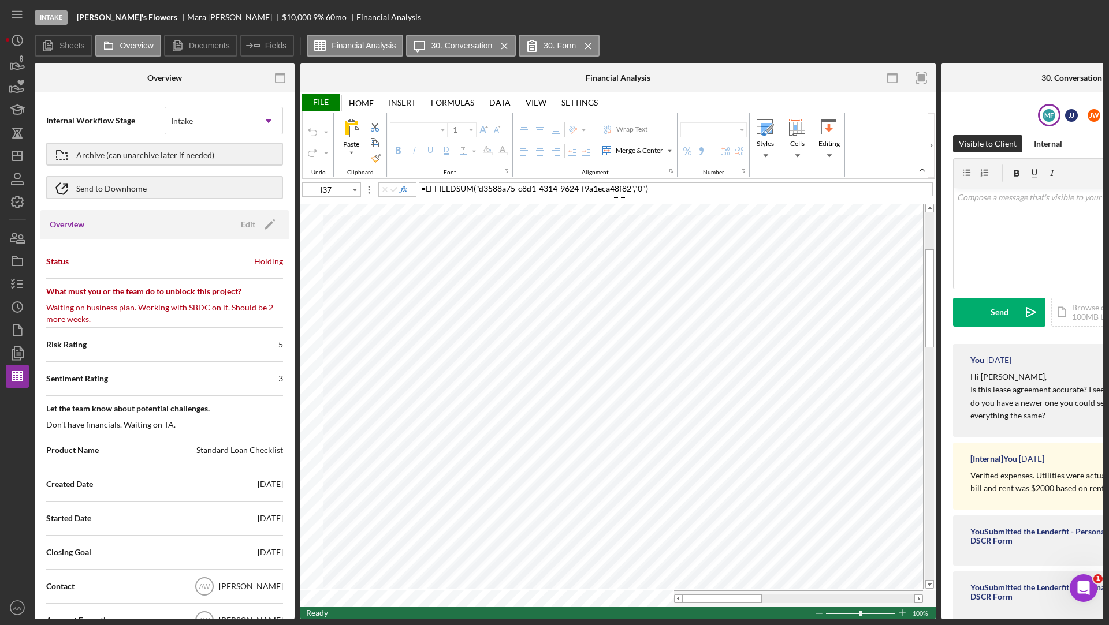
type input "Calibri"
type input "11"
click at [278, 79] on icon "button" at bounding box center [280, 78] width 26 height 26
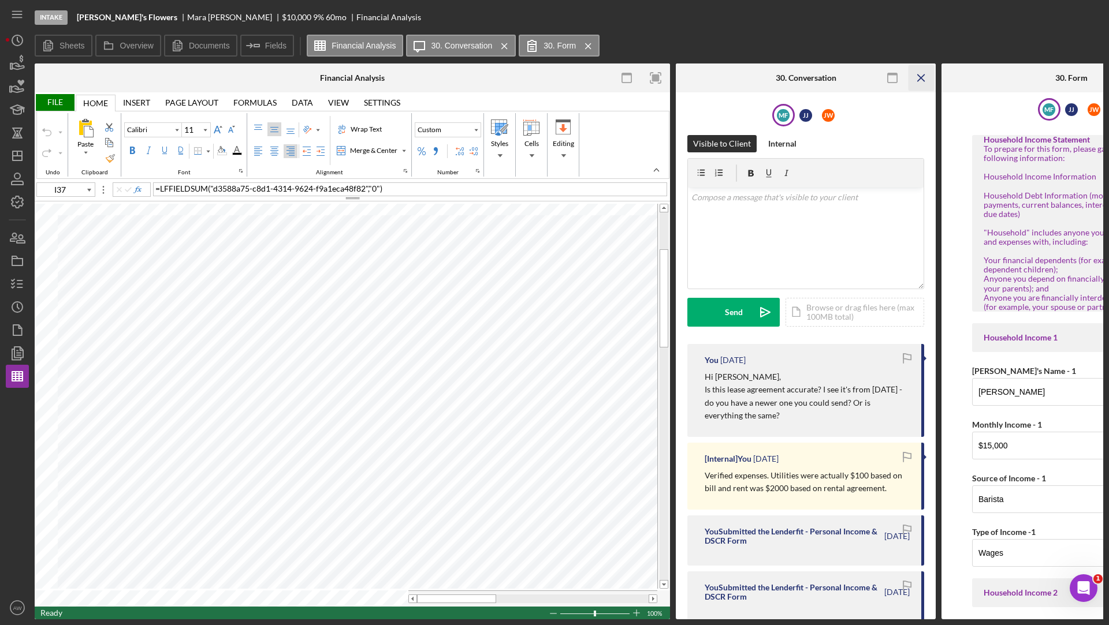
click at [924, 76] on icon "Icon/Menu Close" at bounding box center [921, 78] width 26 height 26
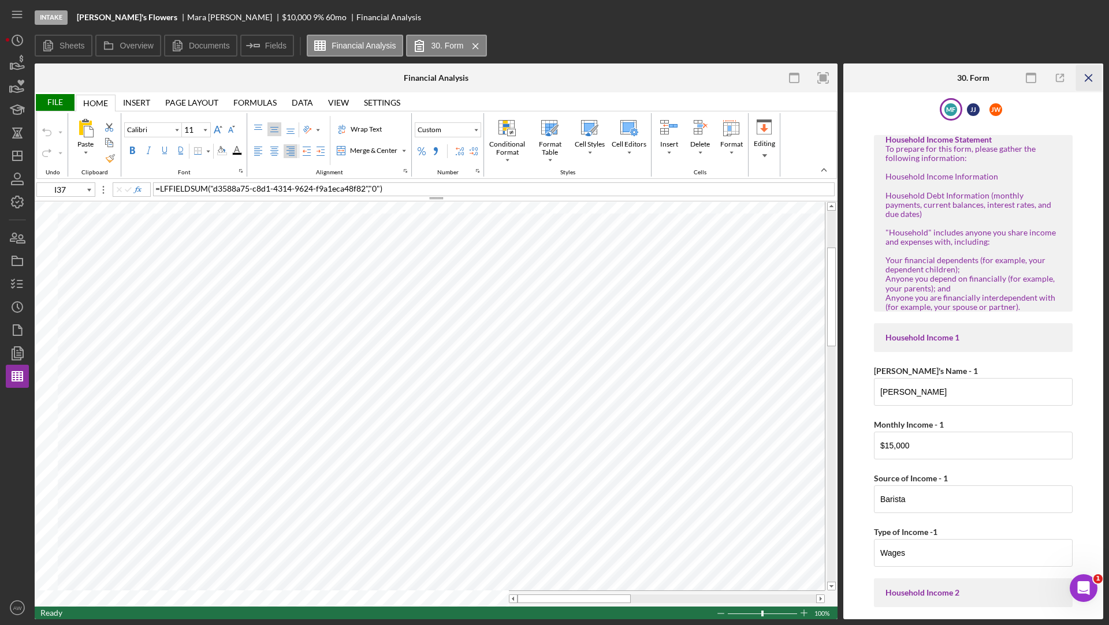
click at [1092, 76] on icon "Icon/Menu Close" at bounding box center [1089, 78] width 26 height 26
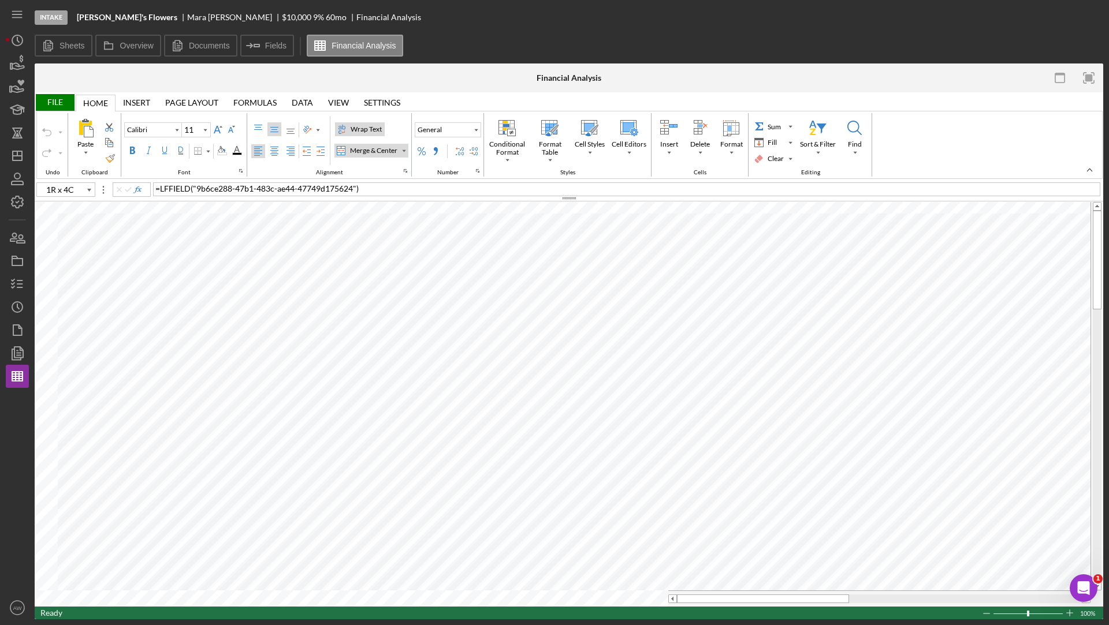
type input "B10"
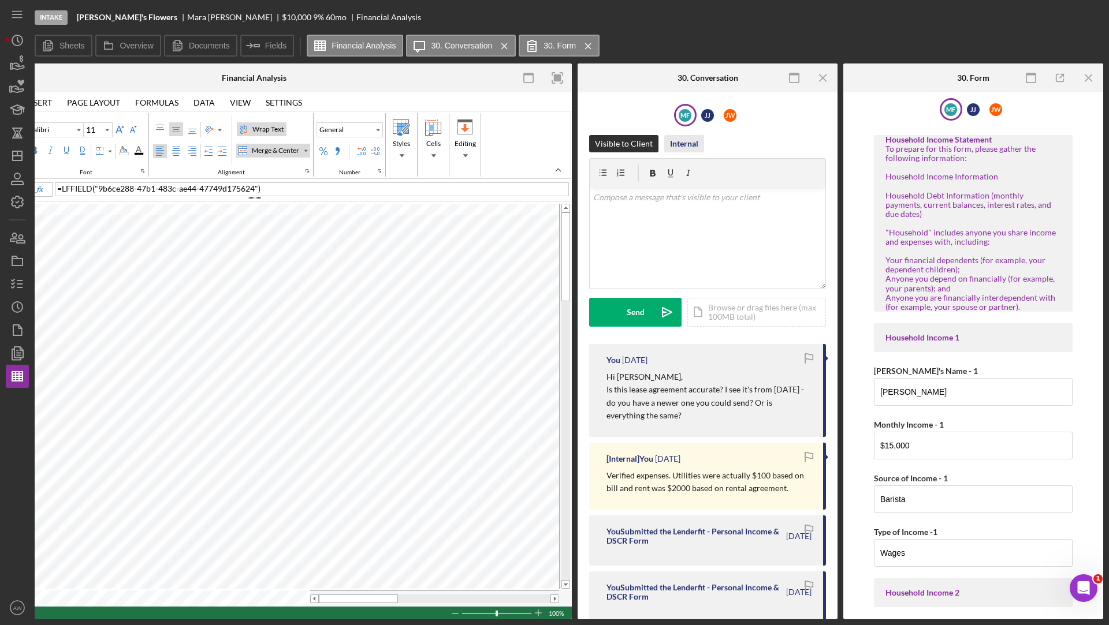
click at [680, 147] on div "Internal" at bounding box center [684, 143] width 28 height 17
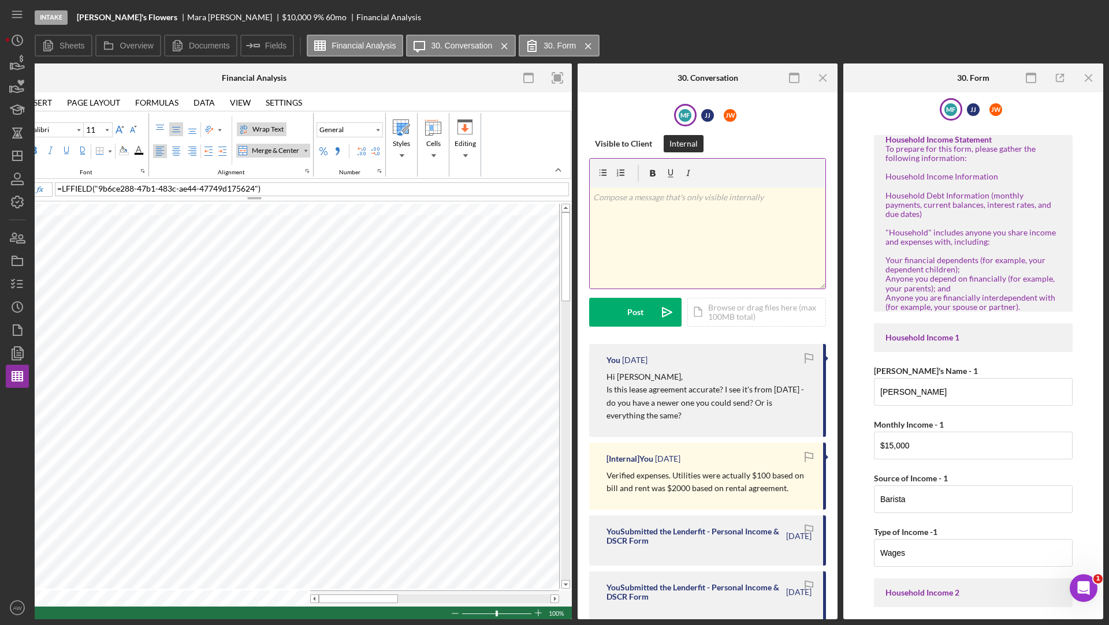
click at [650, 217] on div "v Color teal Color pink Remove color Add row above Add row below Add column bef…" at bounding box center [708, 238] width 236 height 101
click at [606, 145] on div "Visible to Client" at bounding box center [623, 143] width 57 height 17
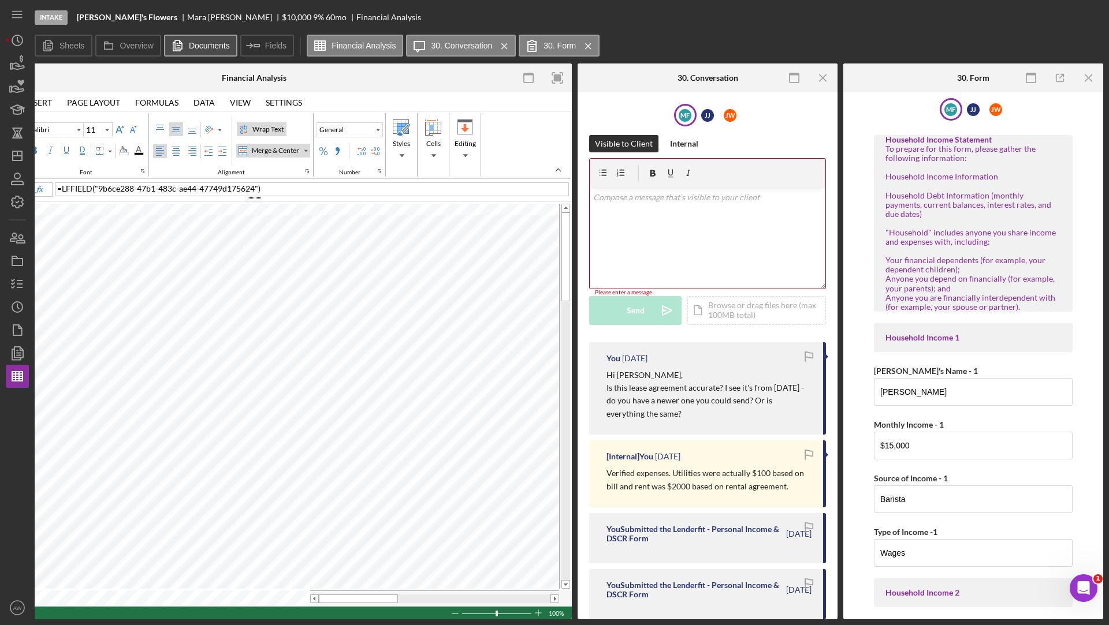
click at [198, 43] on label "Documents" at bounding box center [209, 45] width 41 height 9
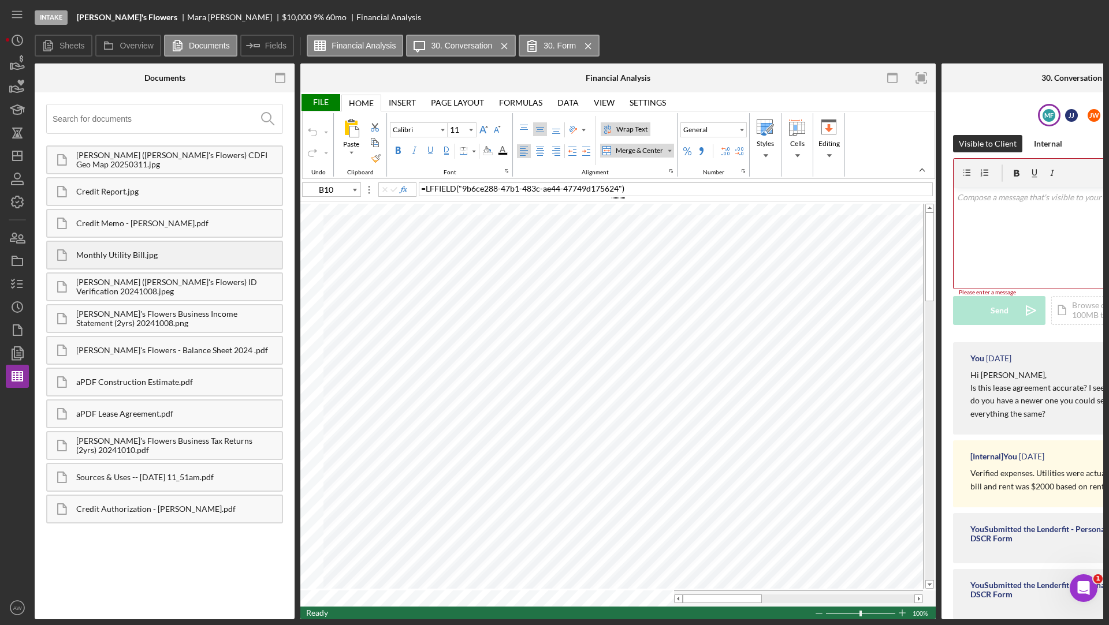
click at [150, 255] on div "Monthly Utility Bill.jpg" at bounding box center [179, 255] width 206 height 9
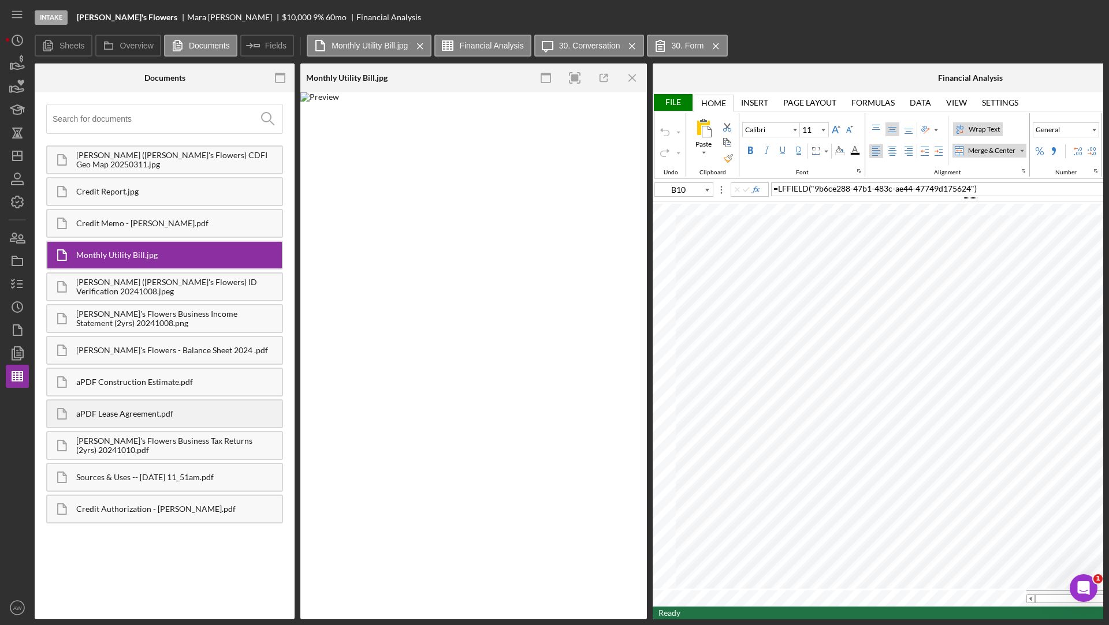
click at [109, 405] on div "aPDF Lease Agreement.pdf" at bounding box center [164, 414] width 237 height 29
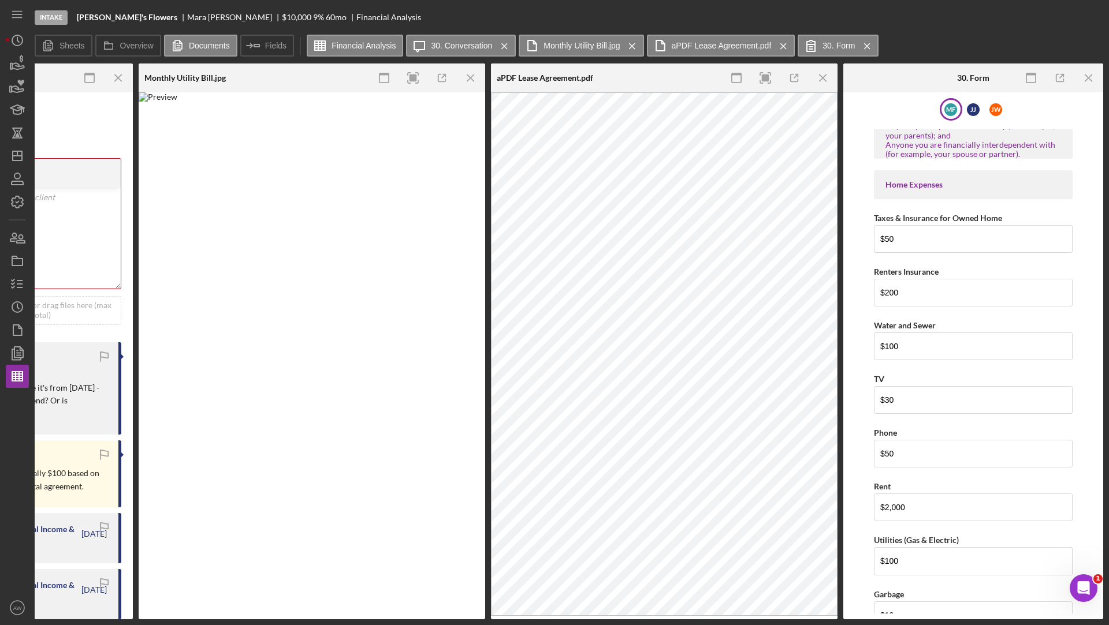
scroll to position [1070, 0]
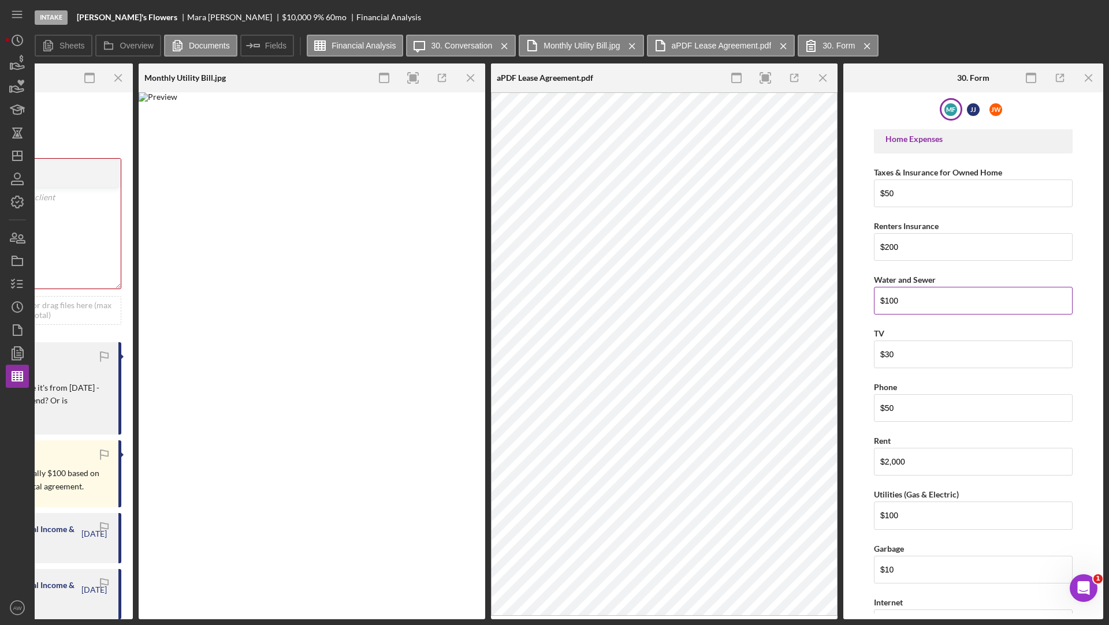
click at [918, 287] on input "$100" at bounding box center [973, 301] width 199 height 28
type input "$90"
click at [951, 256] on div "Household Income Statement To prepare for this form, please gather the followin…" at bounding box center [973, 617] width 199 height 3102
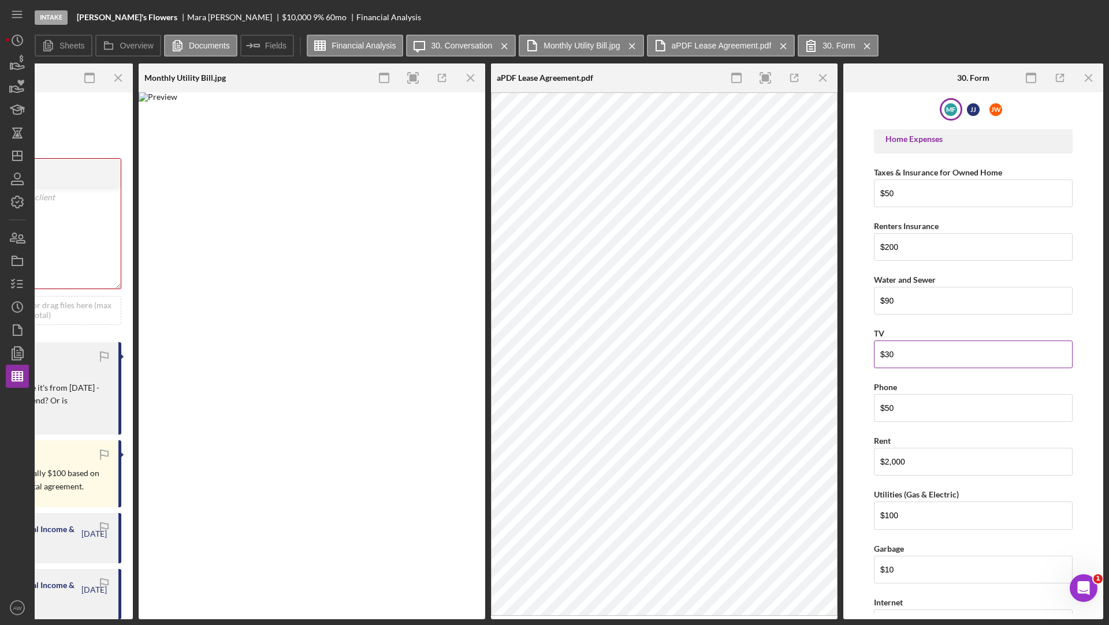
scroll to position [1151, 0]
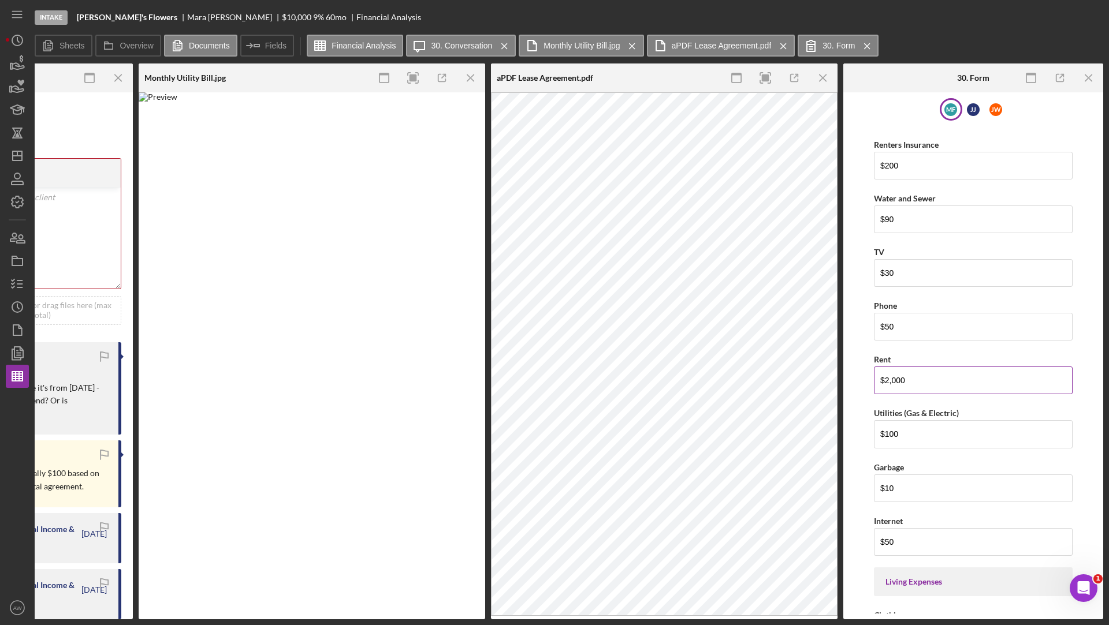
click at [892, 367] on input "$2,000" at bounding box center [973, 381] width 199 height 28
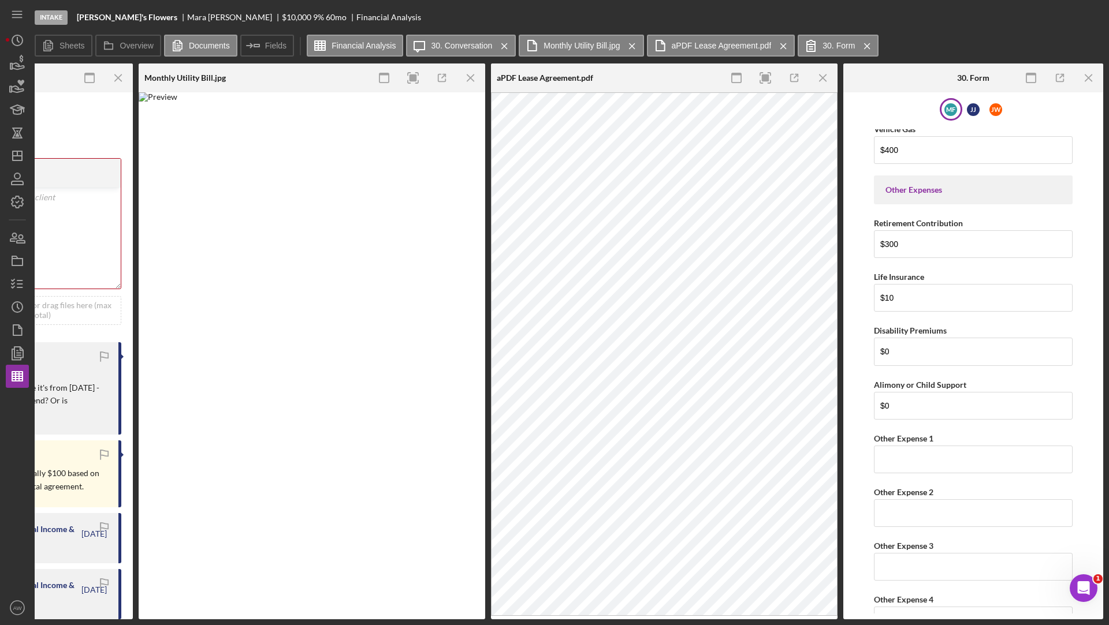
scroll to position [2630, 0]
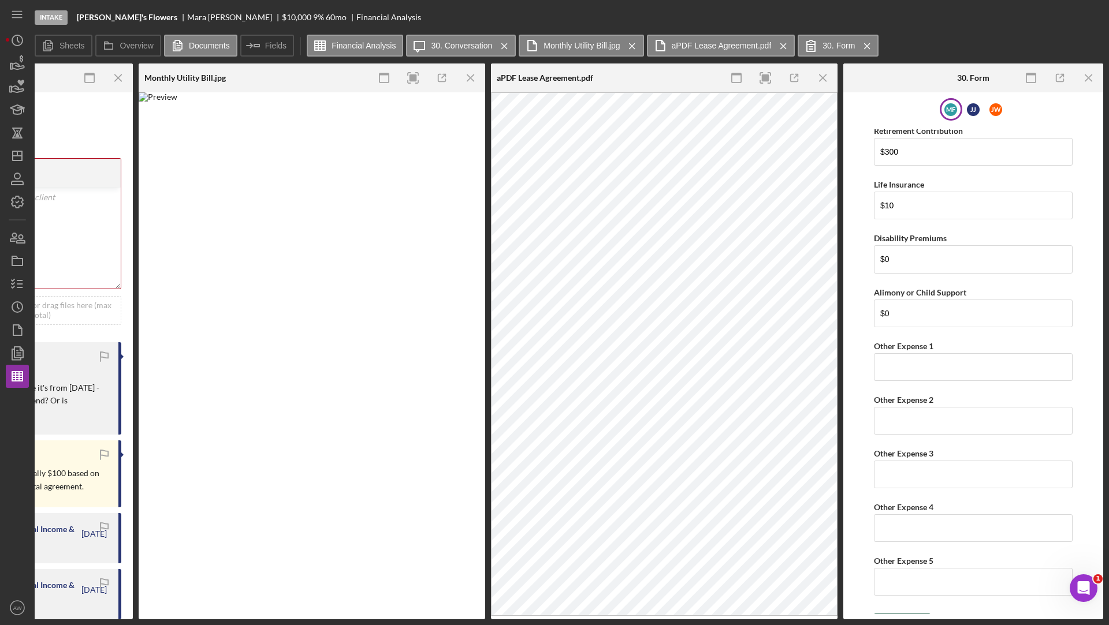
type input "$2,200"
click at [896, 610] on icon "submit" at bounding box center [888, 624] width 29 height 29
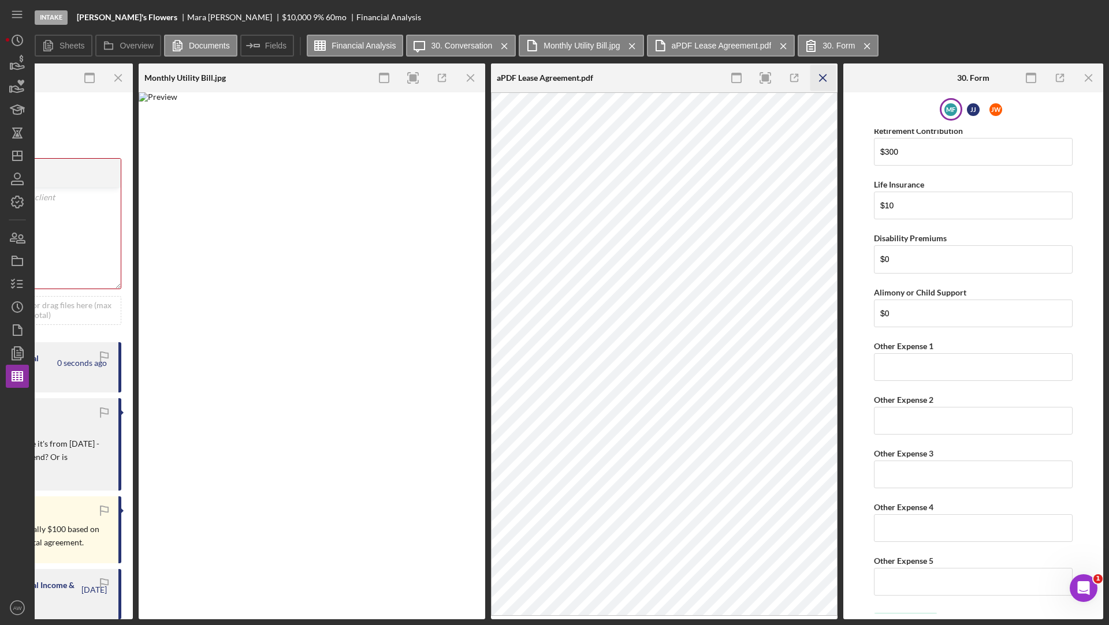
click at [823, 72] on icon "Icon/Menu Close" at bounding box center [823, 78] width 26 height 26
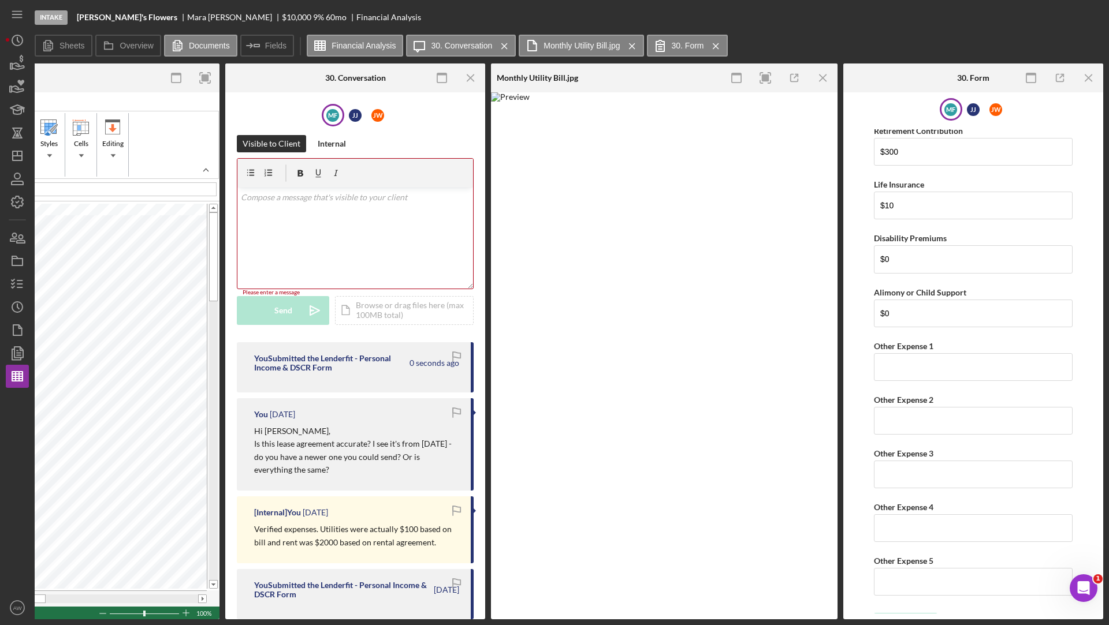
click at [823, 72] on icon "Icon/Menu Close" at bounding box center [823, 78] width 26 height 26
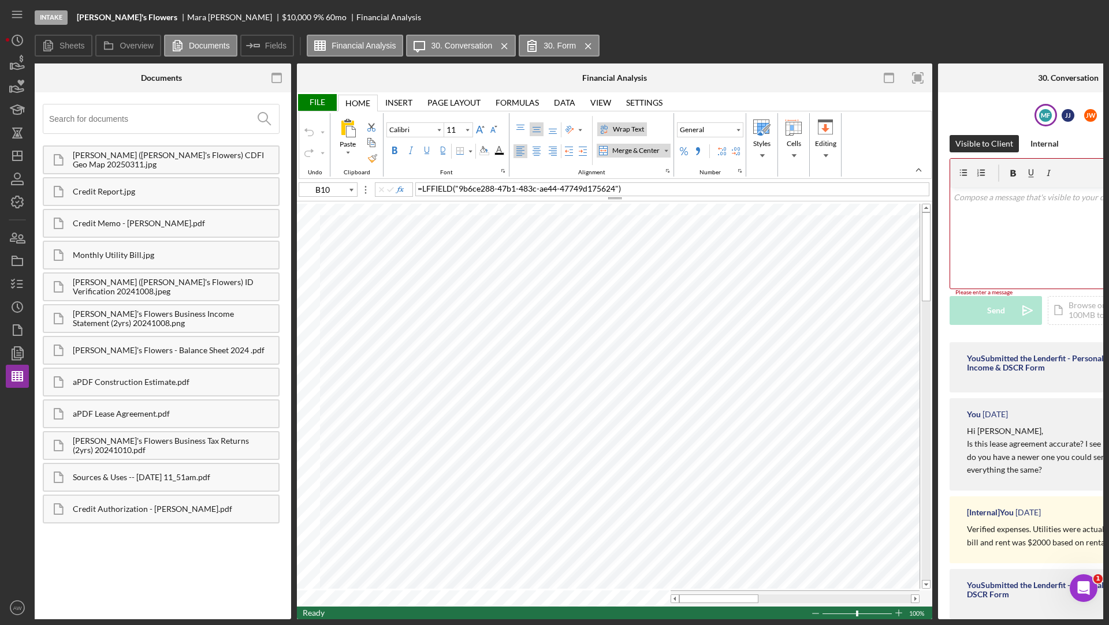
scroll to position [0, 0]
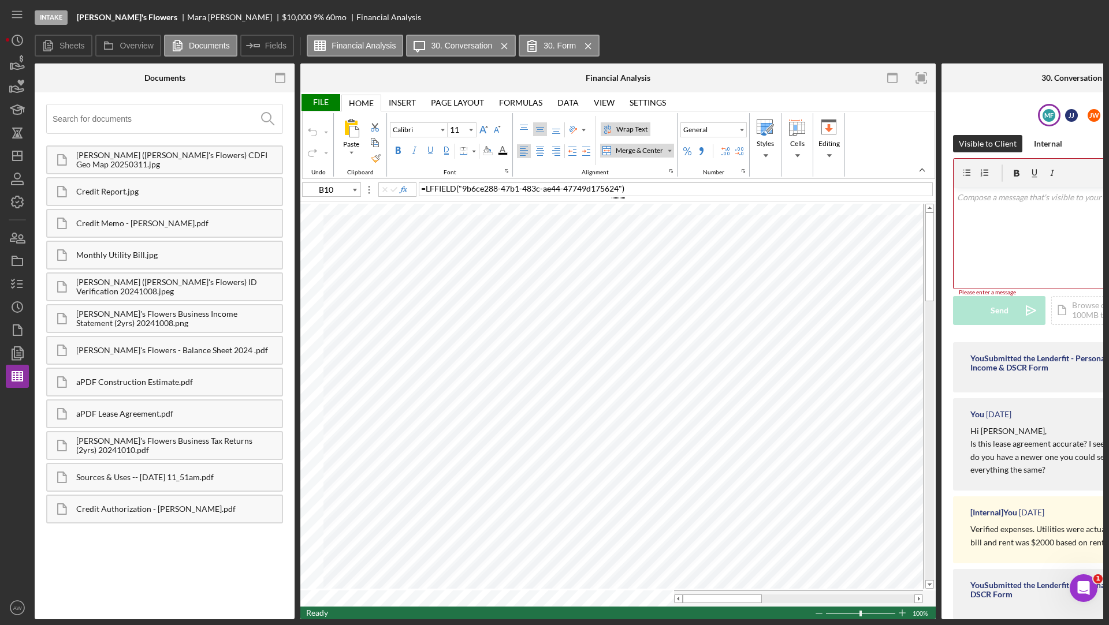
type input "L9"
type input "10"
click at [285, 72] on icon "button" at bounding box center [280, 78] width 26 height 26
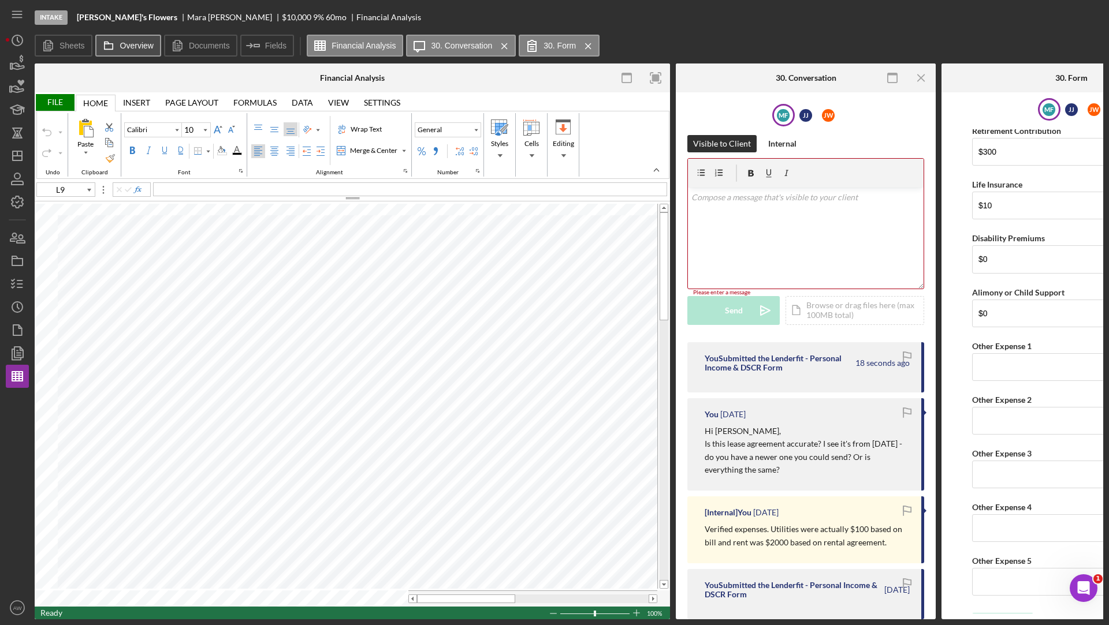
click at [116, 39] on icon at bounding box center [108, 45] width 23 height 23
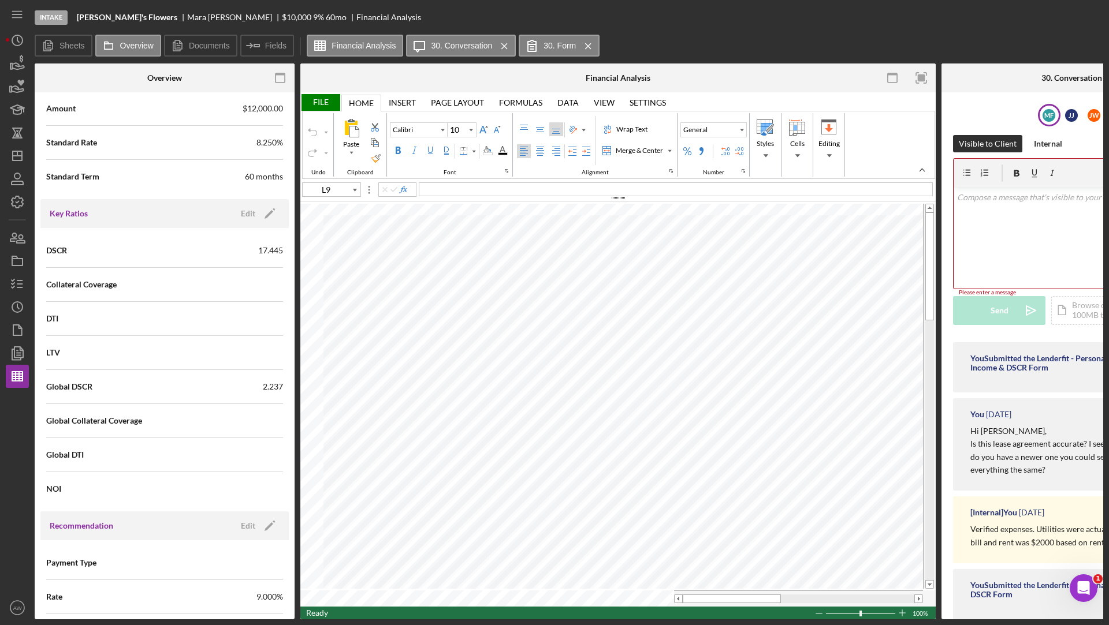
scroll to position [871, 0]
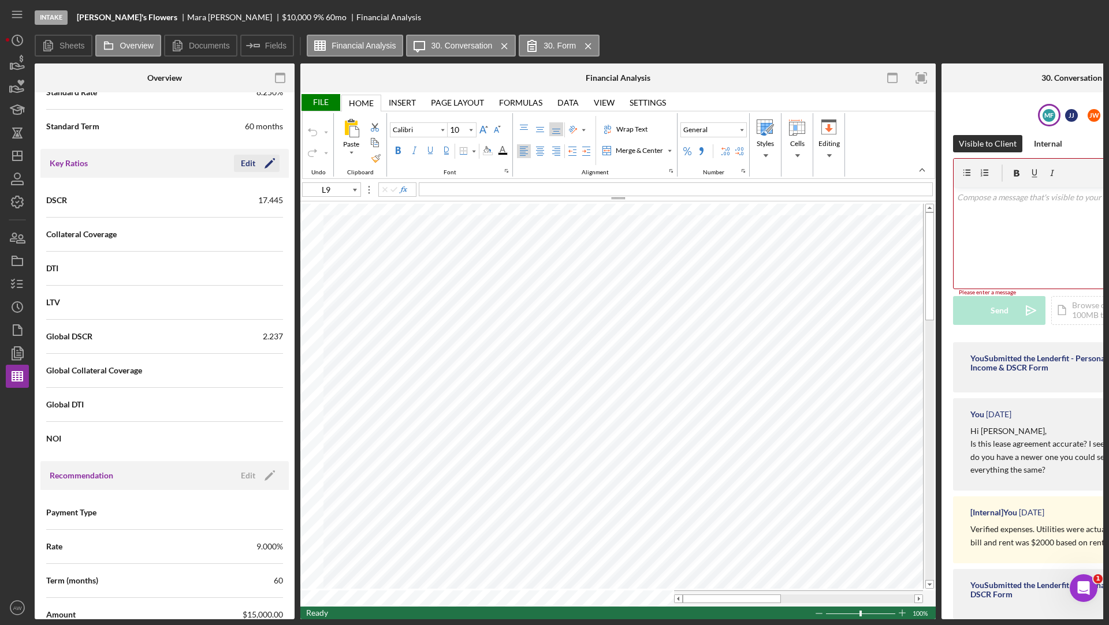
click at [256, 154] on icon "Icon/Edit" at bounding box center [269, 163] width 29 height 29
click at [180, 166] on div "Cancel" at bounding box center [191, 163] width 24 height 17
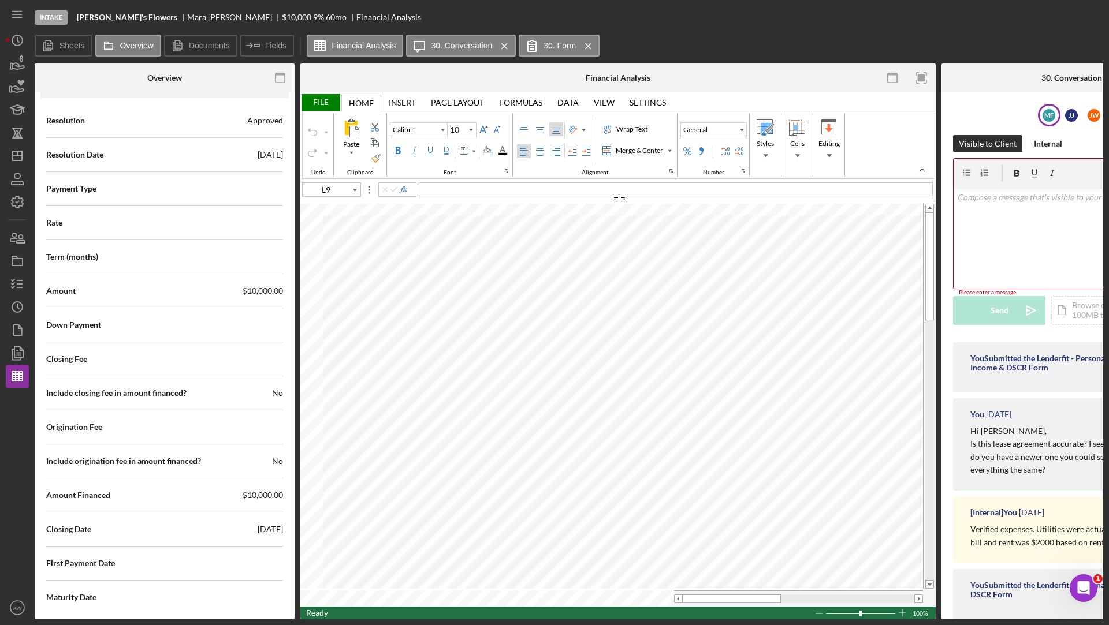
scroll to position [1674, 0]
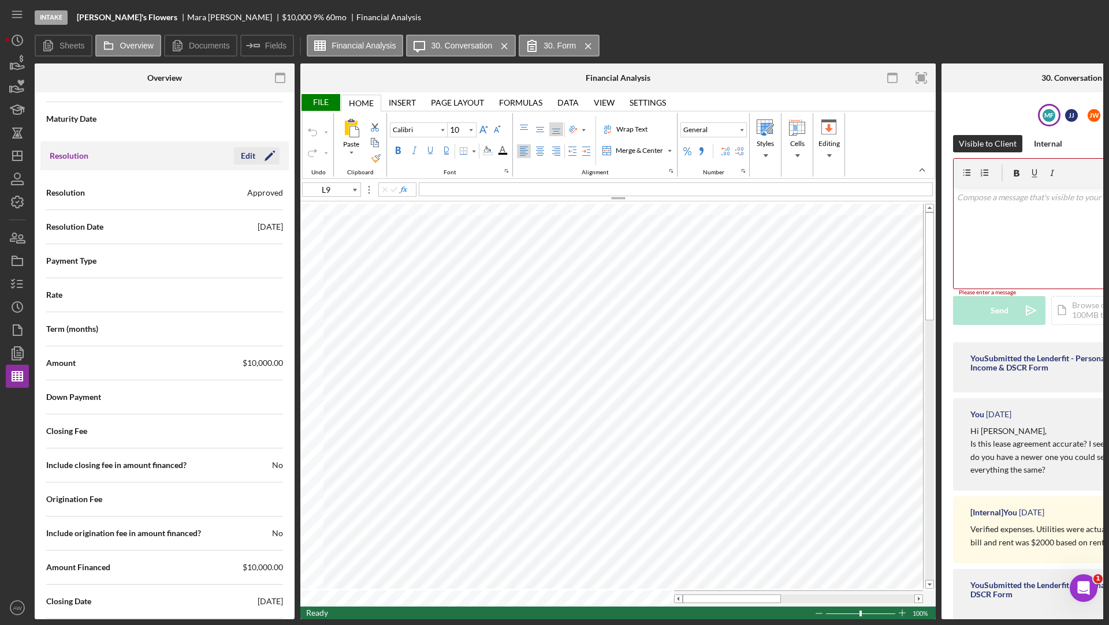
click at [244, 147] on div "Edit" at bounding box center [248, 155] width 14 height 17
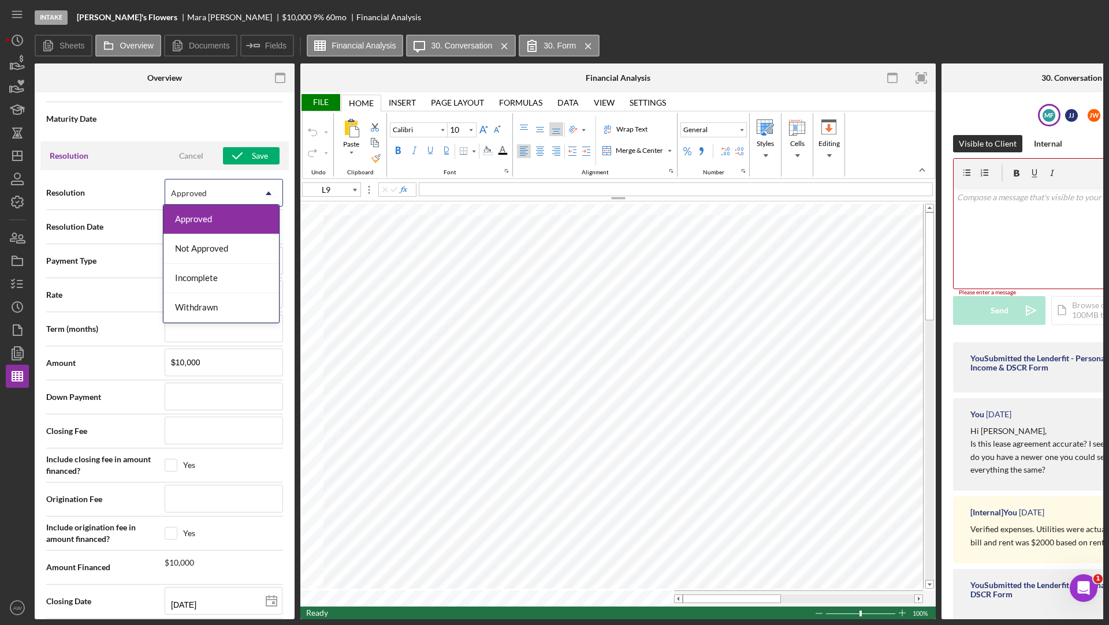
click at [192, 189] on div "Approved" at bounding box center [189, 193] width 36 height 9
click at [193, 243] on div "Not Approved" at bounding box center [220, 248] width 115 height 29
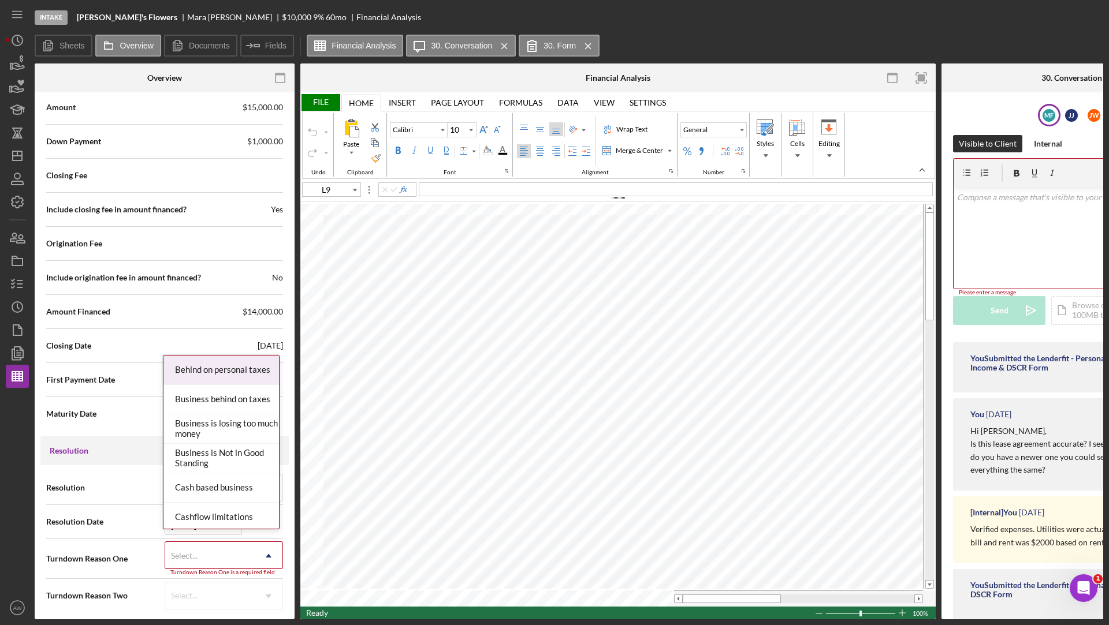
click at [196, 552] on div "Select..." at bounding box center [184, 556] width 29 height 9
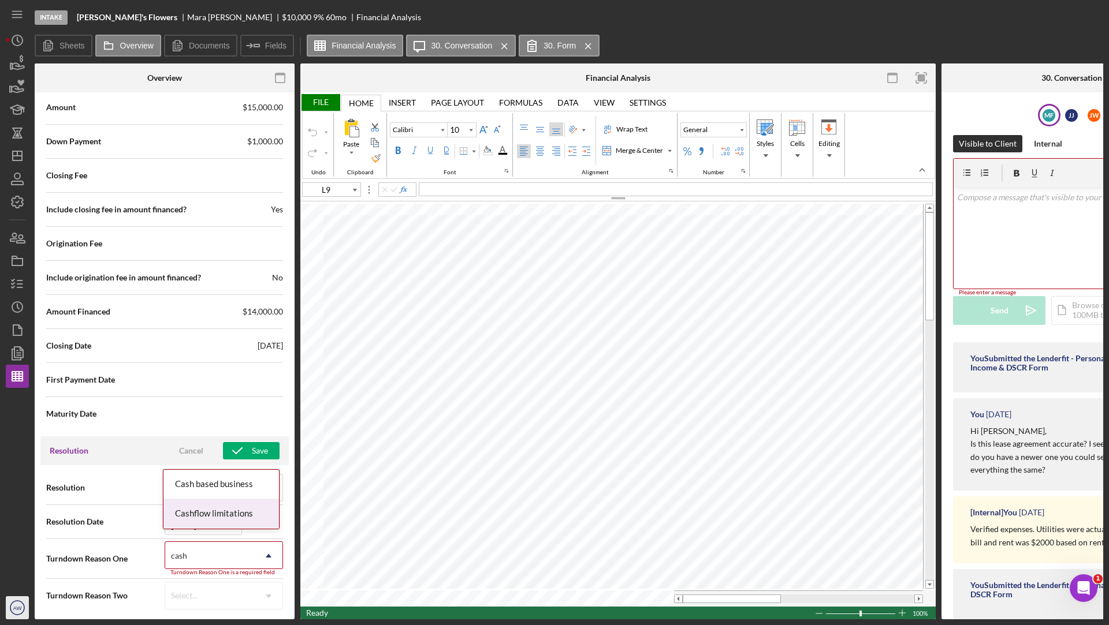
type input "cash"
click at [28, 606] on icon "AW" at bounding box center [17, 608] width 23 height 29
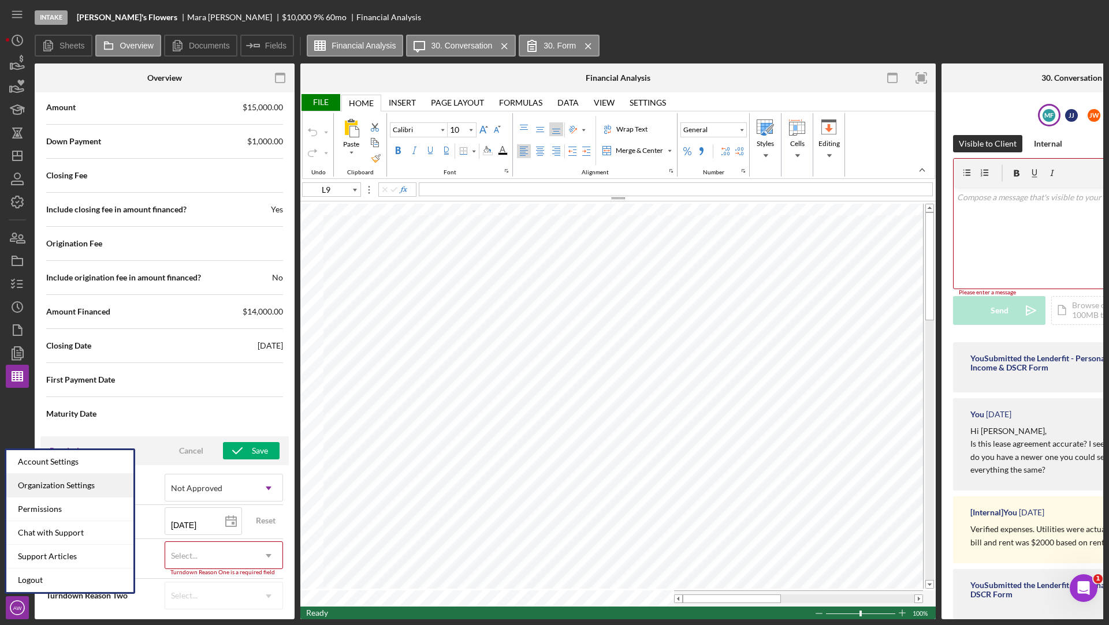
click at [52, 493] on div "Organization Settings" at bounding box center [69, 486] width 127 height 24
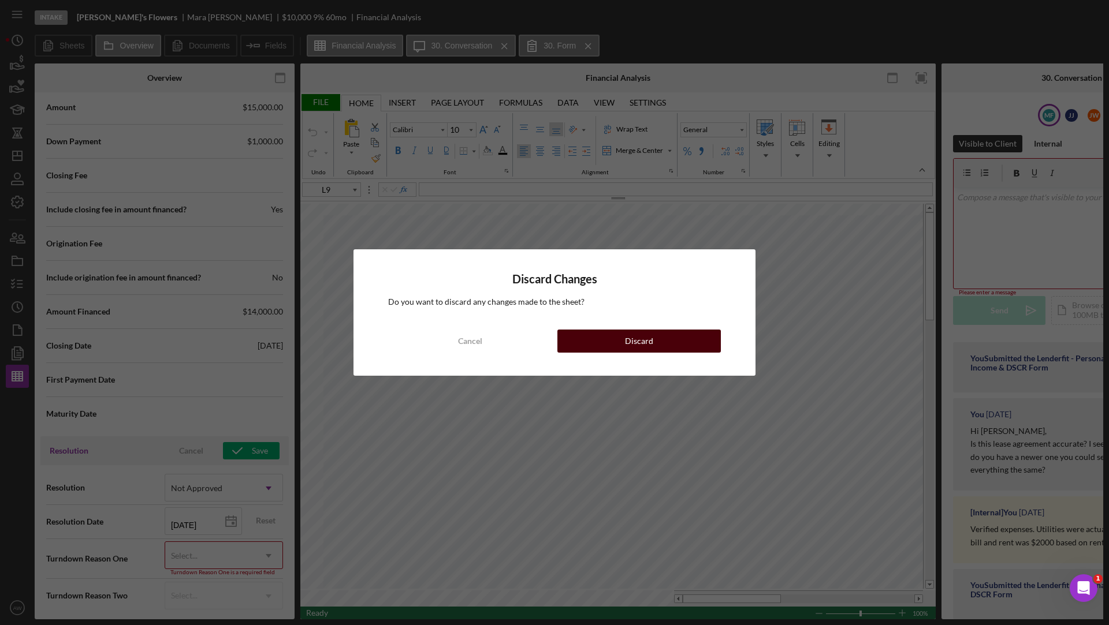
click at [585, 351] on button "Discard" at bounding box center [638, 341] width 163 height 23
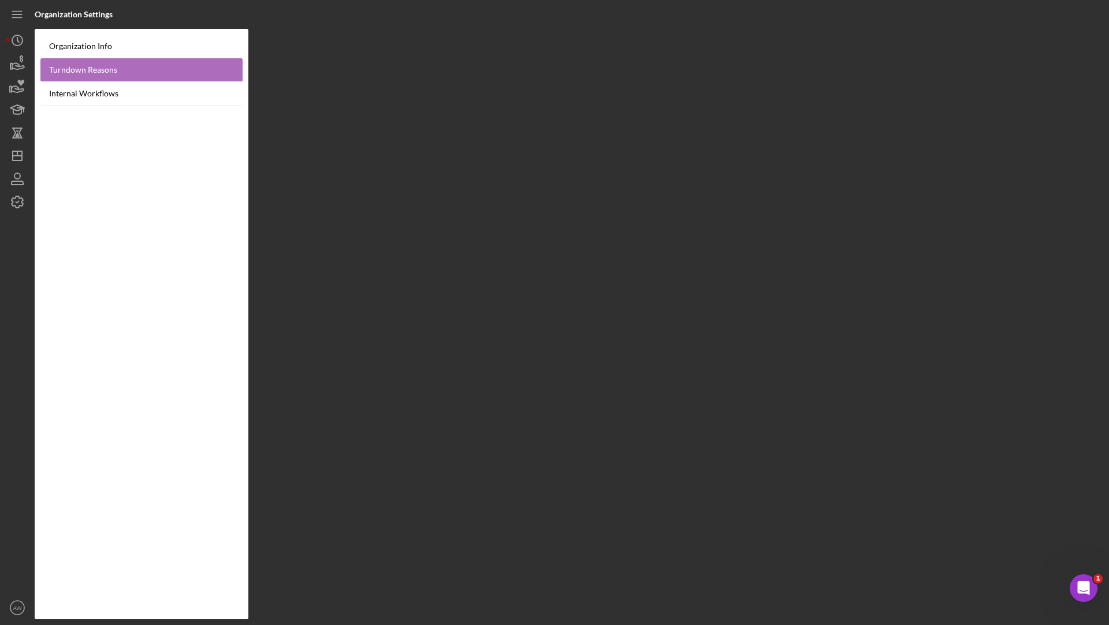
click at [128, 68] on link "Turndown Reasons" at bounding box center [141, 70] width 202 height 24
